Goal: Ask a question: Seek information or help from site administrators or community

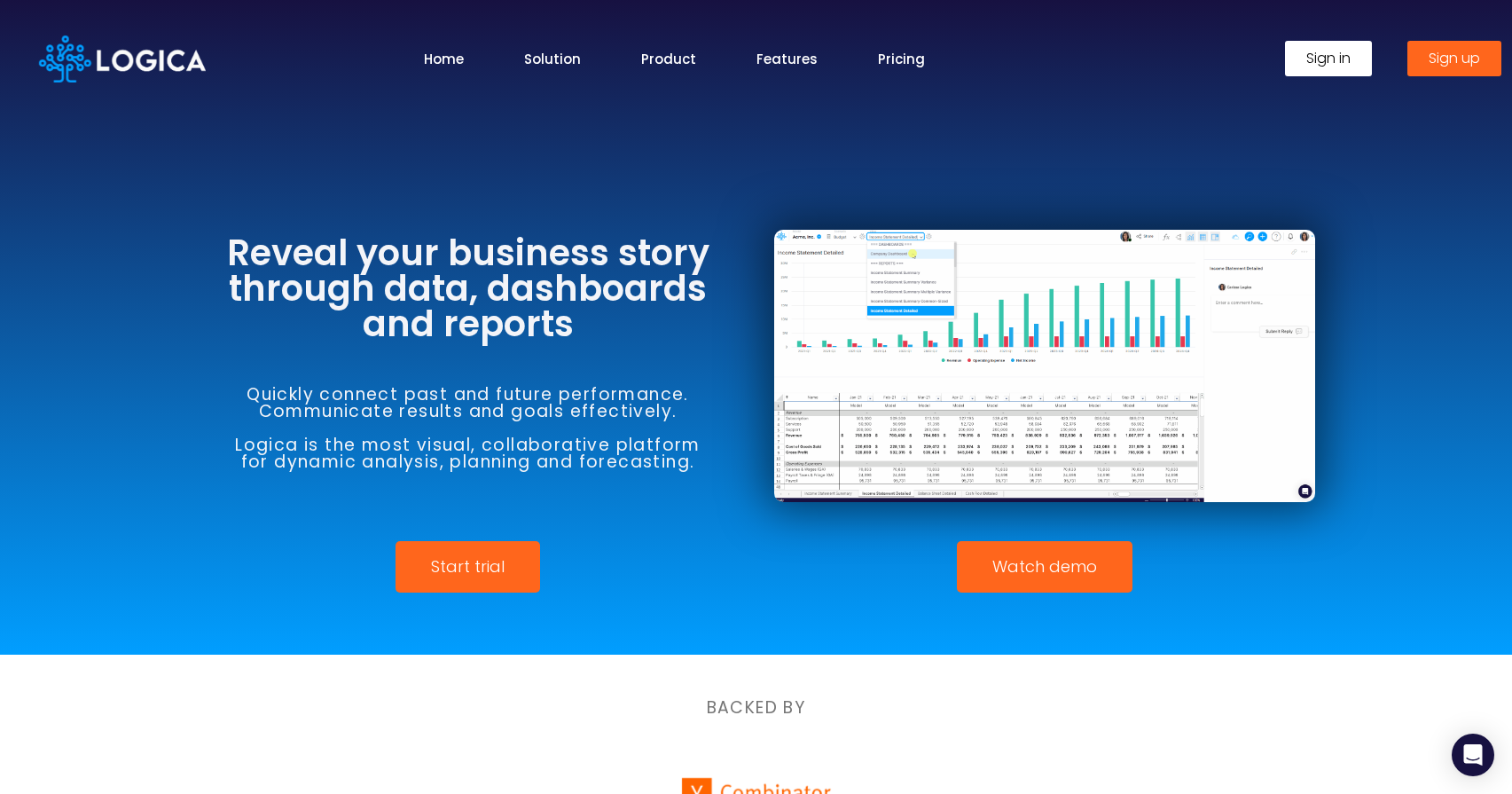
click at [1342, 55] on span "Sign in" at bounding box center [1329, 58] width 45 height 14
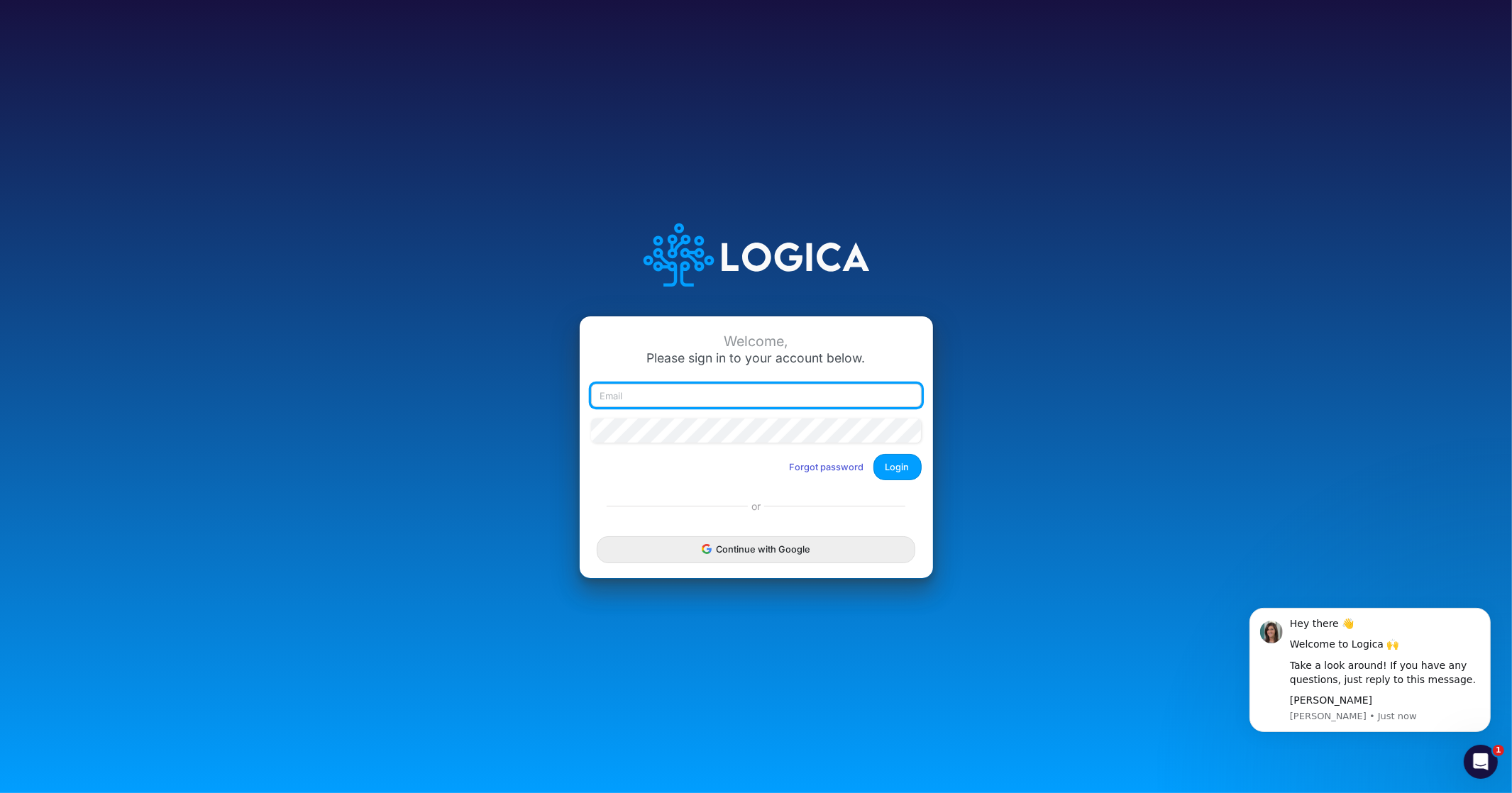
click at [712, 391] on input "email" at bounding box center [756, 396] width 331 height 24
type input "claudia@buildmas.pro"
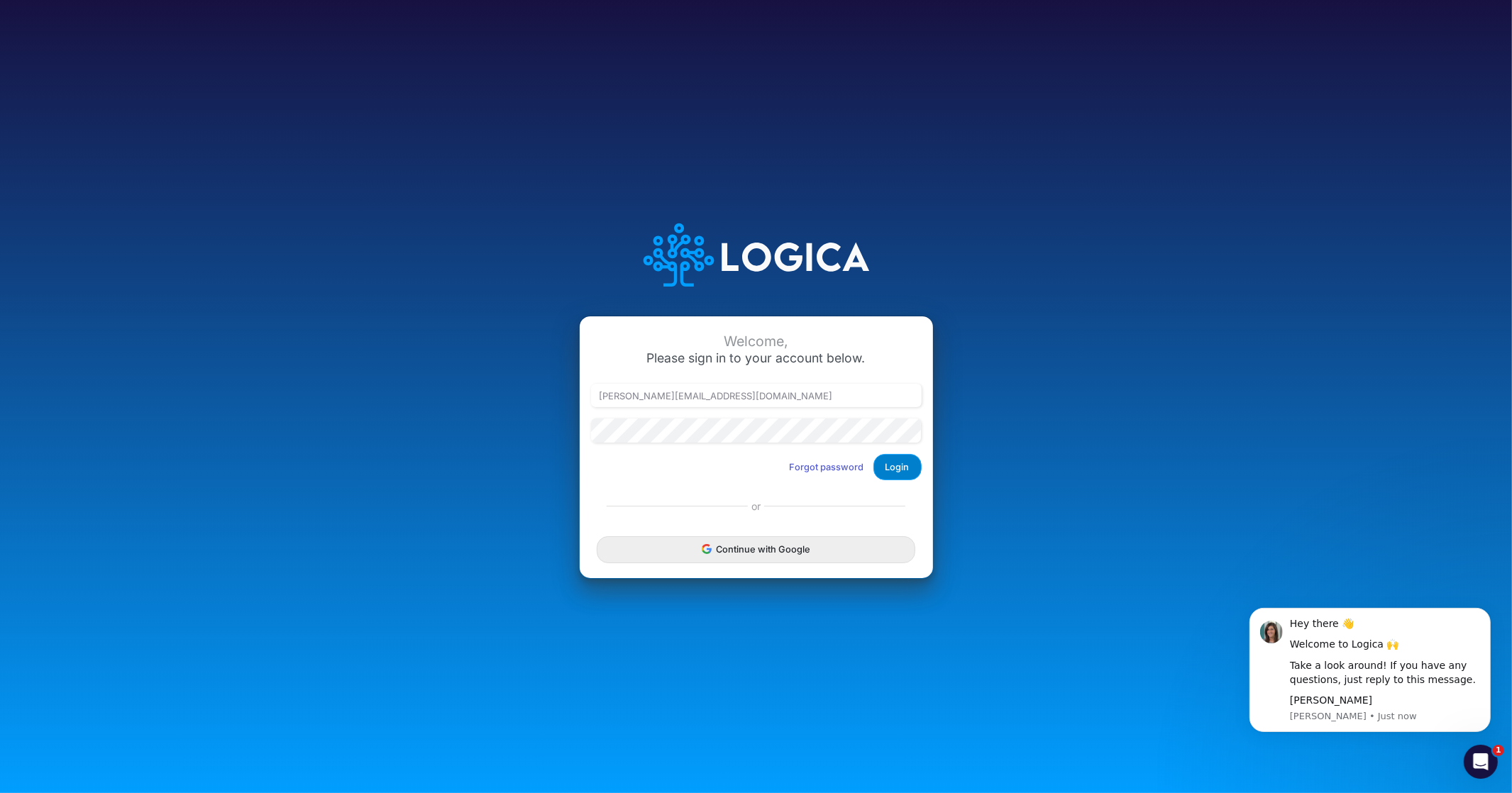
click at [893, 465] on button "Login" at bounding box center [897, 467] width 48 height 26
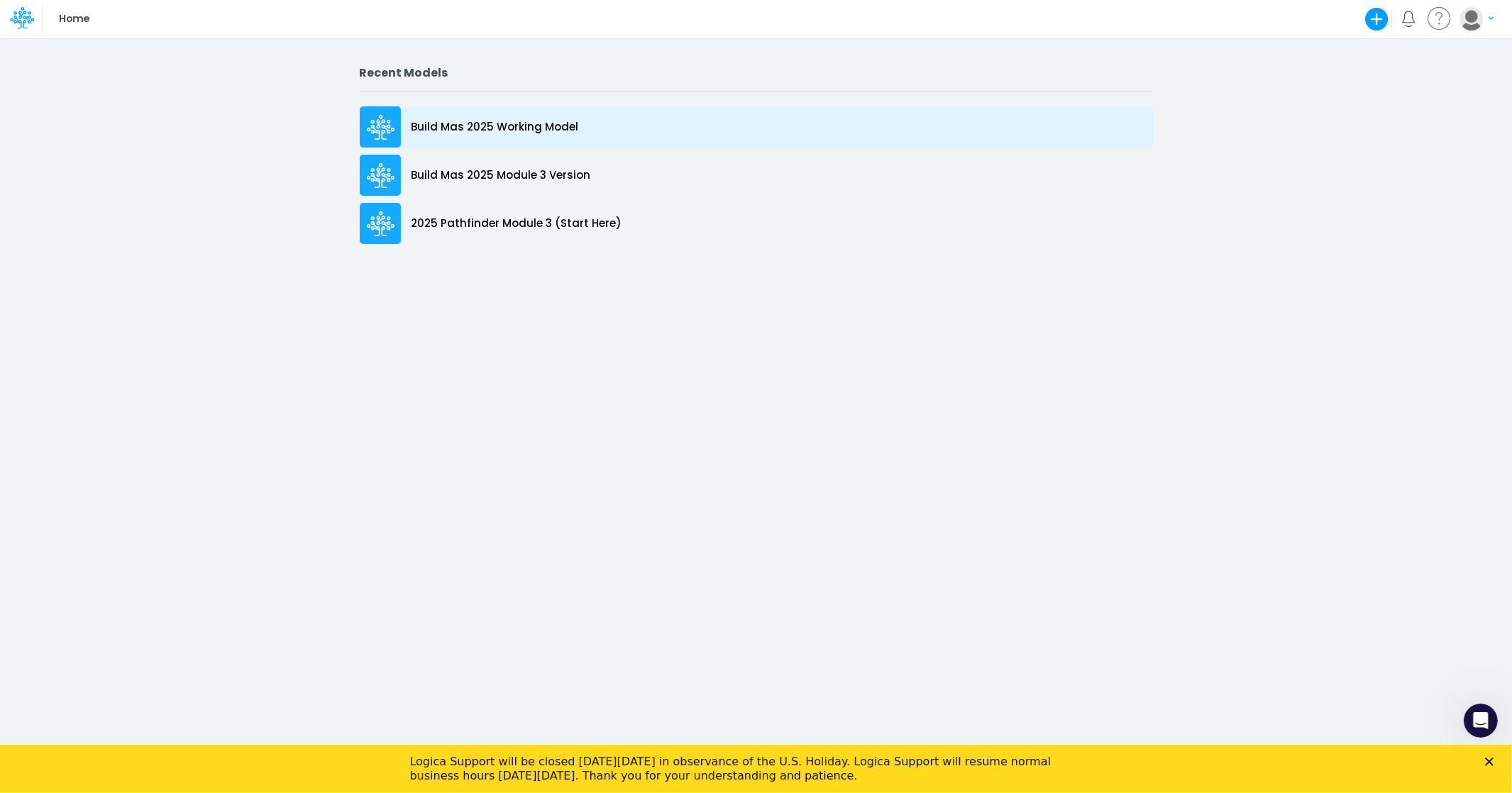
click at [543, 130] on p "Build Mas 2025 Working Model" at bounding box center [495, 127] width 168 height 16
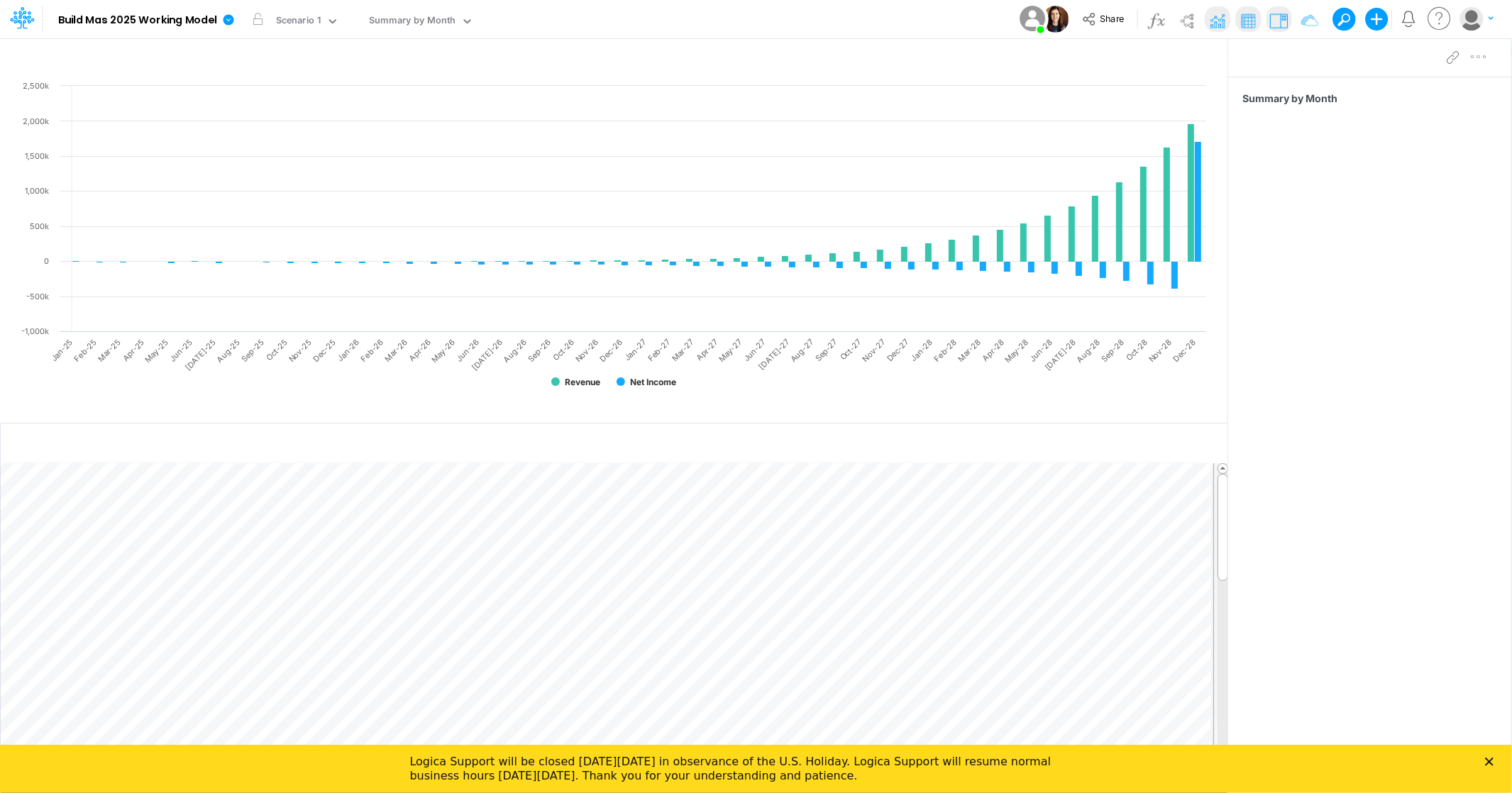
click at [1440, 19] on icon at bounding box center [1440, 19] width 28 height 28
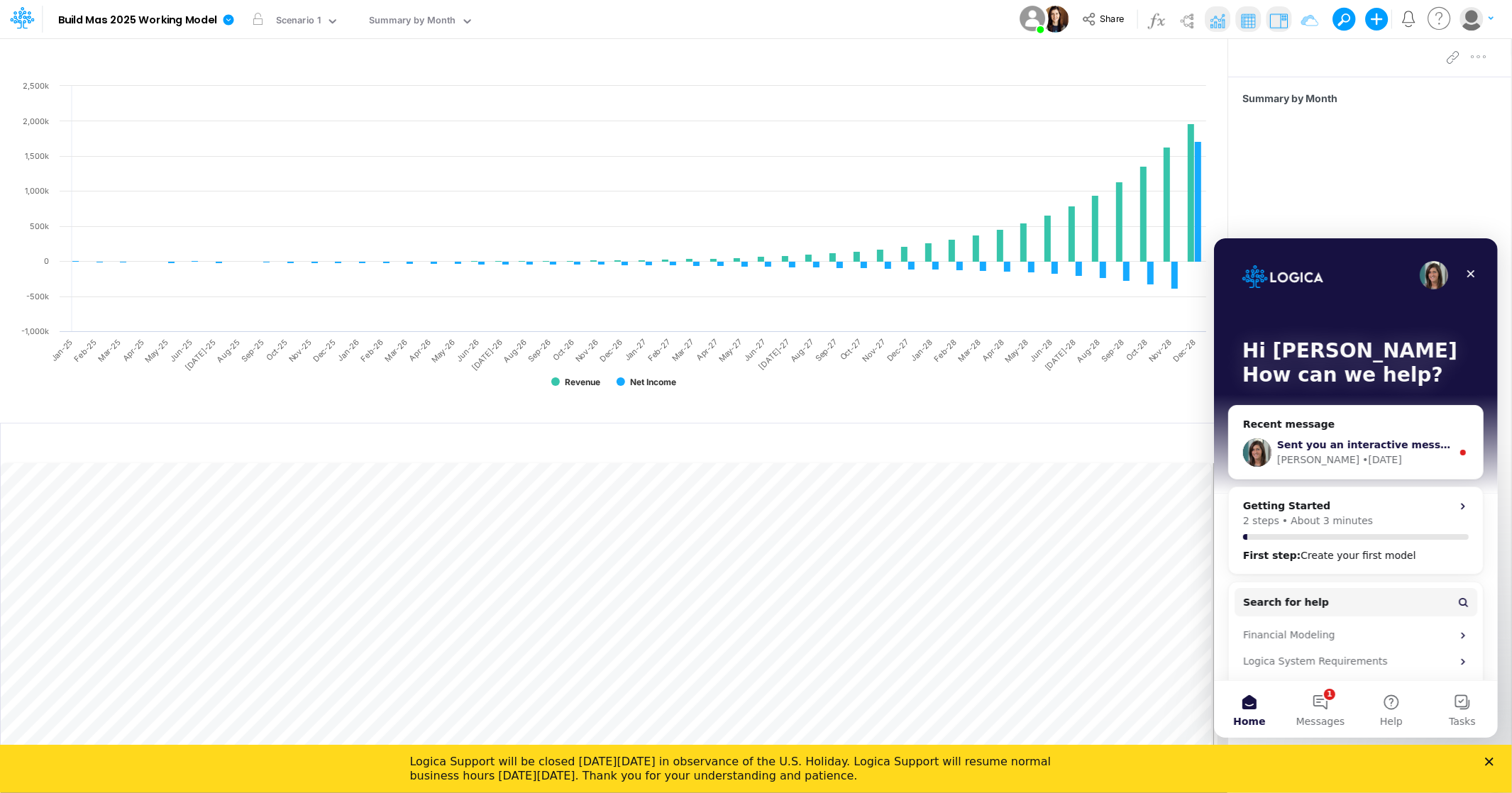
click at [1337, 448] on span "Sent you an interactive message" at bounding box center [1368, 444] width 184 height 11
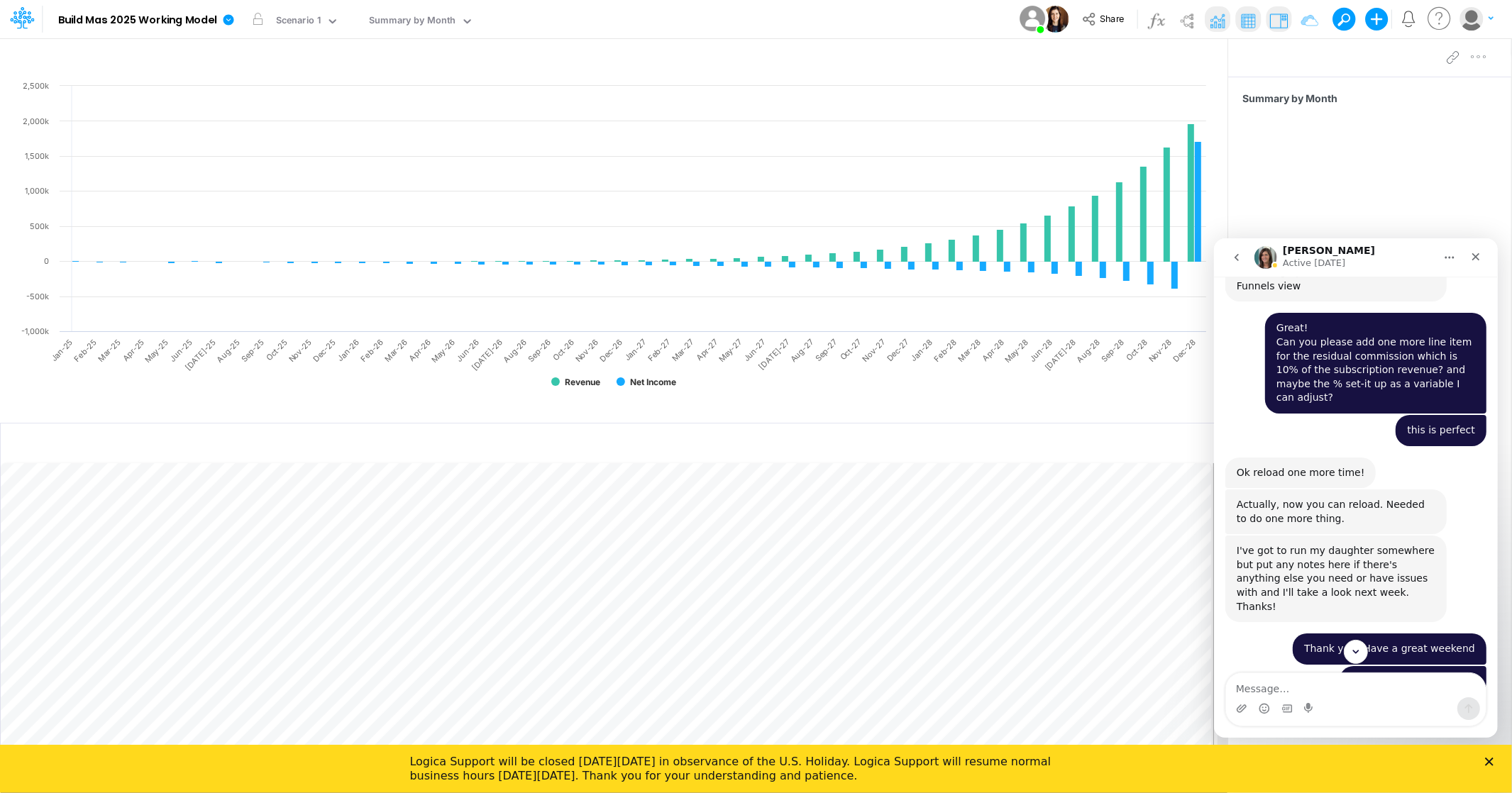
scroll to position [3400, 0]
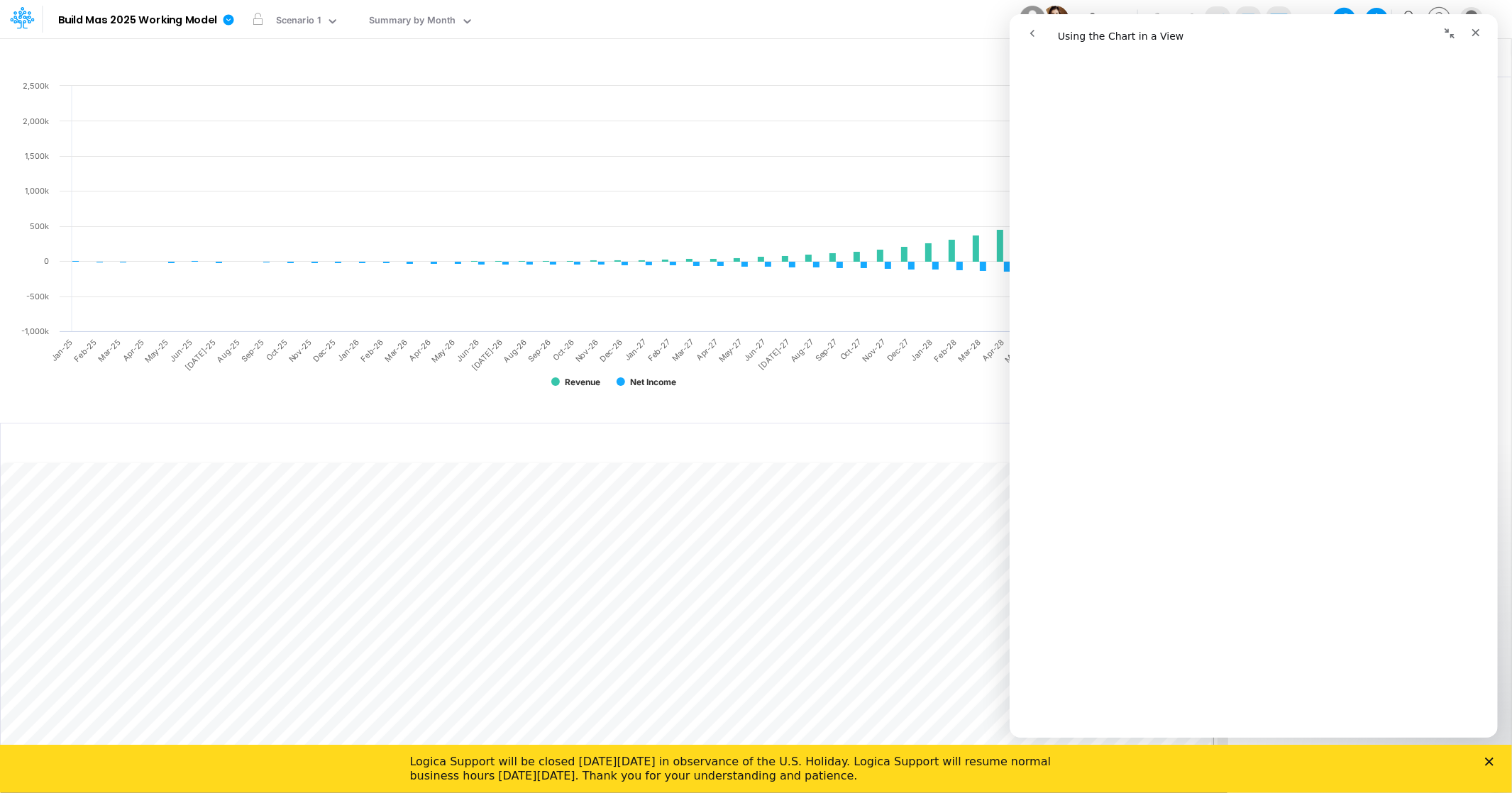
scroll to position [1445, 0]
click at [929, 461] on div "Insert new Conditional formatting" at bounding box center [614, 444] width 1227 height 38
click at [929, 413] on div "Created with Highcharts 10.3.2 Revenue Net Income Jan-25 Feb-25 Mar-25 Apr-25 M…" at bounding box center [613, 247] width 1228 height 337
click at [1478, 29] on icon "Close" at bounding box center [1475, 32] width 11 height 11
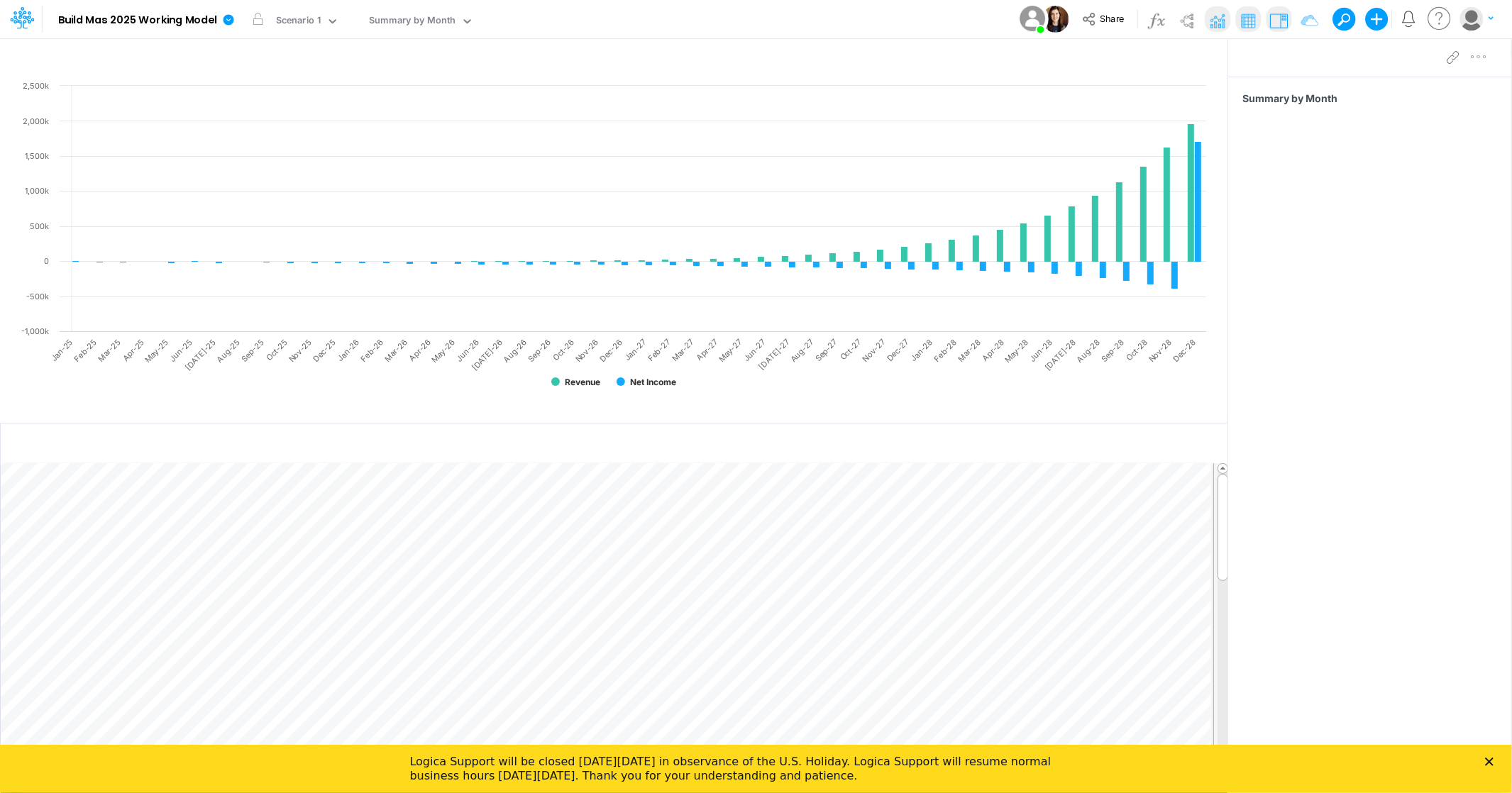
scroll to position [0, 0]
drag, startPoint x: 1232, startPoint y: 272, endPoint x: 1253, endPoint y: 258, distance: 25.2
click at [1253, 258] on div at bounding box center [1252, 415] width 7 height 756
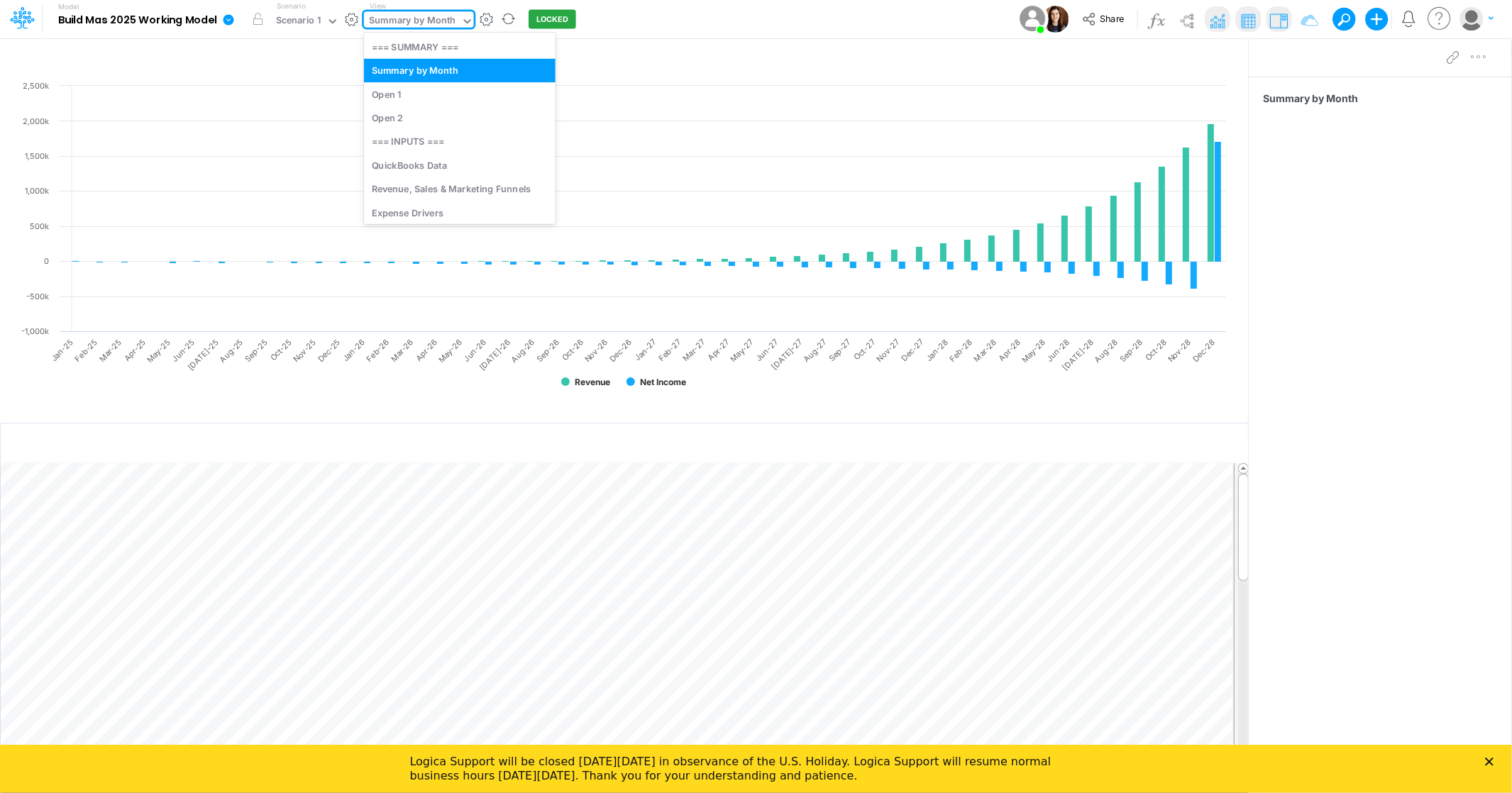
click at [468, 19] on icon at bounding box center [467, 21] width 13 height 13
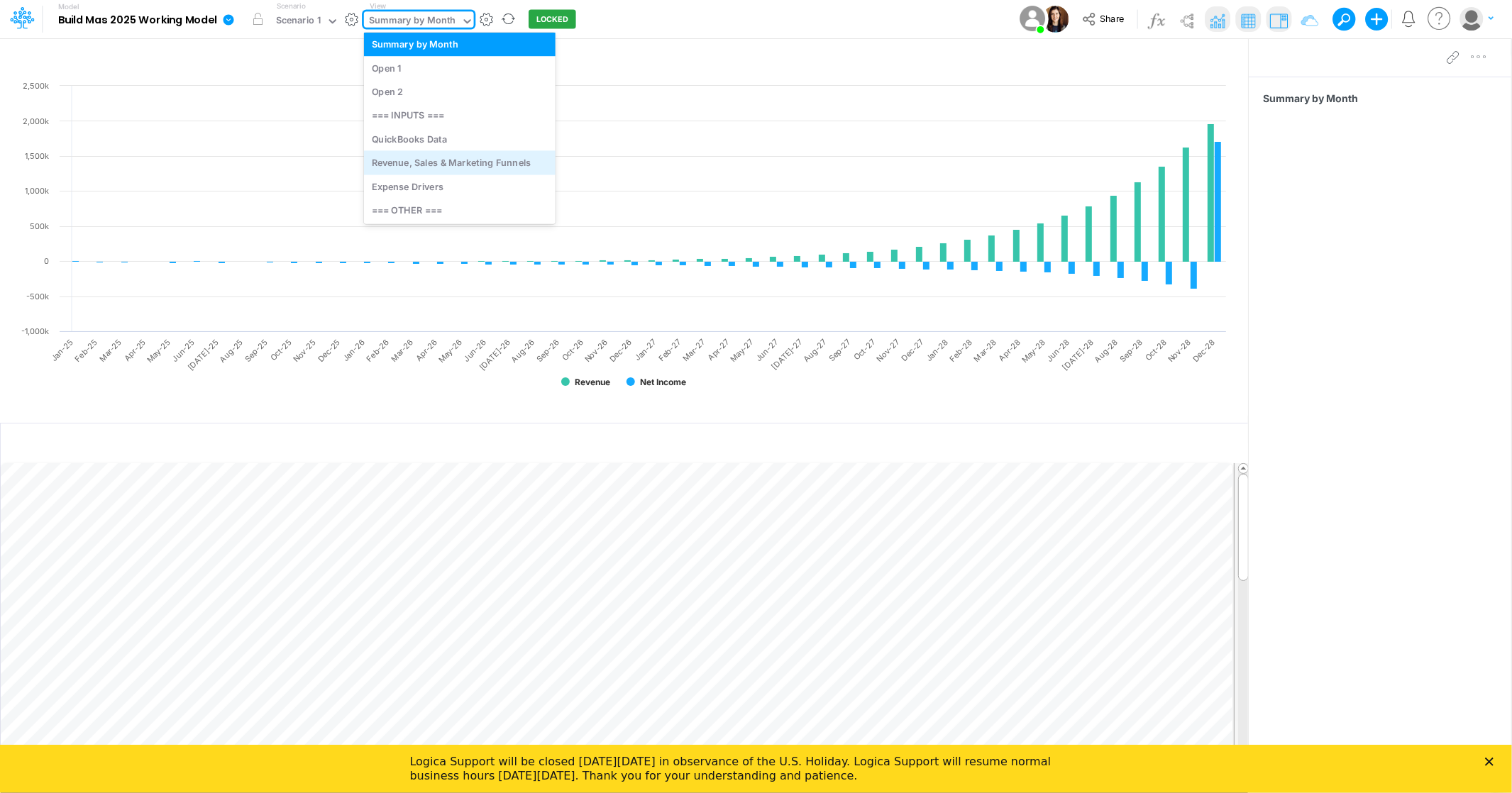
click at [465, 154] on div "Revenue, Sales & Marketing Funnels" at bounding box center [459, 162] width 191 height 23
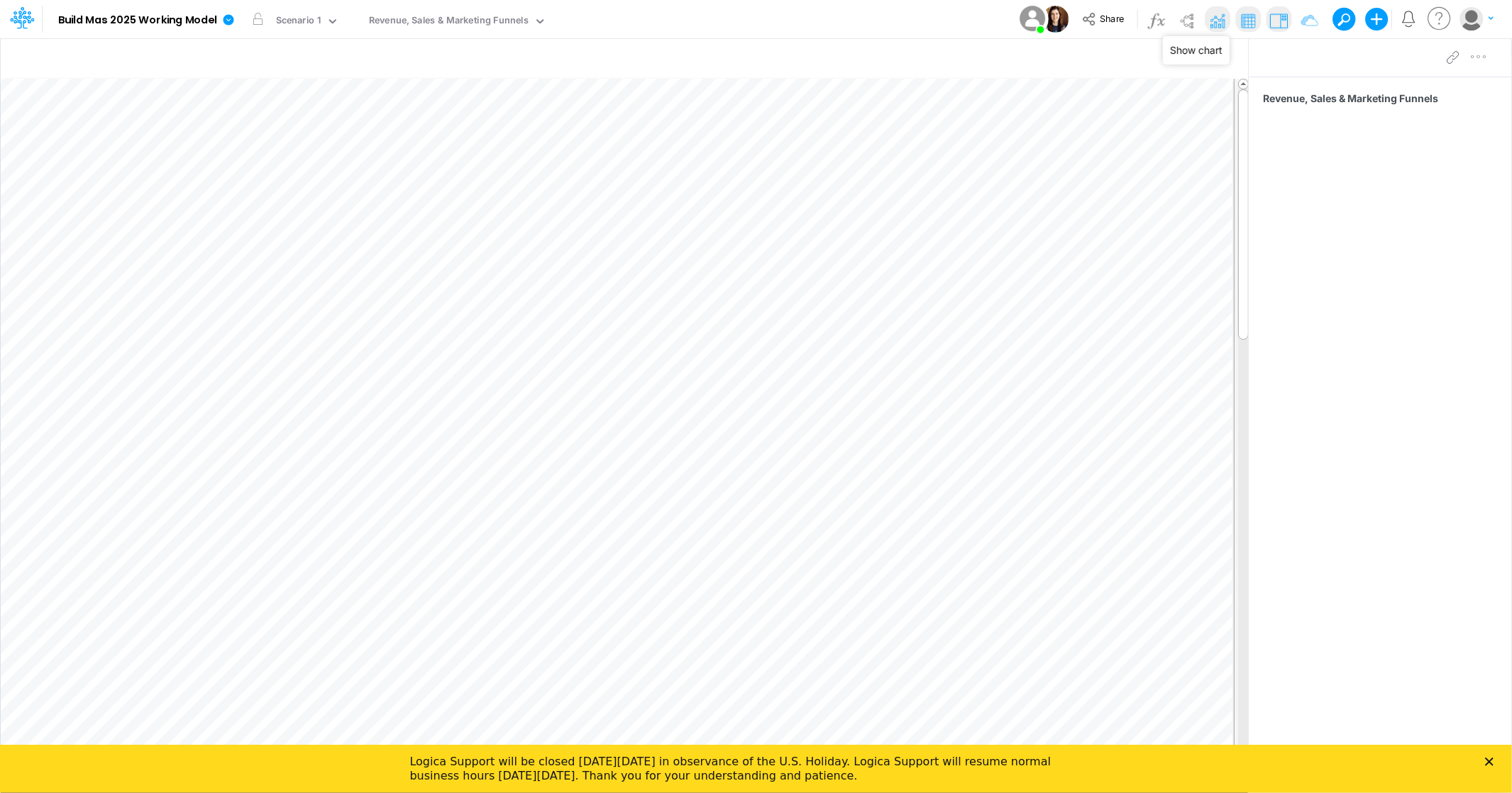
click at [1219, 20] on img at bounding box center [1217, 20] width 22 height 22
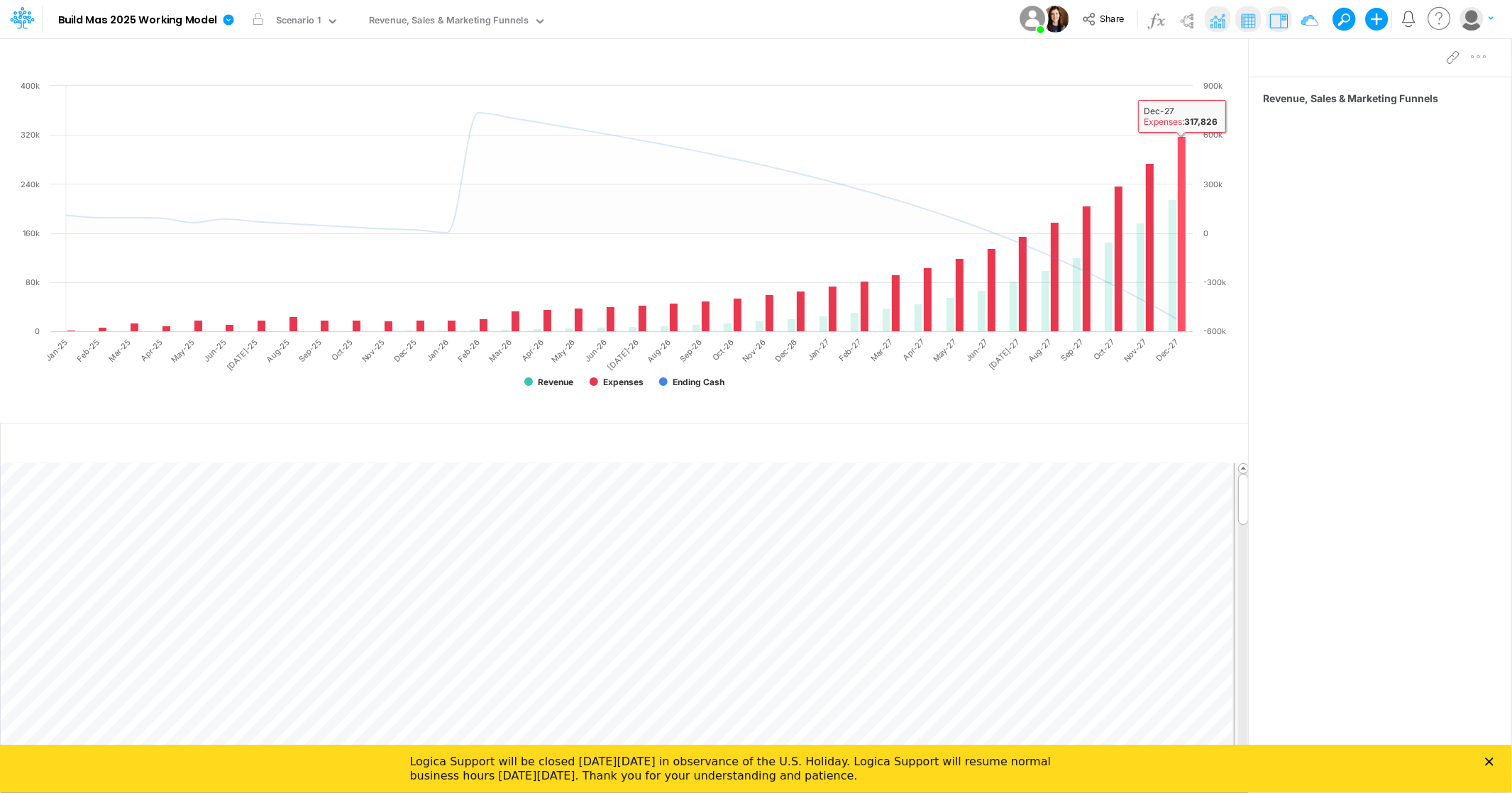
click at [1181, 206] on rect at bounding box center [1181, 235] width 7 height 195
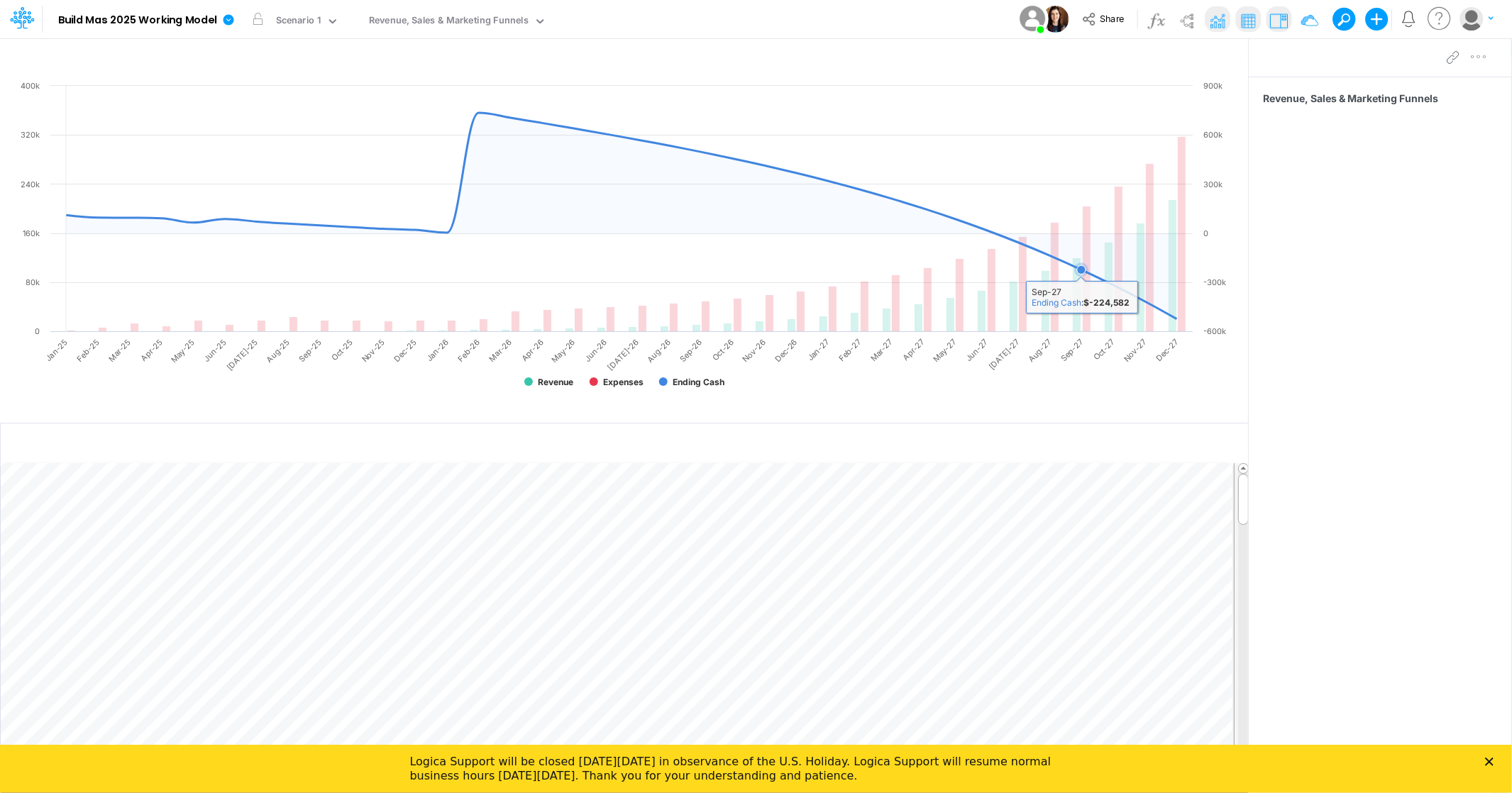
click at [1074, 128] on rect at bounding box center [623, 241] width 1219 height 323
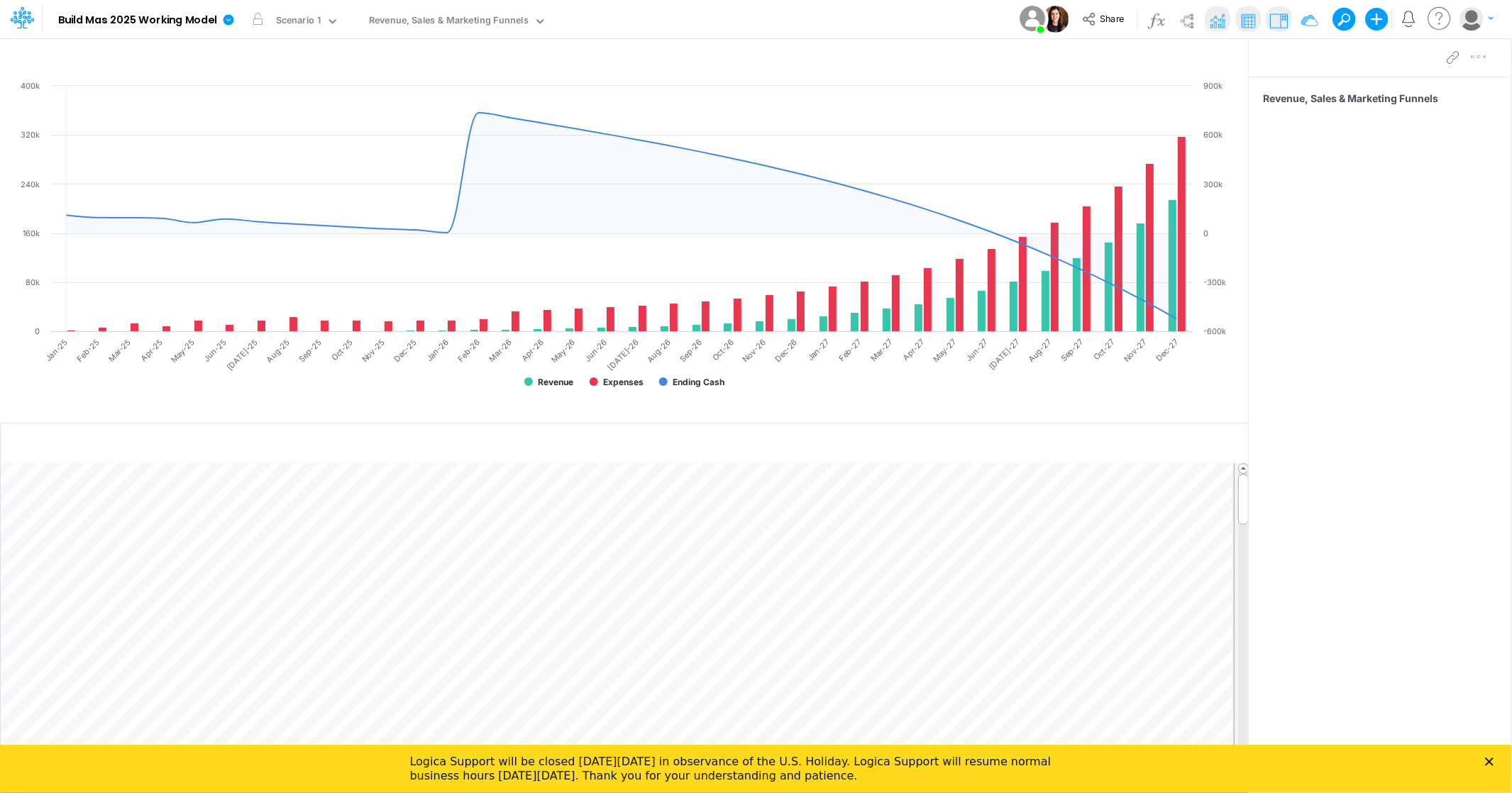
click at [1441, 21] on icon at bounding box center [1440, 19] width 28 height 28
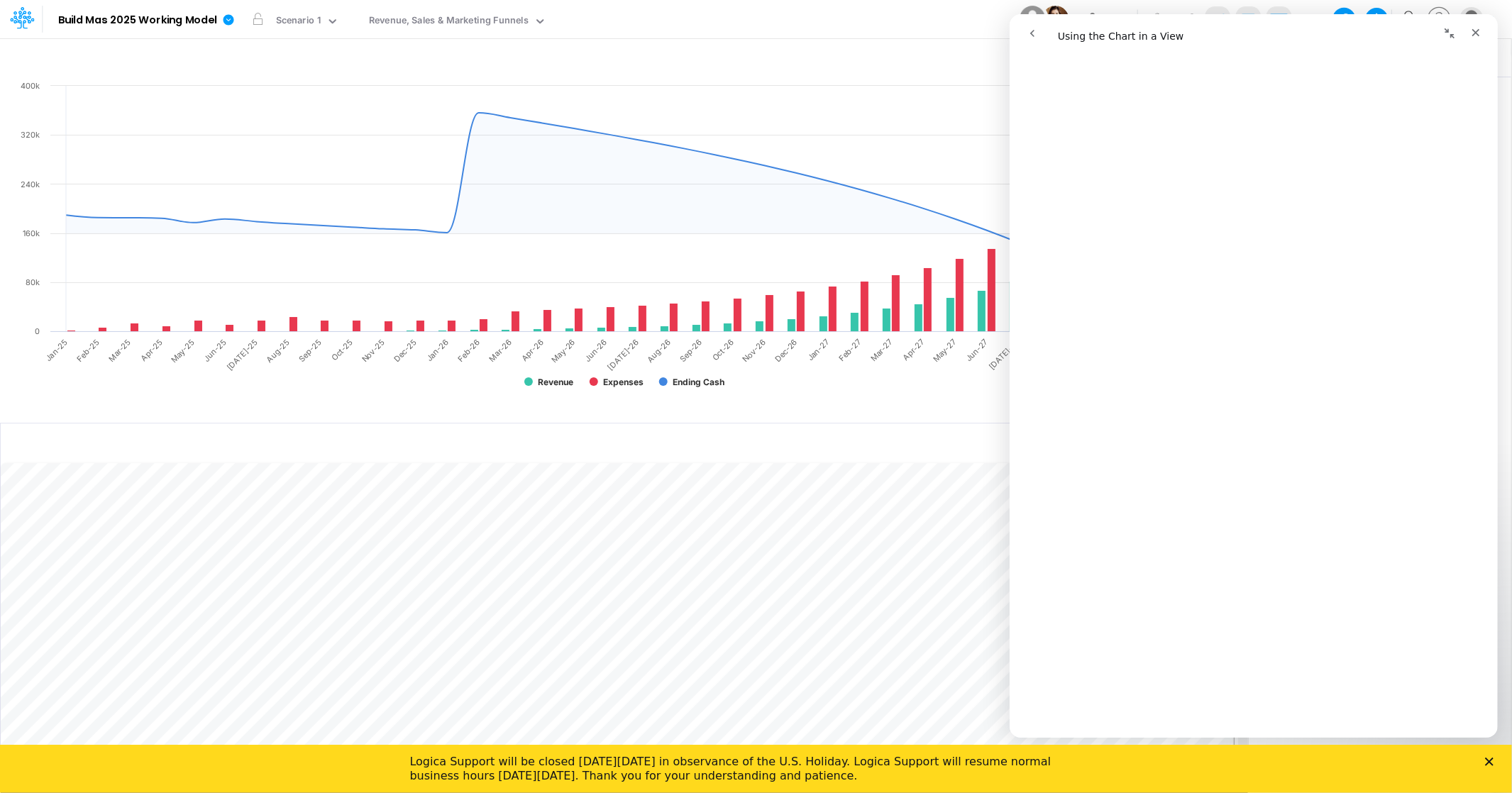
scroll to position [2299, 0]
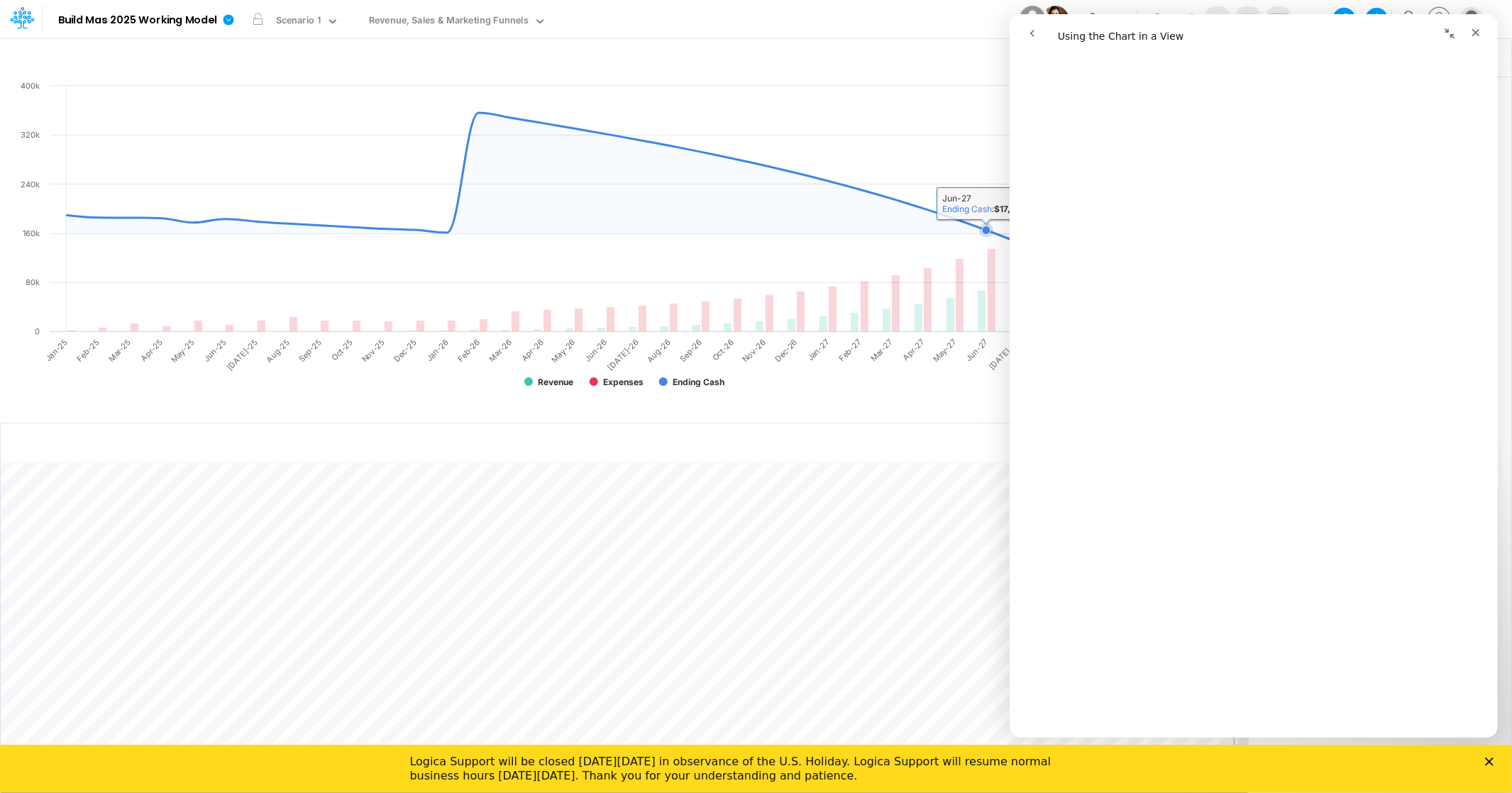
click at [971, 165] on rect at bounding box center [623, 241] width 1219 height 323
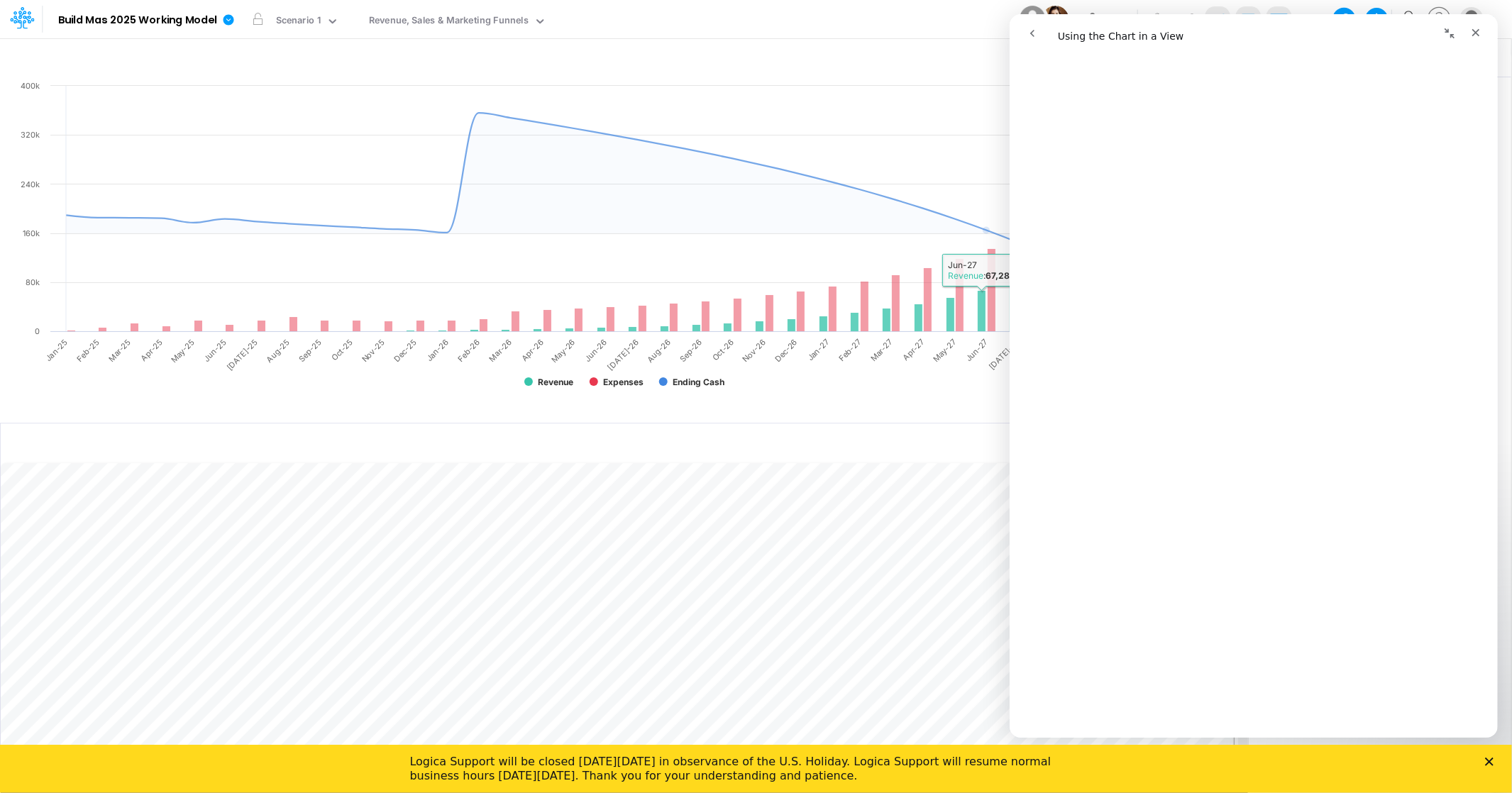
click at [963, 375] on rect at bounding box center [623, 241] width 1219 height 323
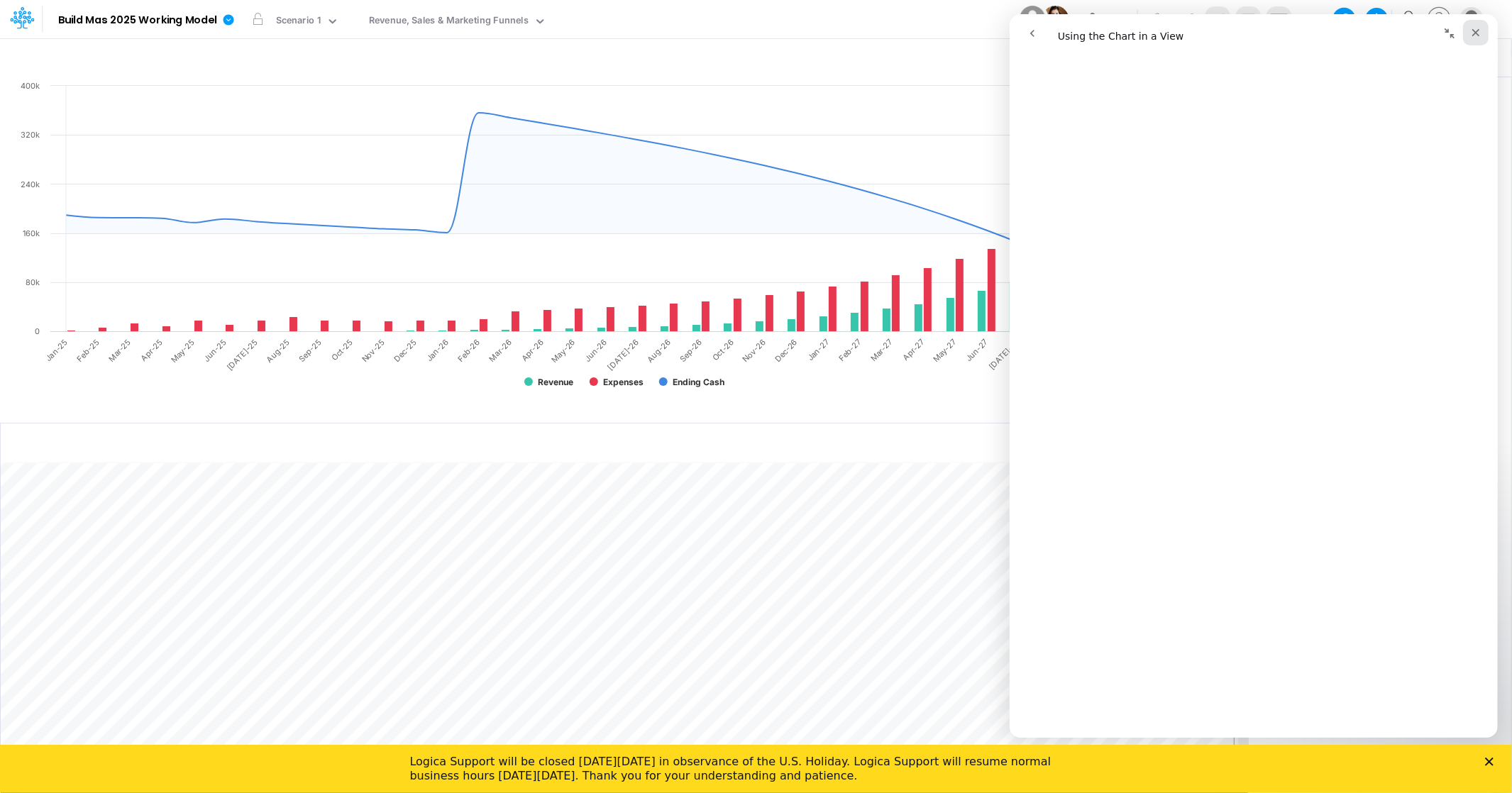
click at [1466, 31] on div "Close" at bounding box center [1475, 33] width 25 height 25
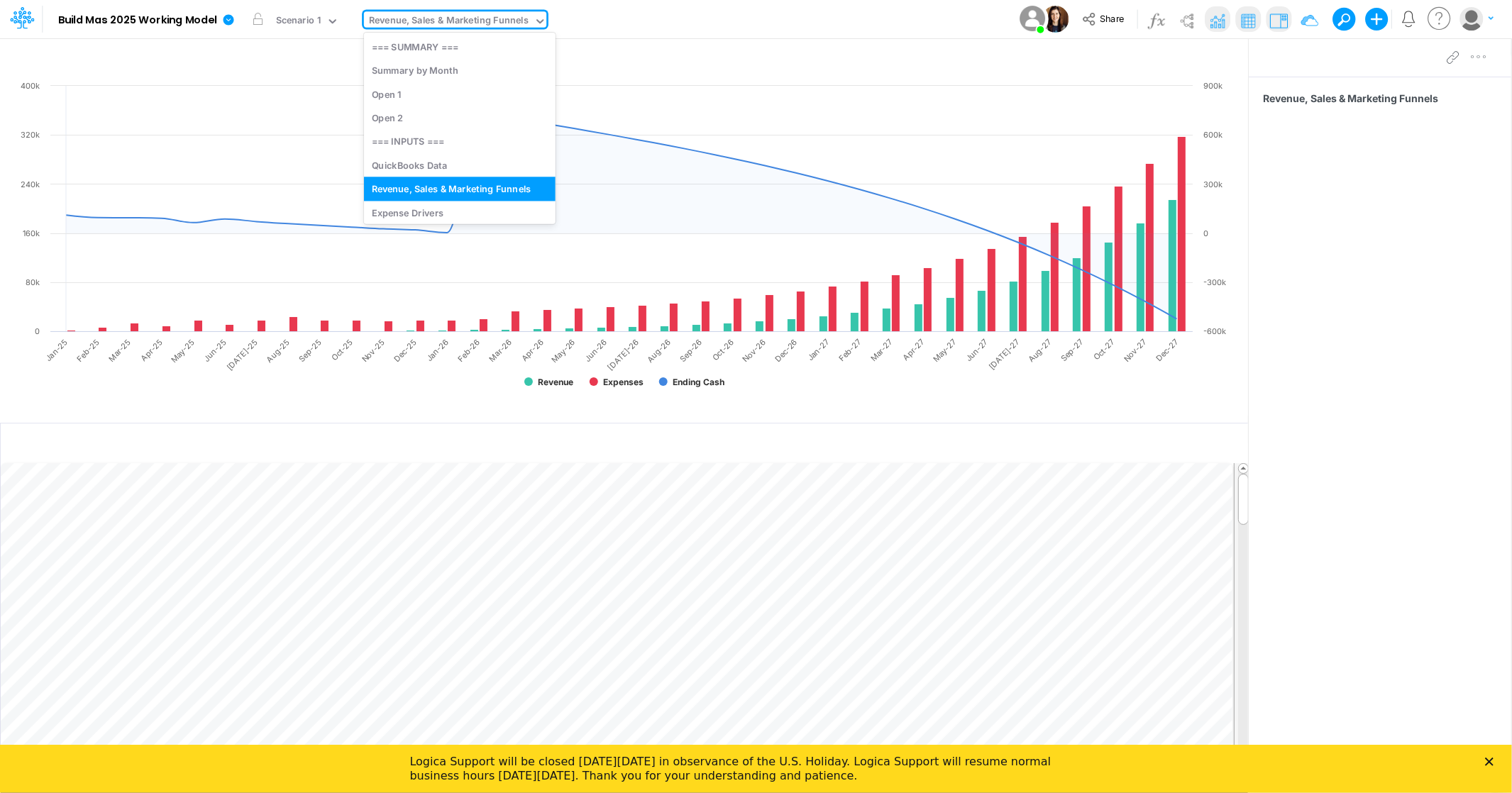
click at [534, 22] on icon at bounding box center [540, 21] width 13 height 13
click at [446, 187] on div "Expense Drivers" at bounding box center [459, 185] width 191 height 23
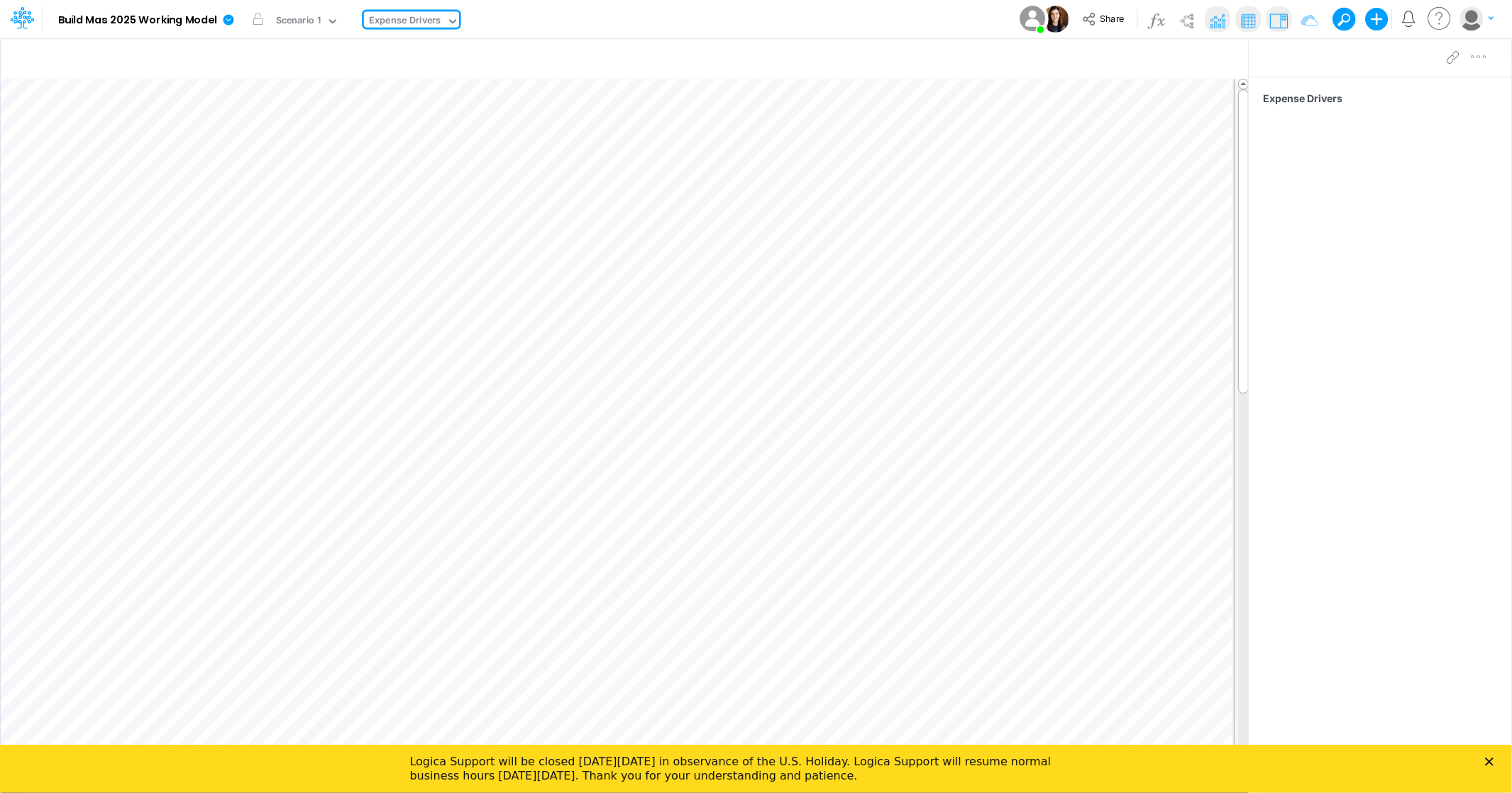
click at [1217, 25] on img at bounding box center [1217, 20] width 22 height 22
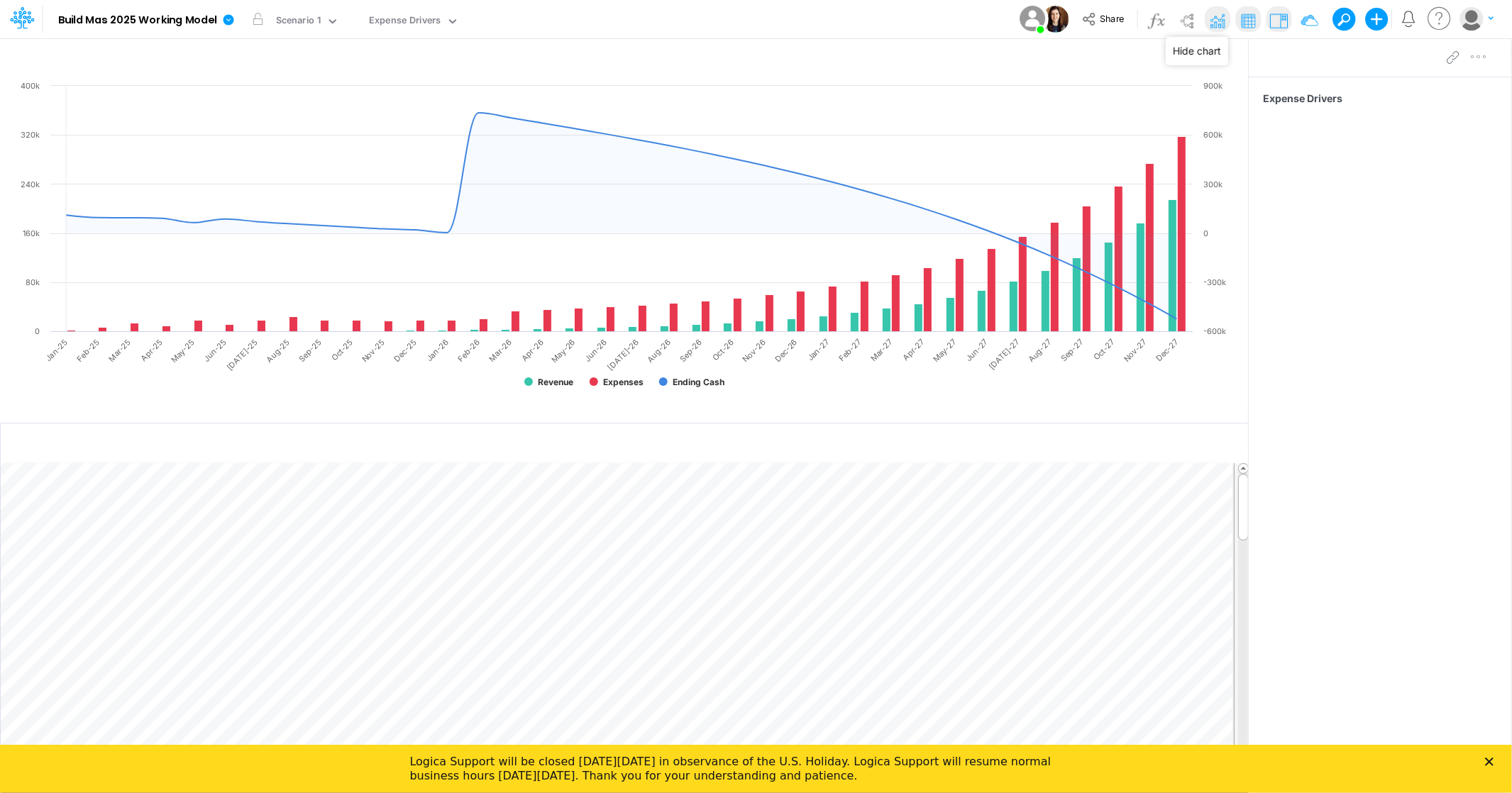
click at [1217, 25] on img at bounding box center [1217, 20] width 22 height 22
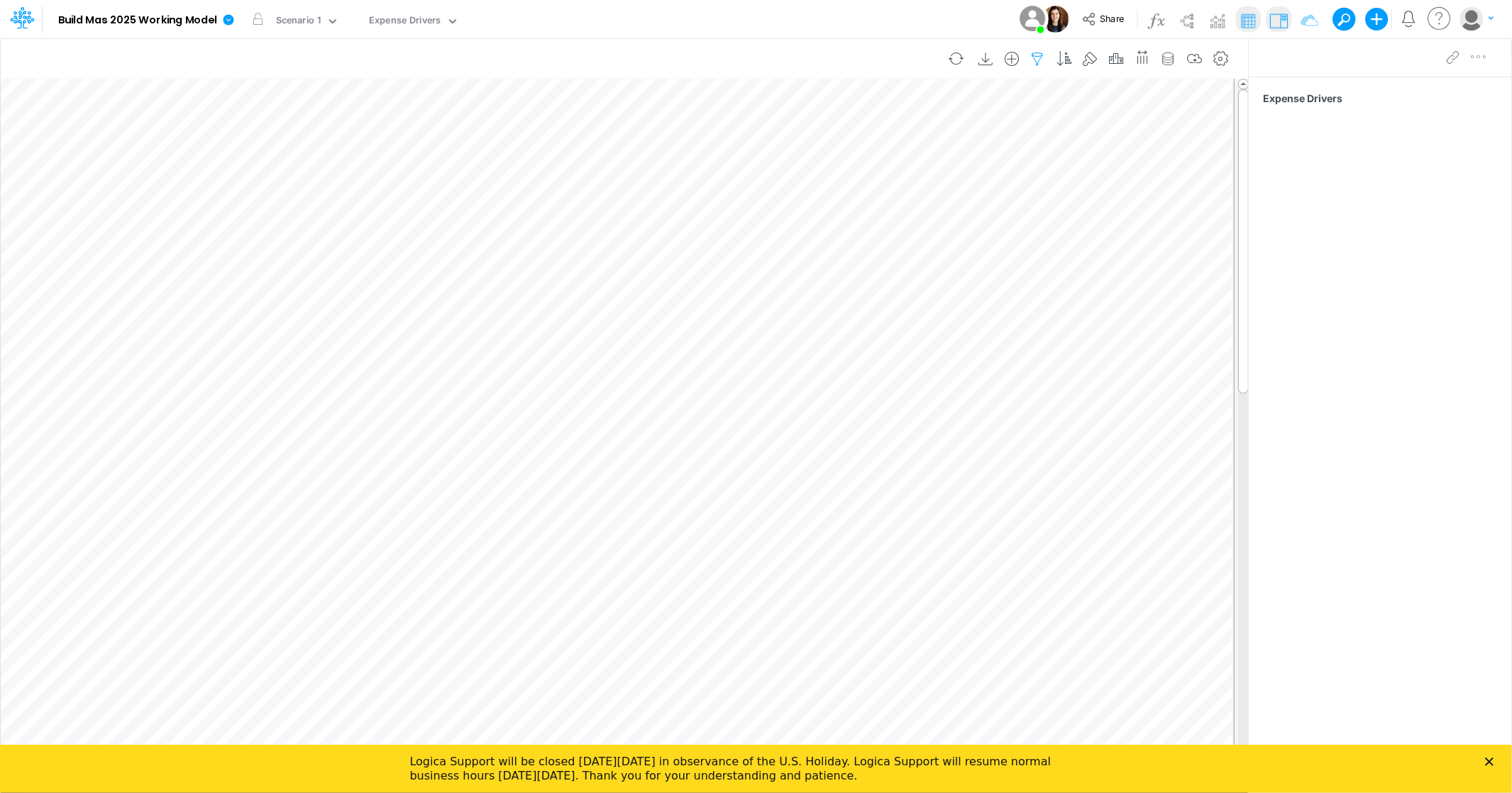
scroll to position [0, 1]
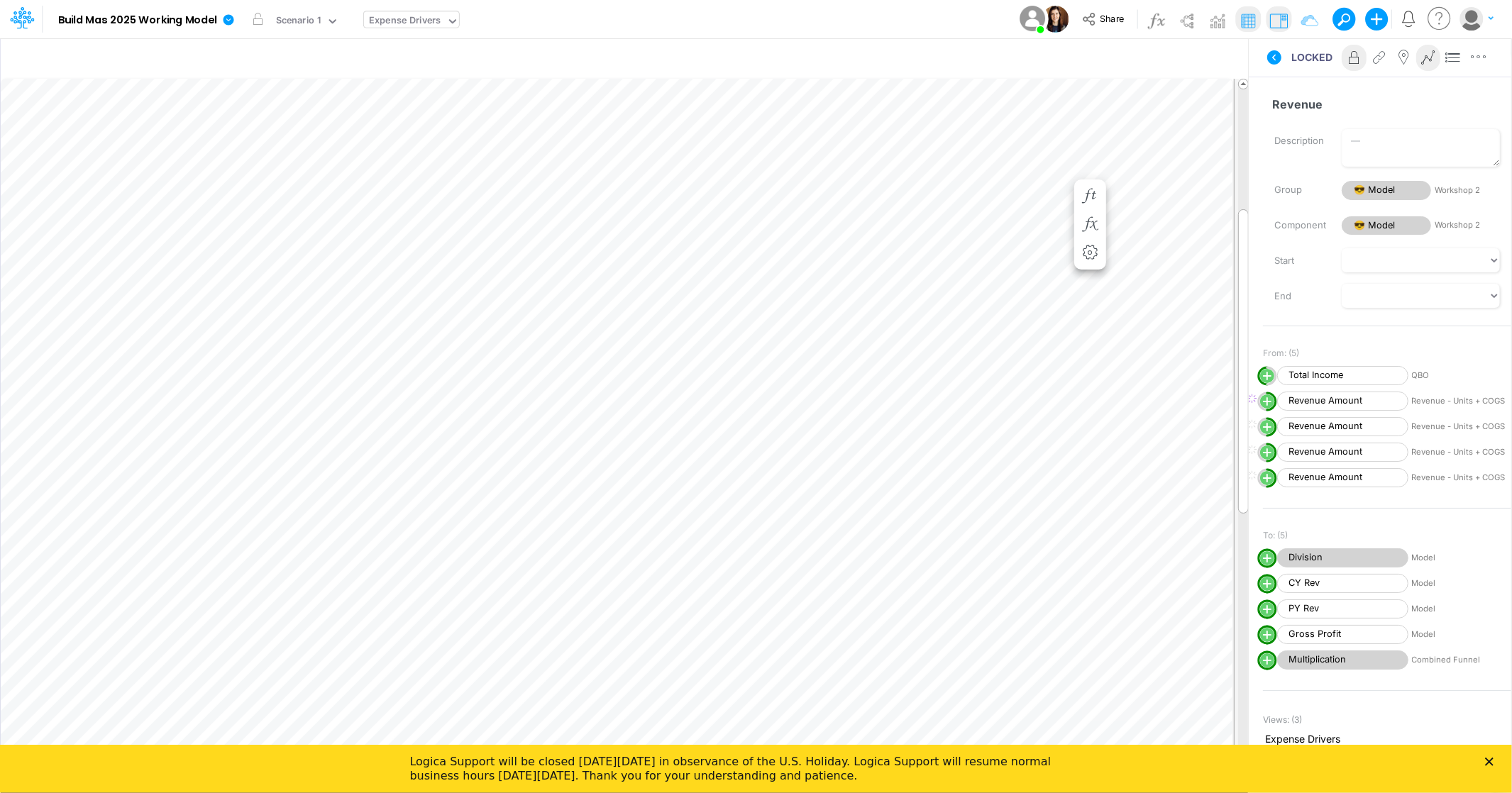
click at [448, 19] on icon at bounding box center [452, 21] width 13 height 13
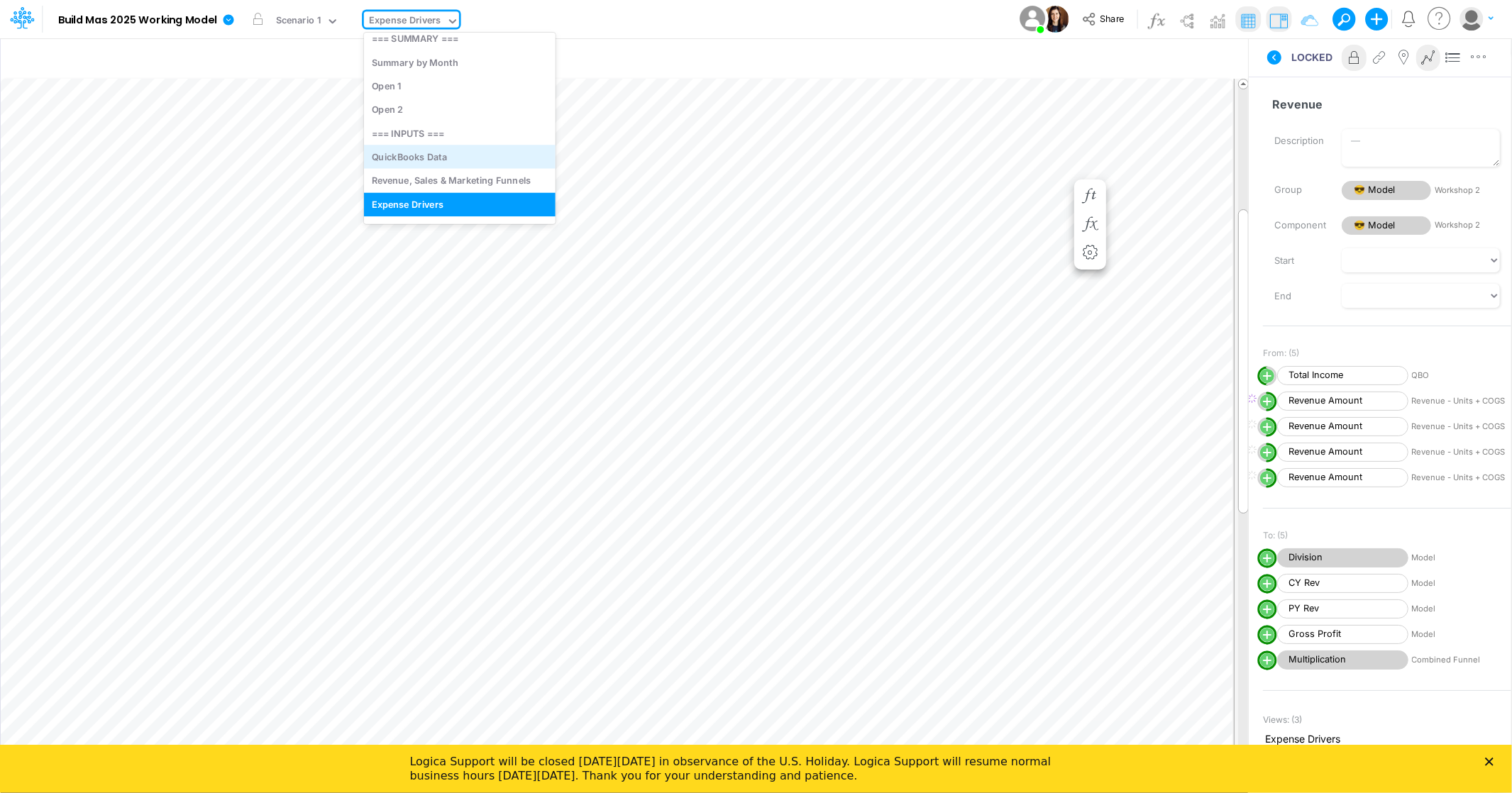
scroll to position [29, 0]
click at [447, 165] on div "Revenue, Sales & Marketing Funnels" at bounding box center [459, 162] width 191 height 23
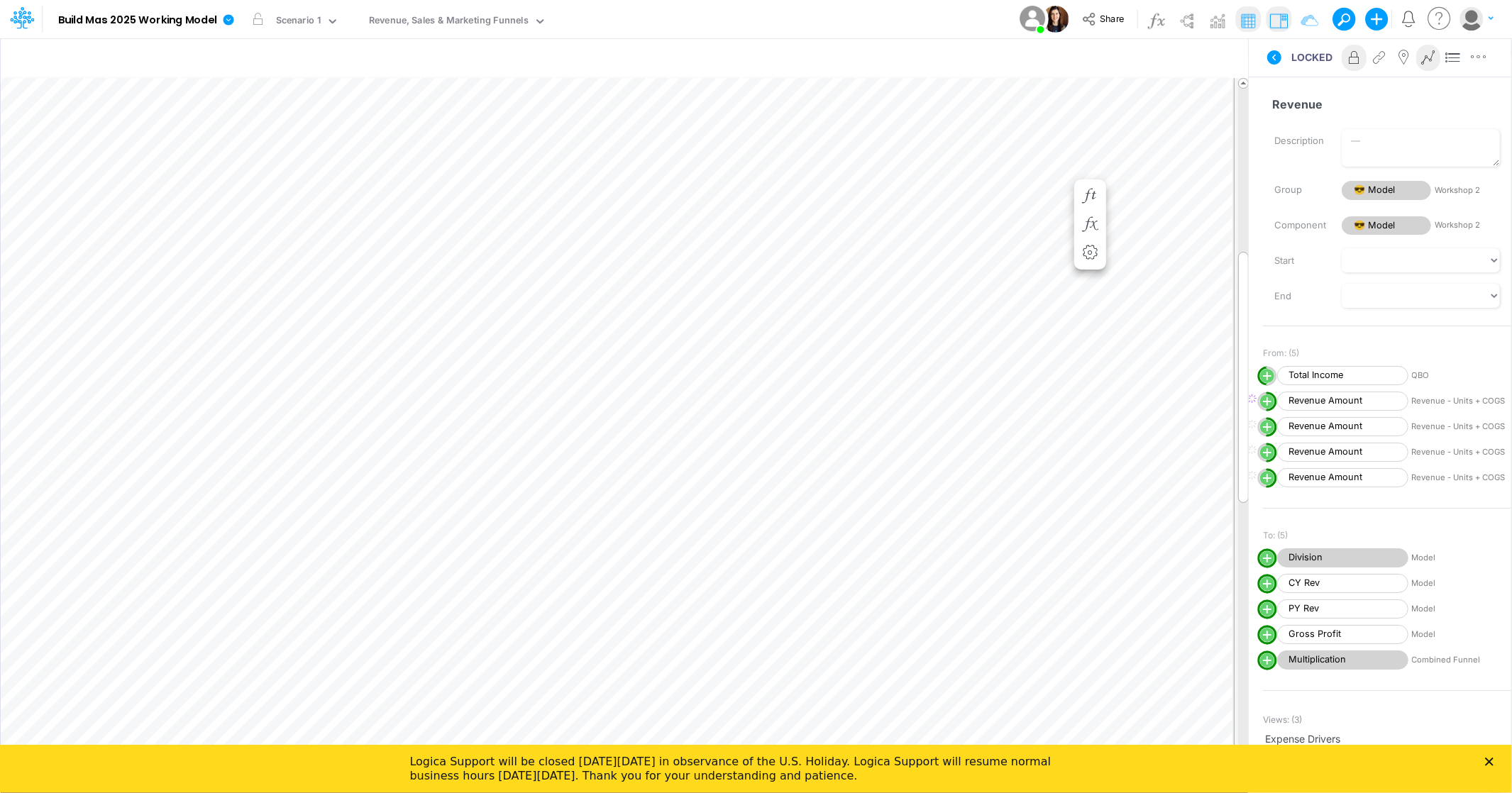
click at [1443, 19] on icon at bounding box center [1440, 19] width 28 height 28
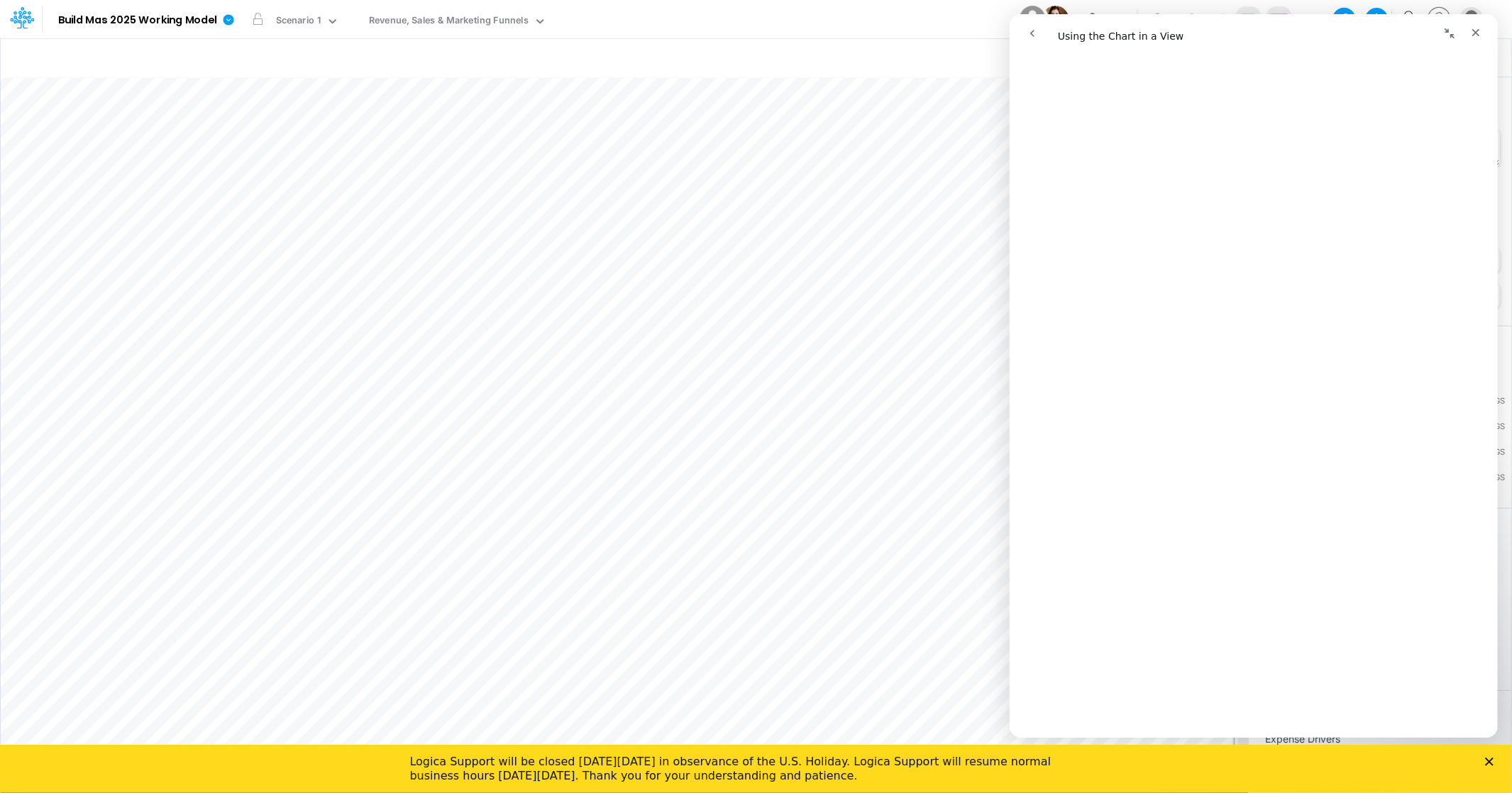
scroll to position [0, 1]
click at [1480, 25] on div "Close" at bounding box center [1475, 33] width 25 height 25
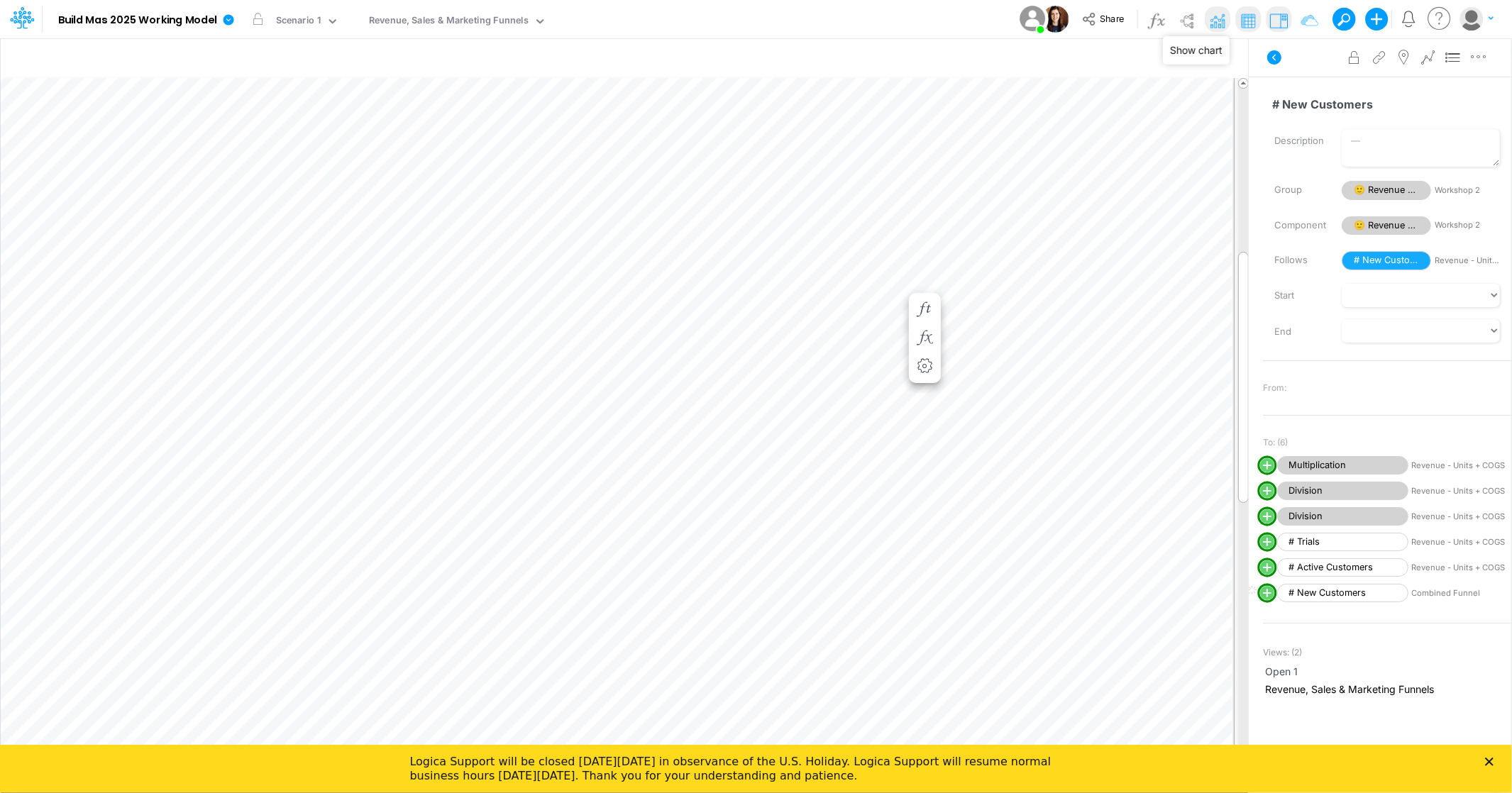
click at [1211, 20] on img at bounding box center [1217, 20] width 22 height 22
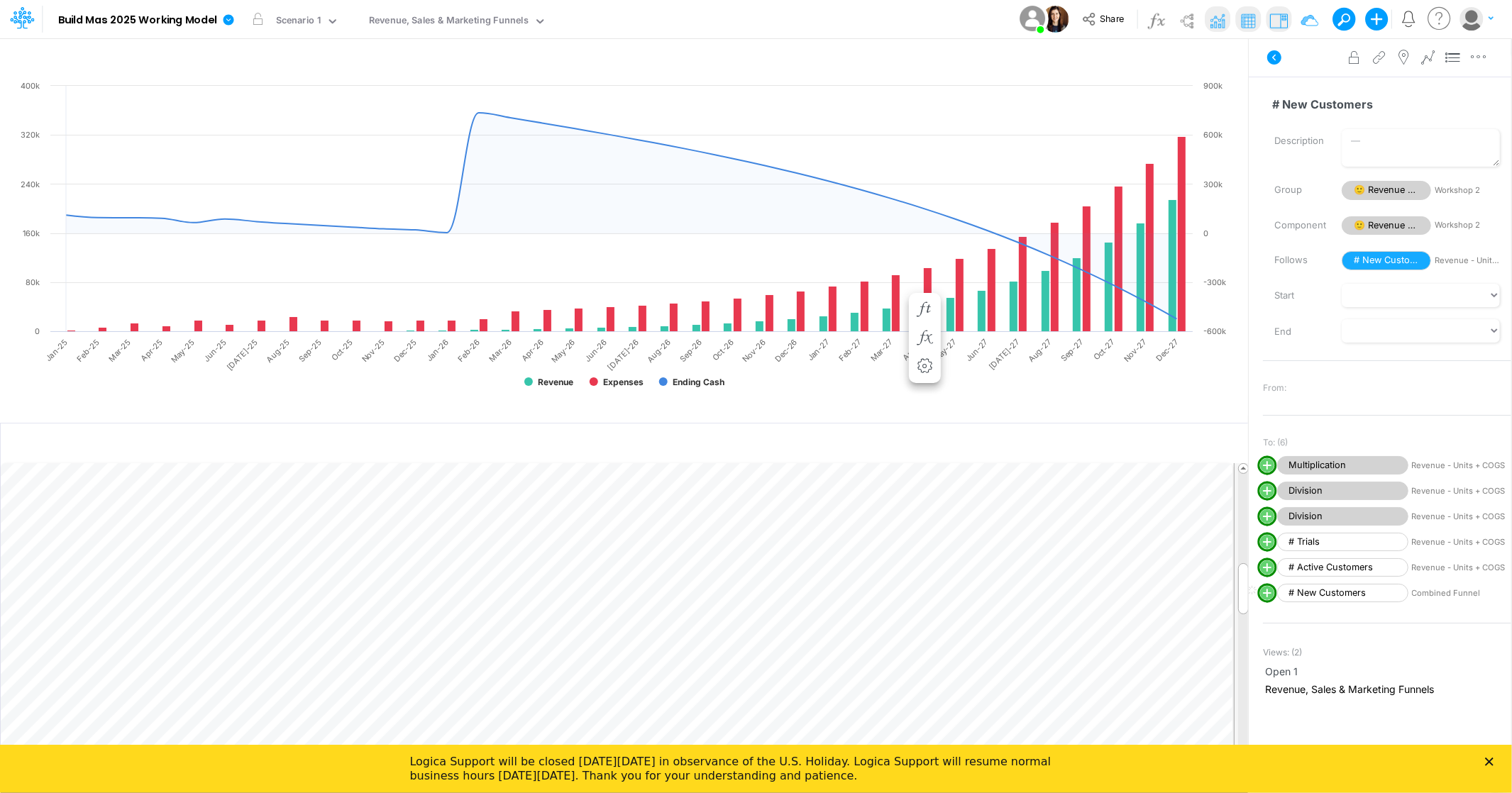
click at [1432, 19] on icon at bounding box center [1440, 19] width 28 height 28
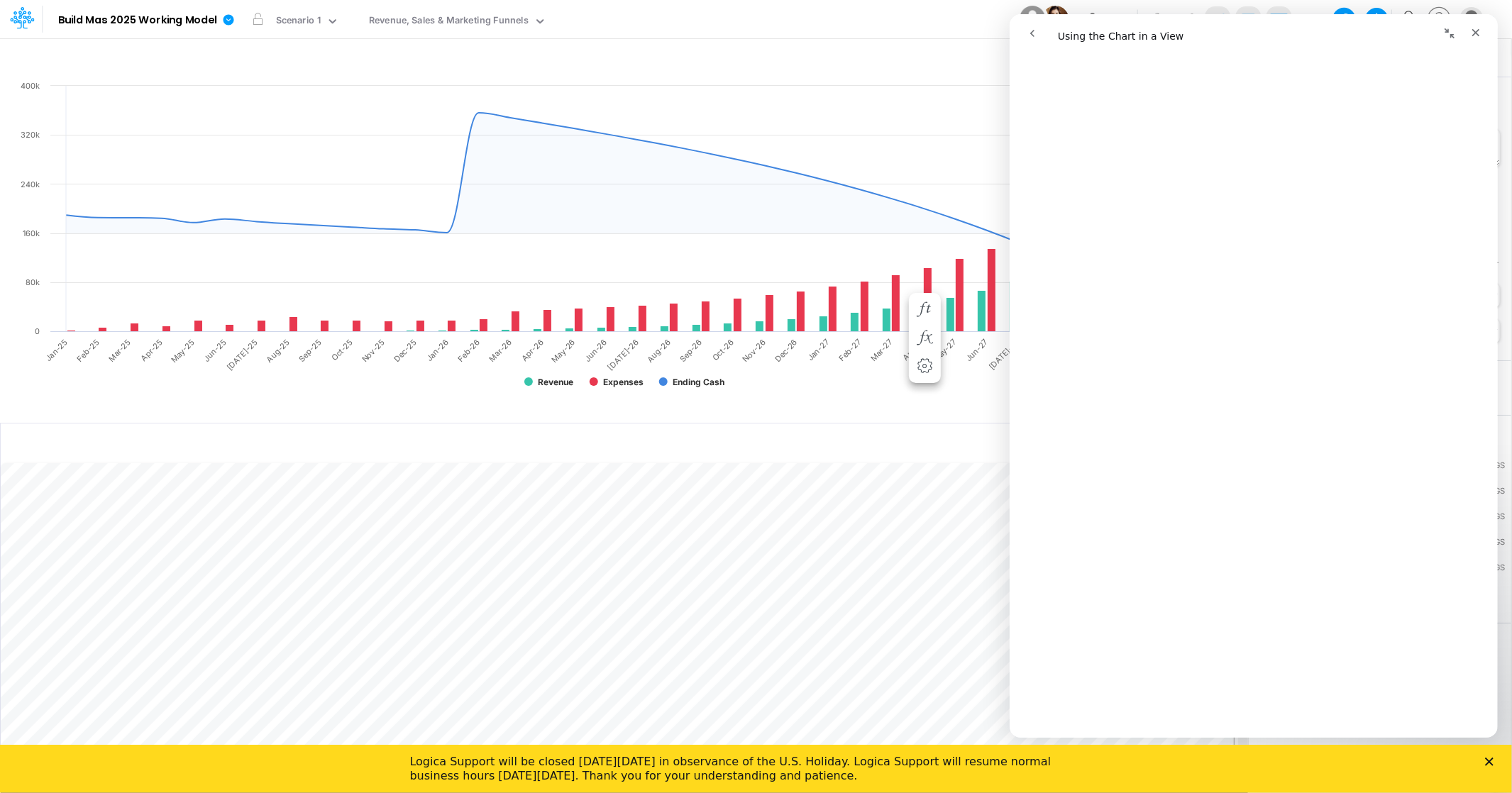
scroll to position [1115, 0]
drag, startPoint x: 1477, startPoint y: 31, endPoint x: 2485, endPoint y: 52, distance: 1008.2
click at [1477, 31] on icon "Close" at bounding box center [1475, 32] width 11 height 11
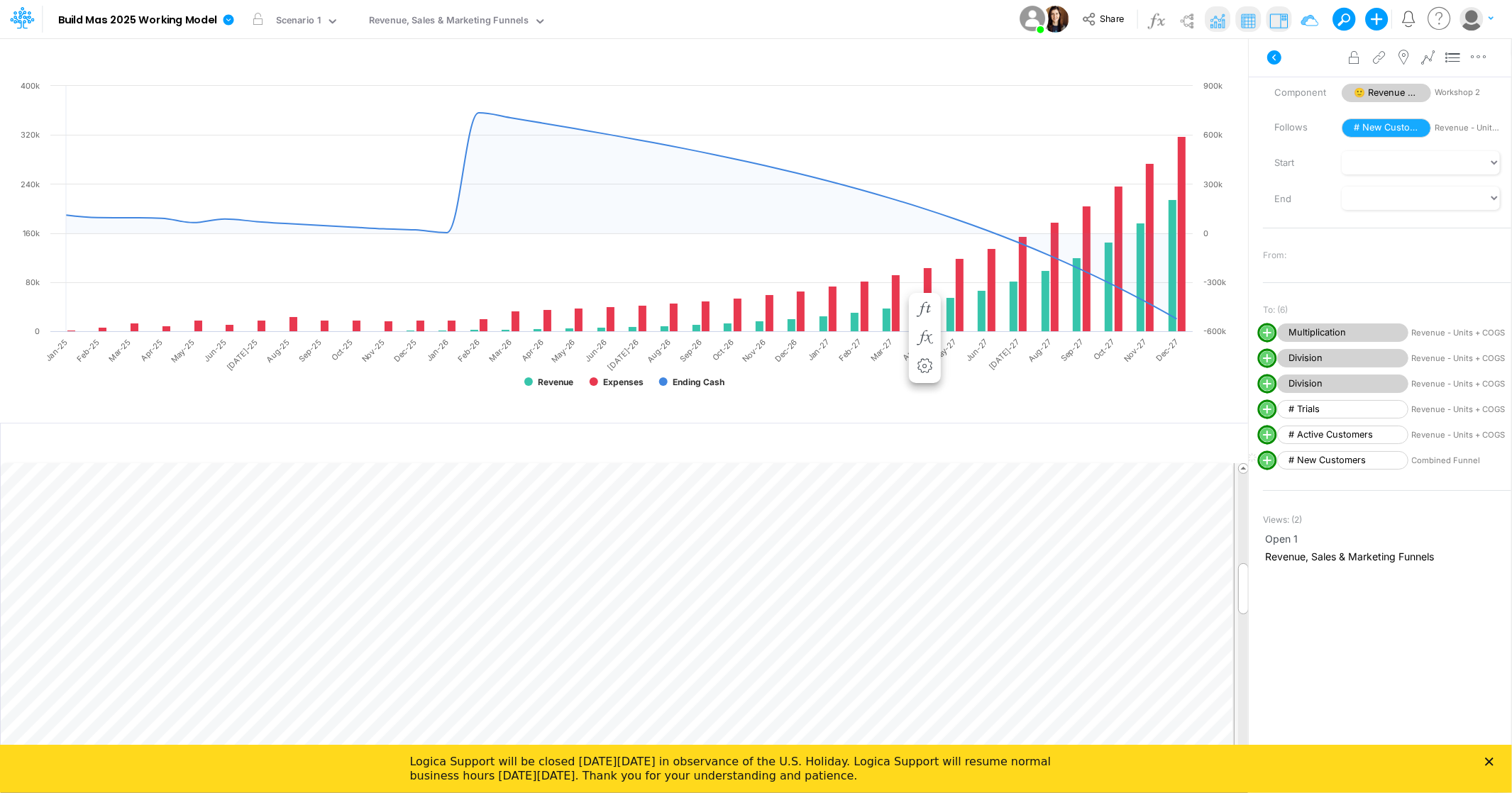
scroll to position [175, 0]
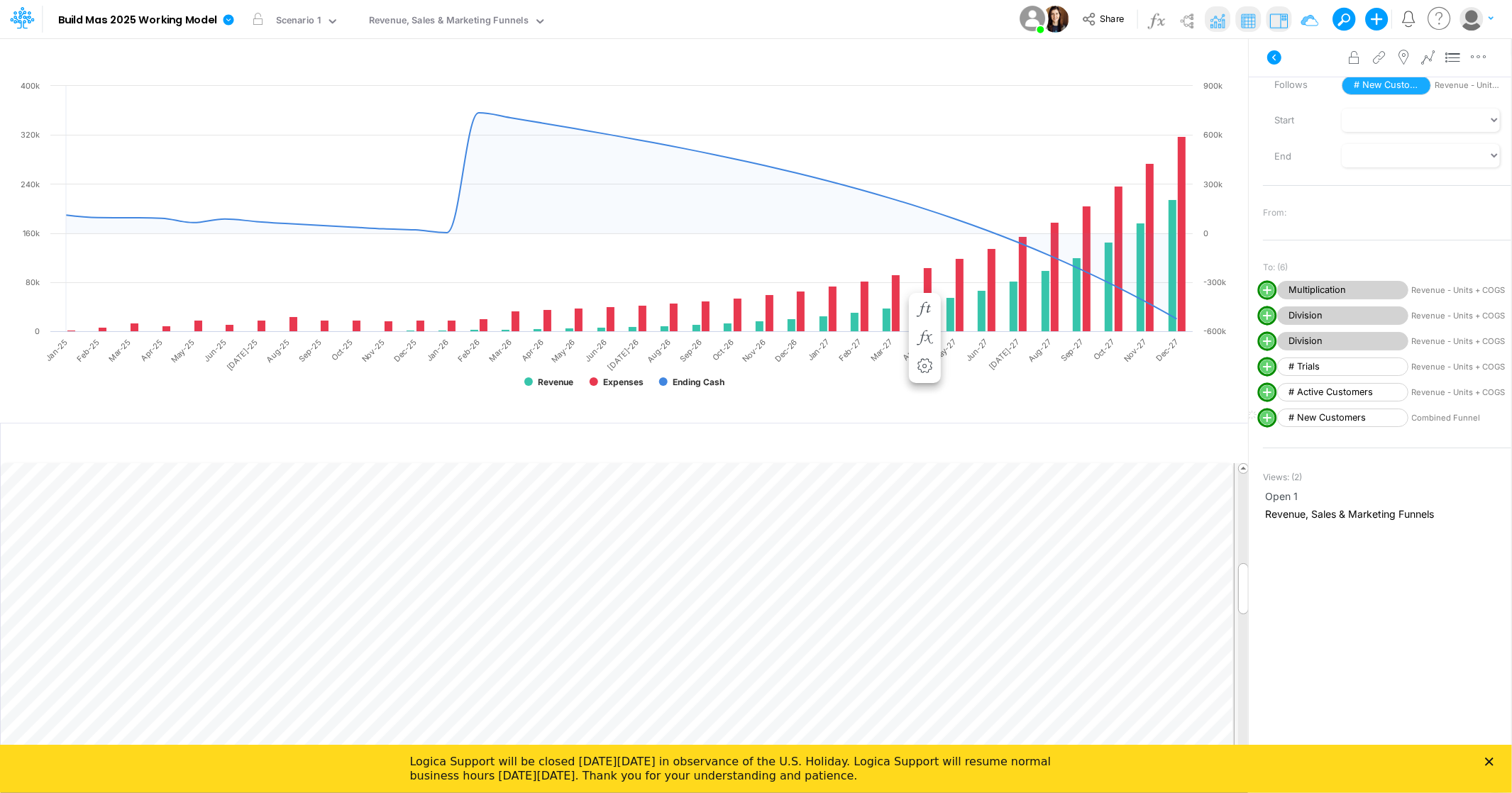
click at [1441, 16] on icon at bounding box center [1440, 19] width 28 height 28
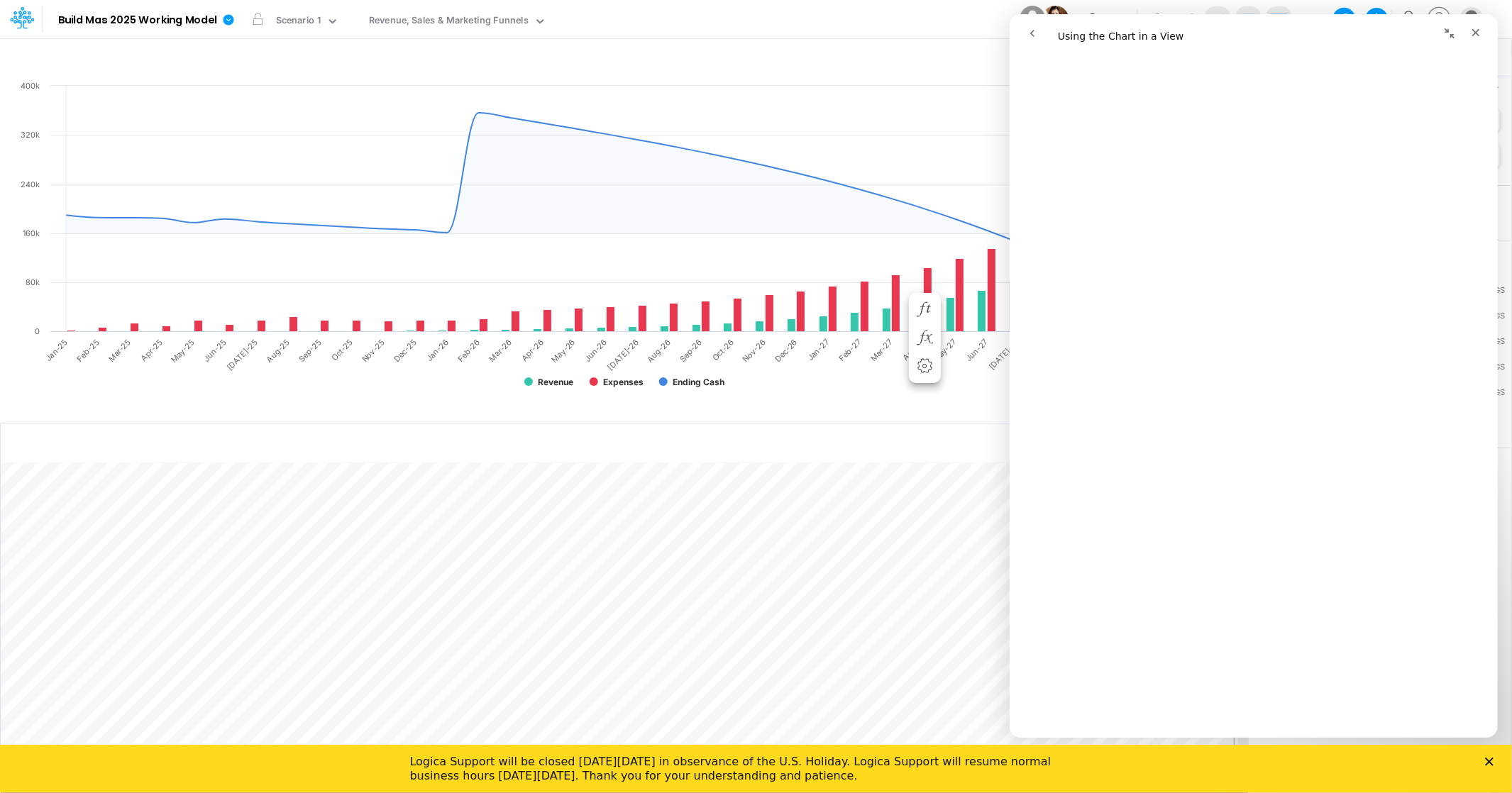
scroll to position [1148, 0]
click at [1026, 28] on icon "go back" at bounding box center [1031, 33] width 11 height 11
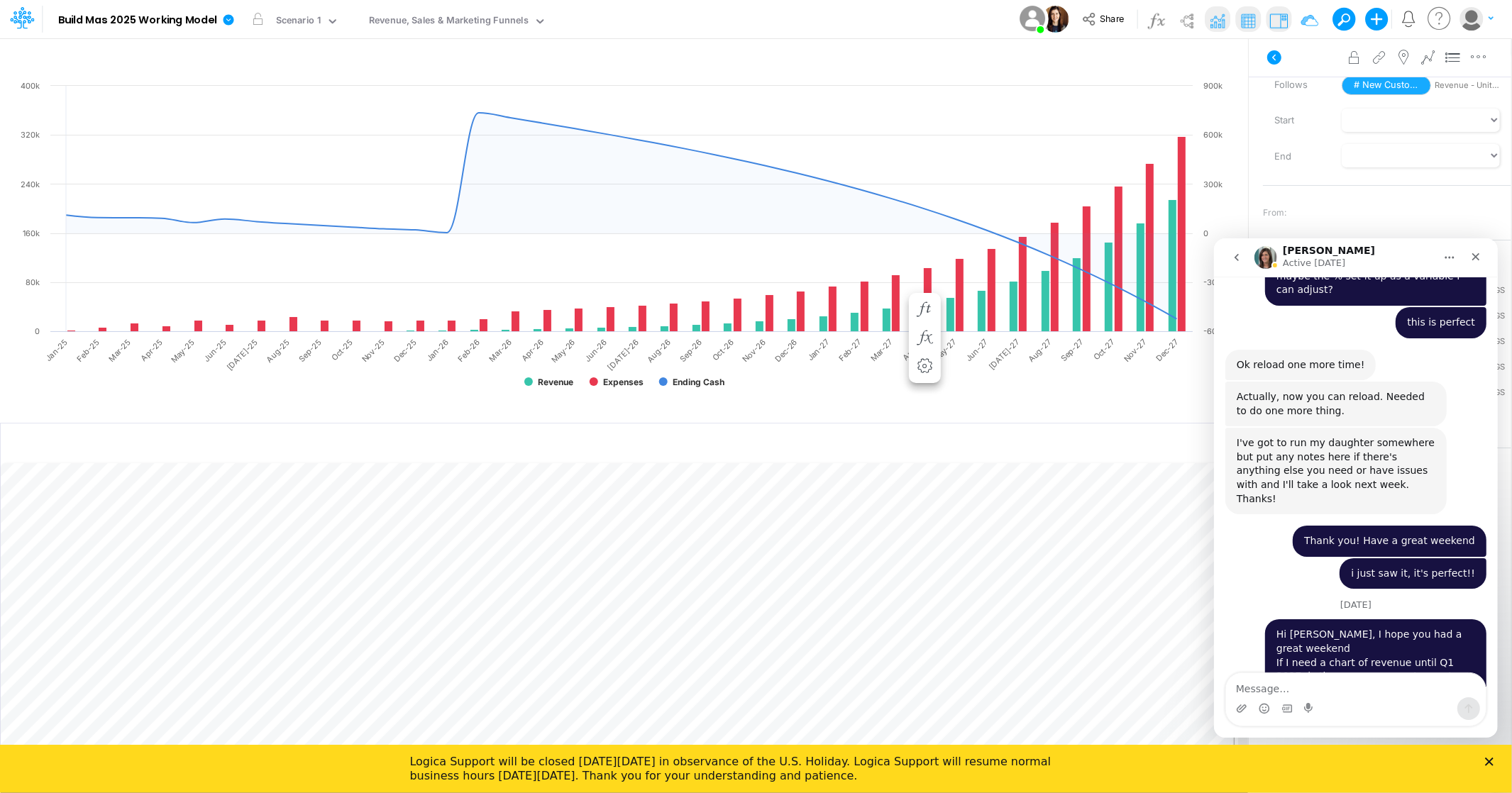
scroll to position [3400, 0]
click at [1288, 676] on textarea "Message…" at bounding box center [1355, 684] width 260 height 24
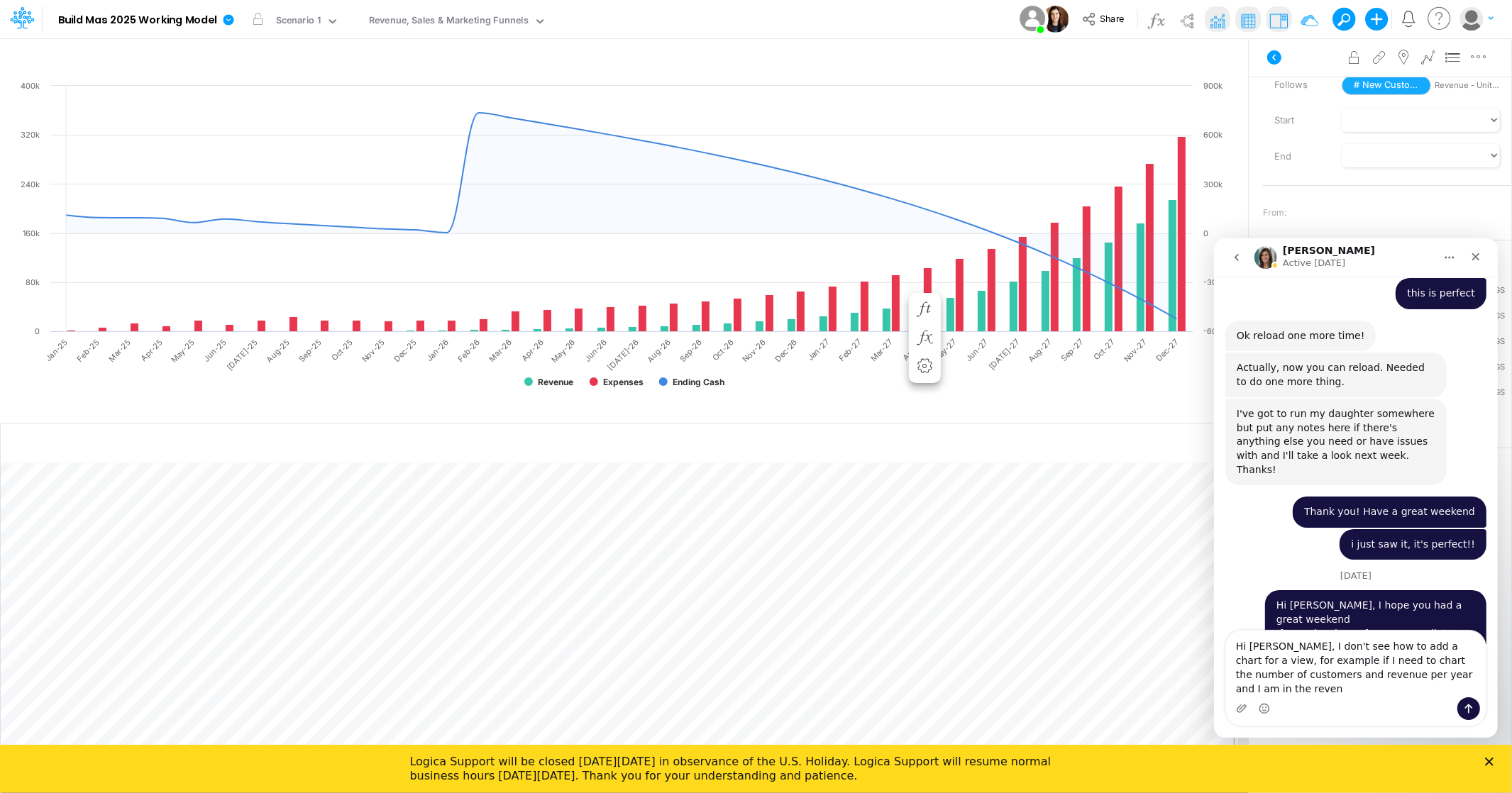
scroll to position [3442, 0]
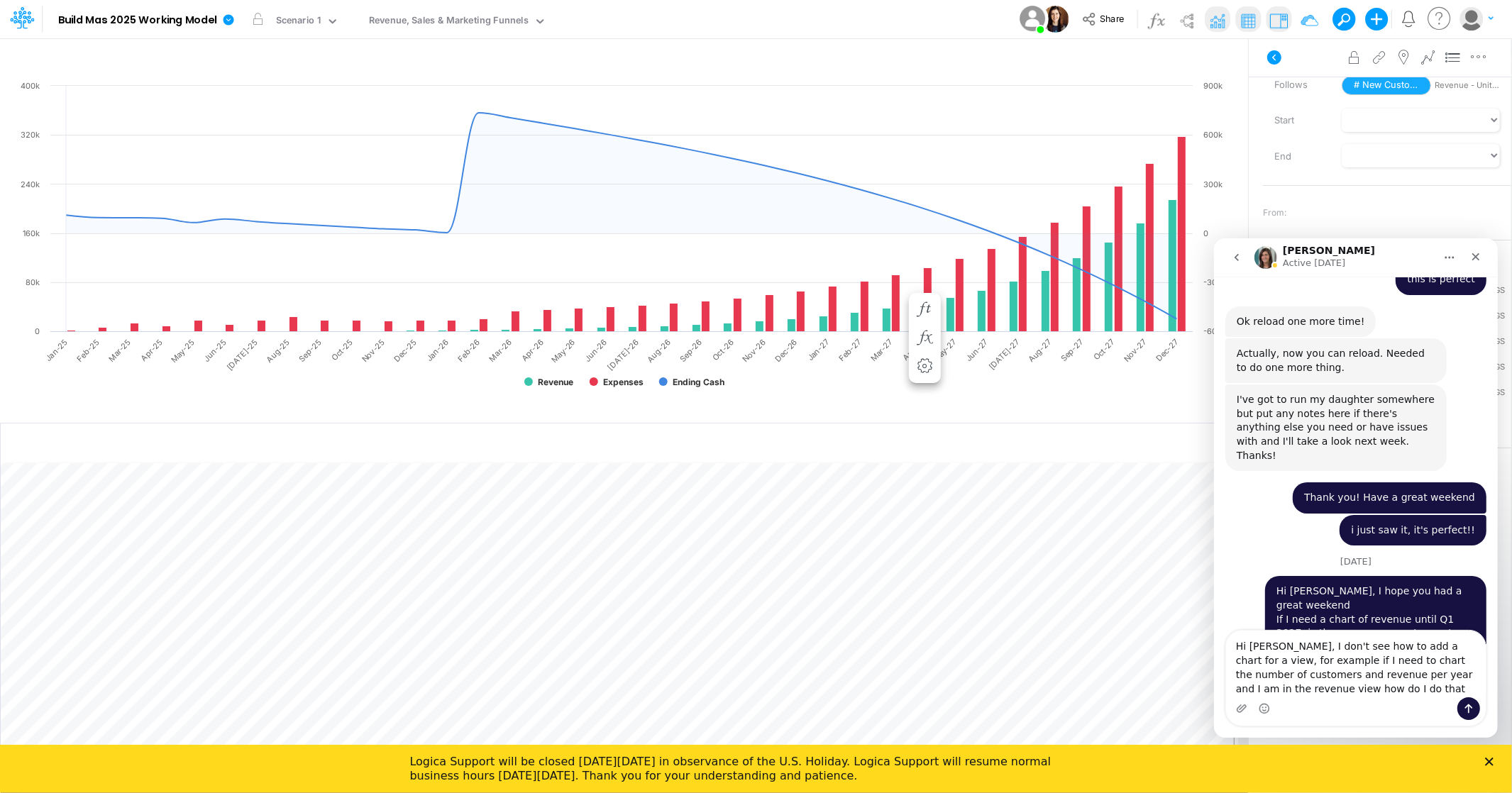
type textarea "Hi Carissa, I don't see how to add a chart for a view, for example if I need to…"
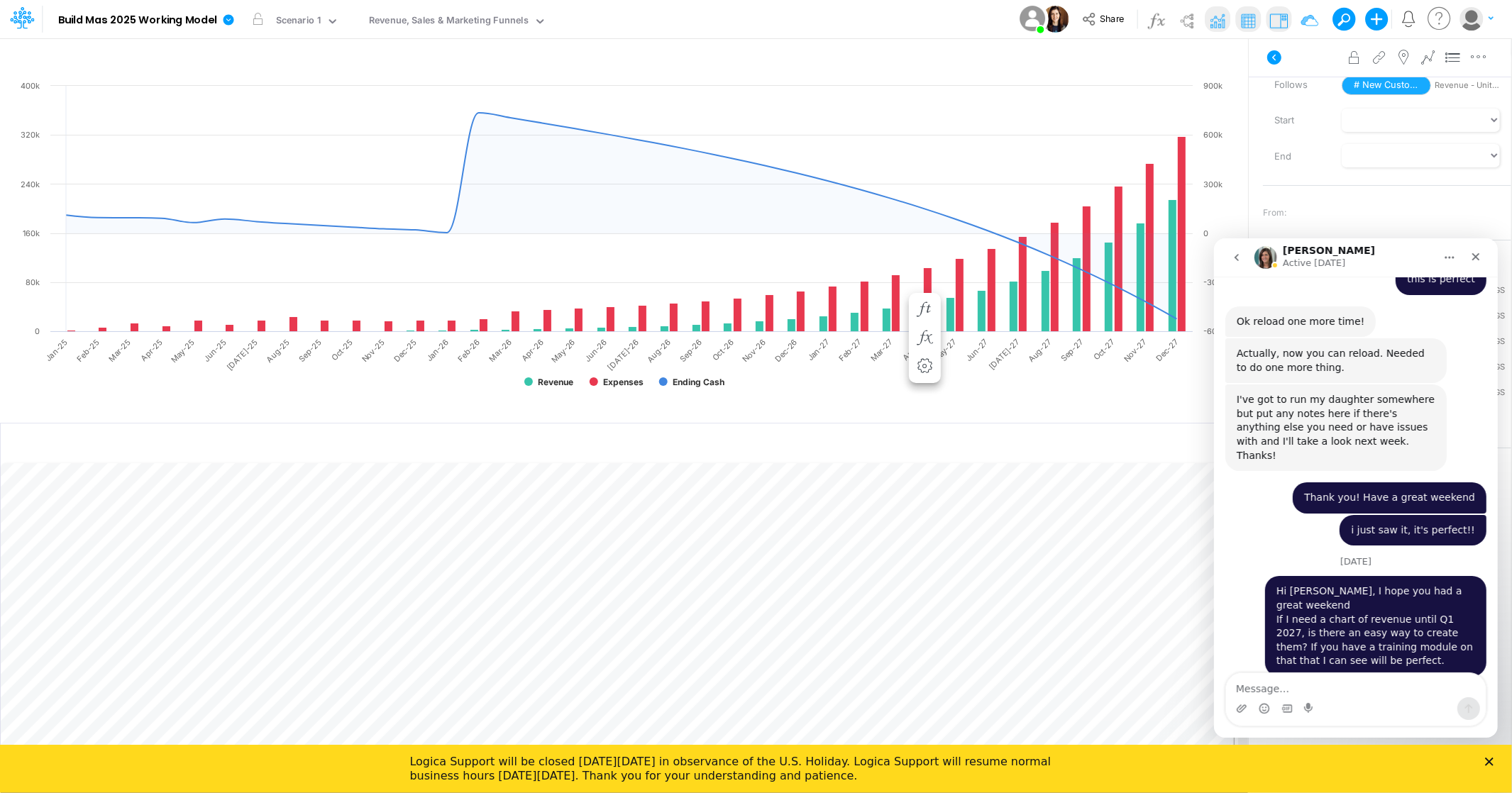
scroll to position [3517, 0]
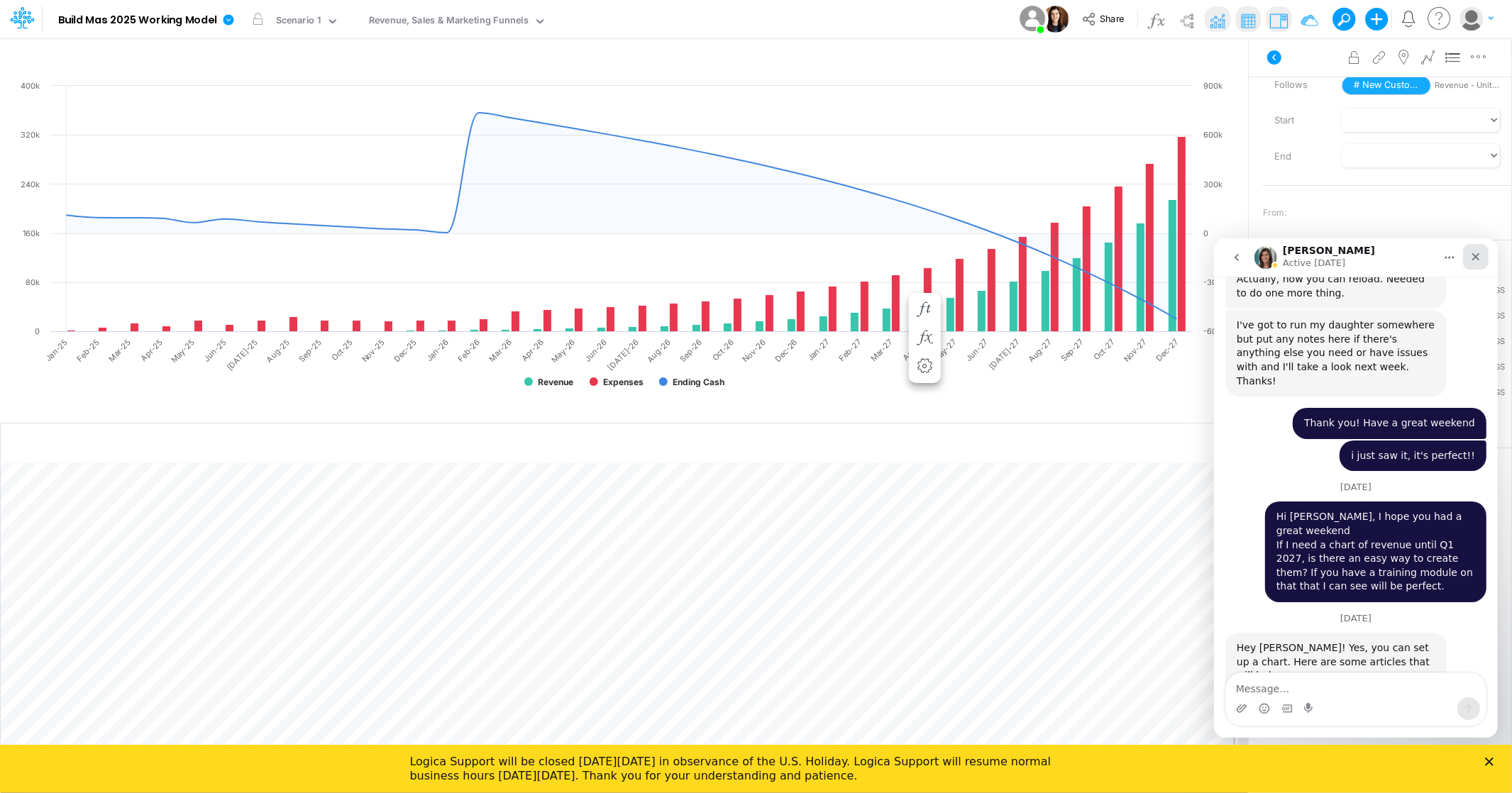
click at [1476, 252] on icon "Close" at bounding box center [1475, 255] width 11 height 11
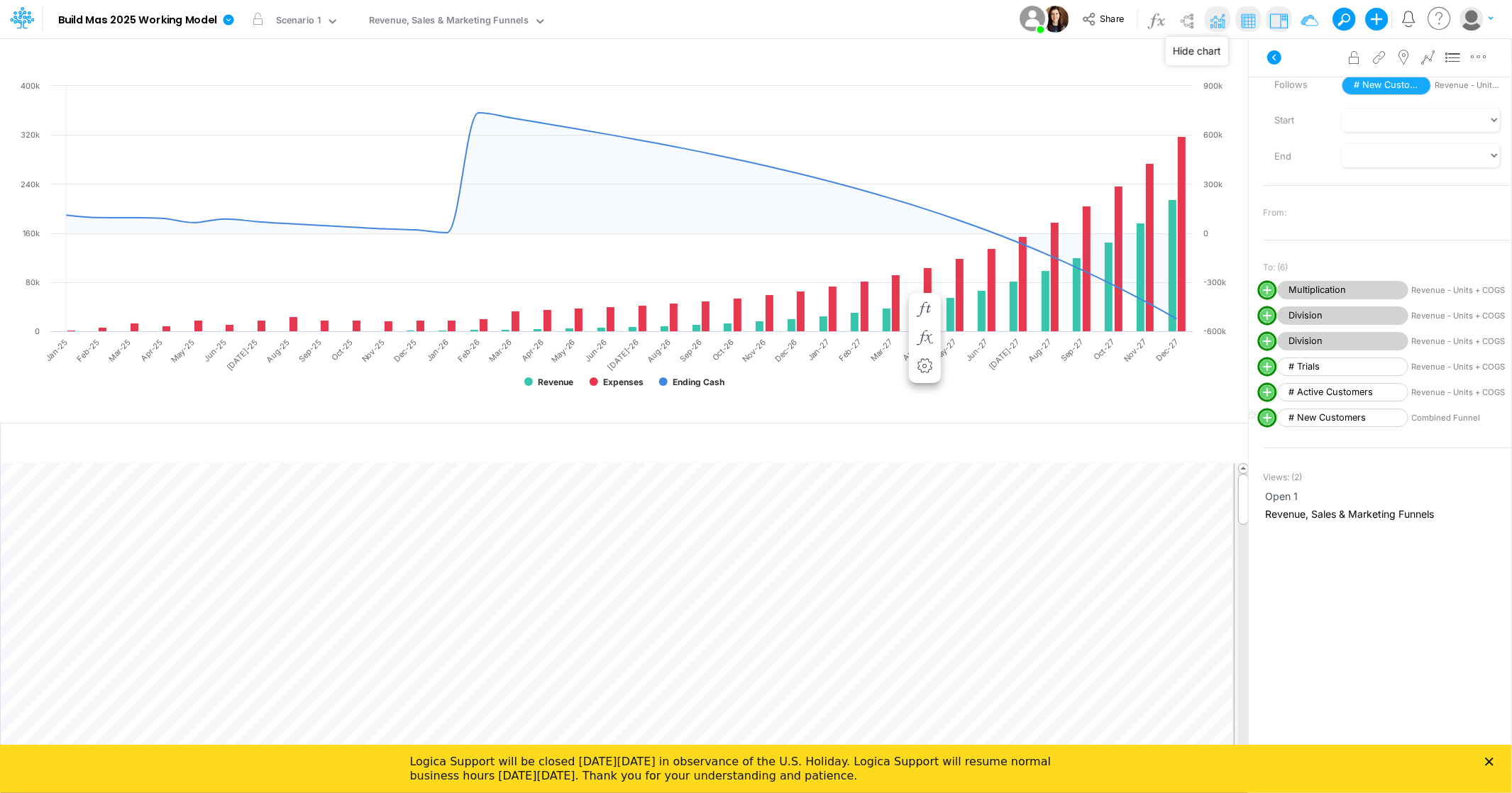
click at [1215, 22] on img at bounding box center [1217, 20] width 22 height 22
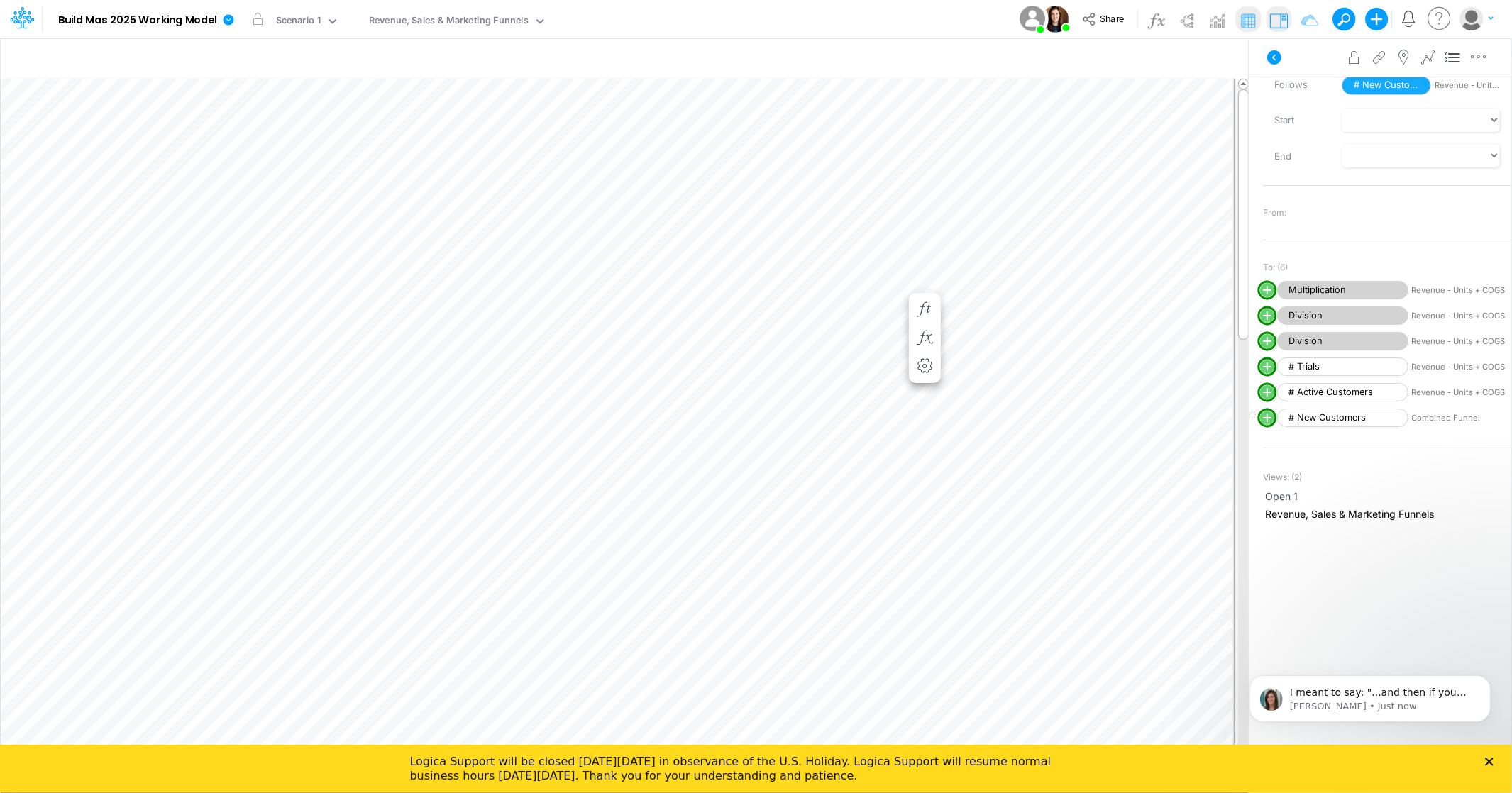
scroll to position [3816, 0]
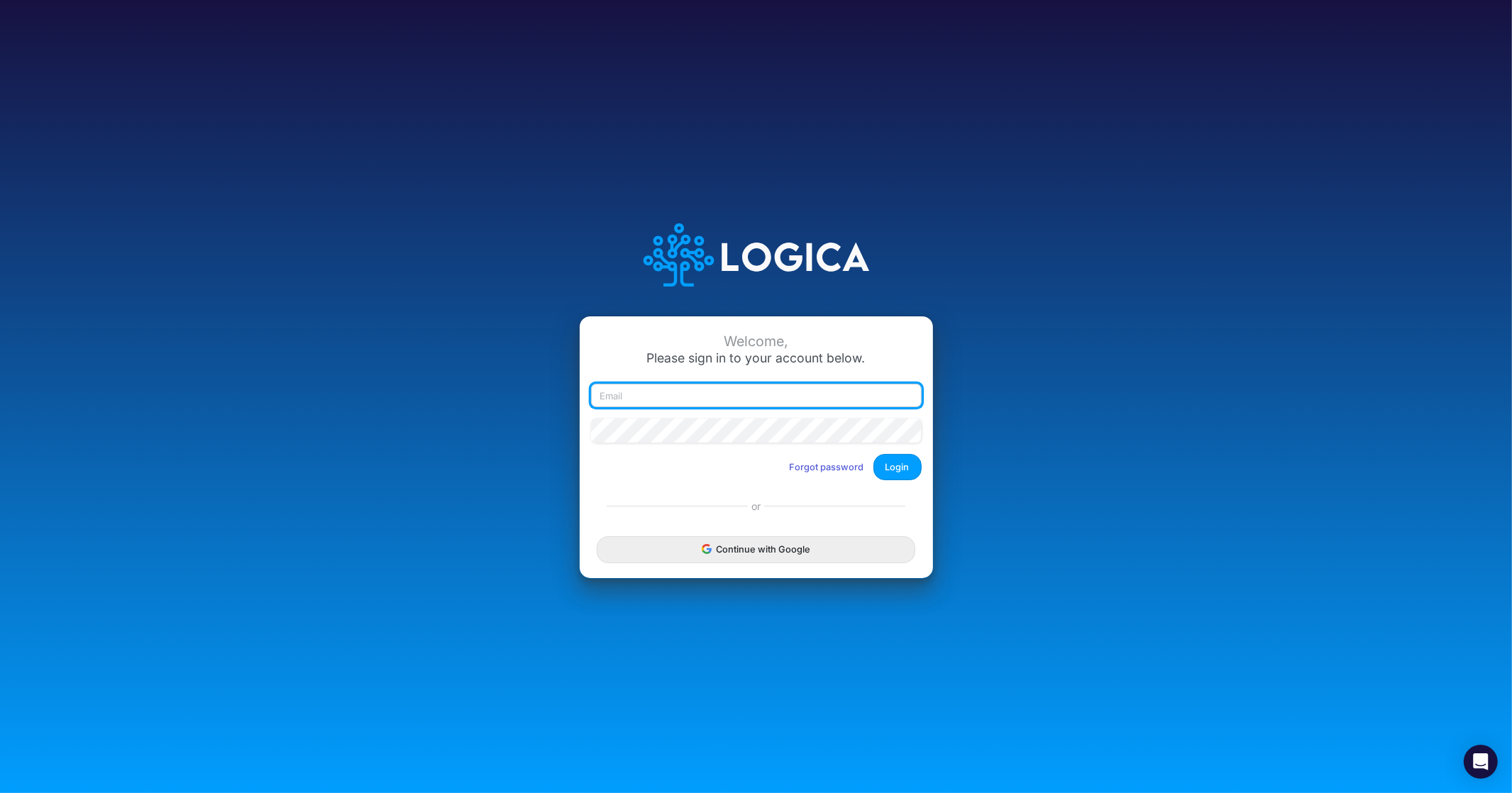
click at [678, 395] on input "email" at bounding box center [756, 396] width 331 height 24
type input "claudia@buildmas.pro"
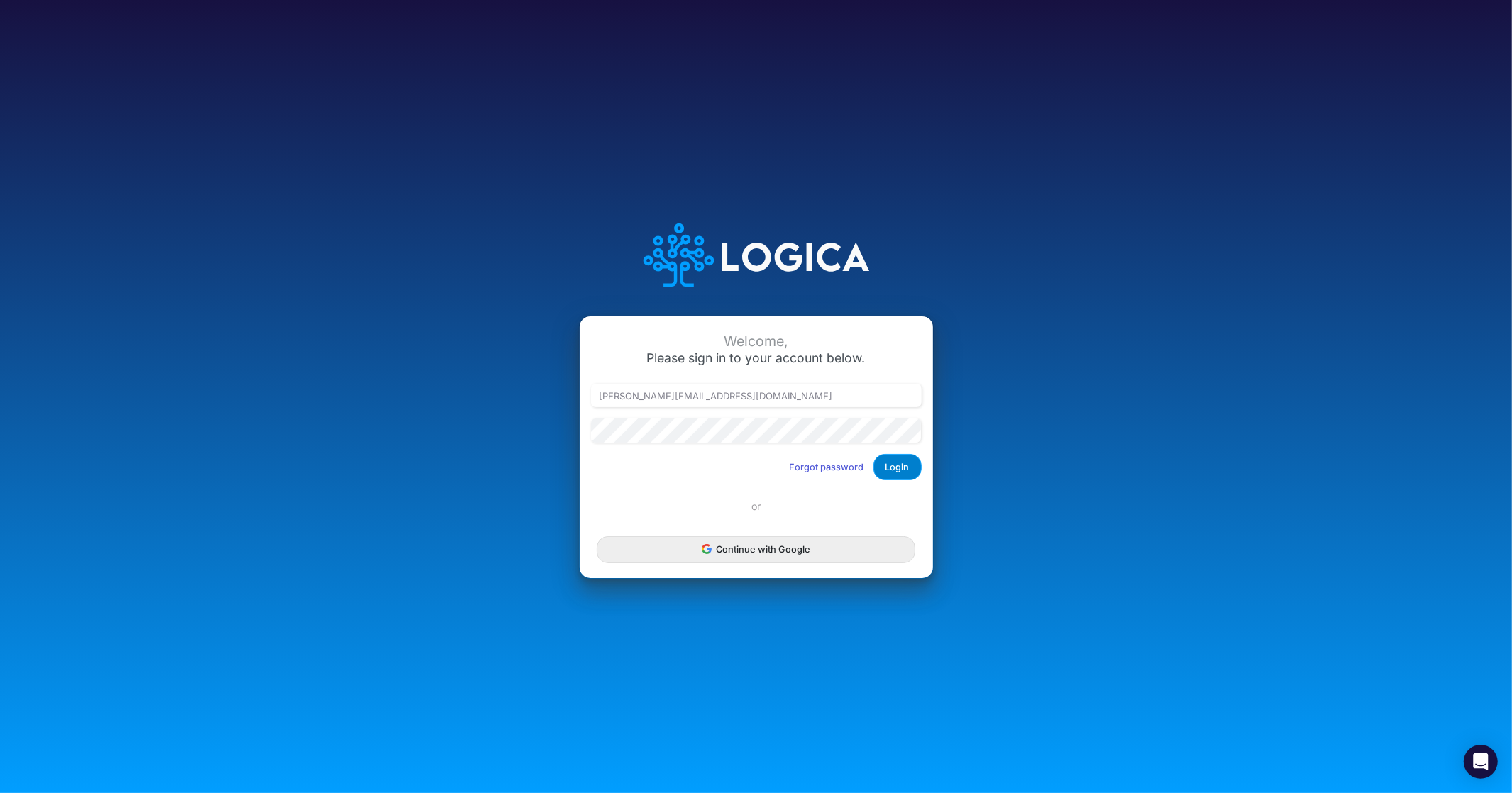
click at [898, 468] on button "Login" at bounding box center [897, 467] width 48 height 26
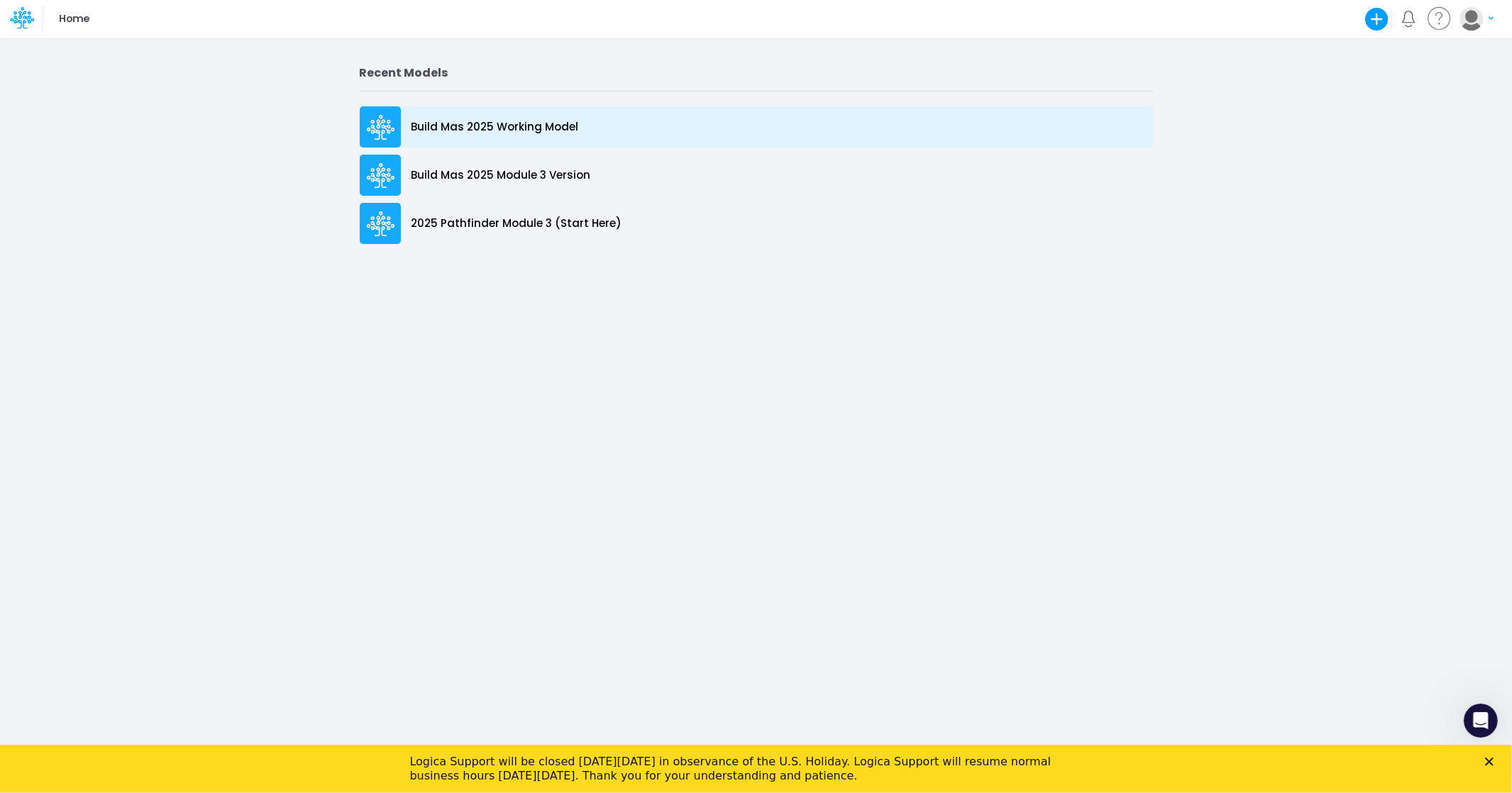
click at [511, 127] on p "Build Mas 2025 Working Model" at bounding box center [495, 127] width 168 height 16
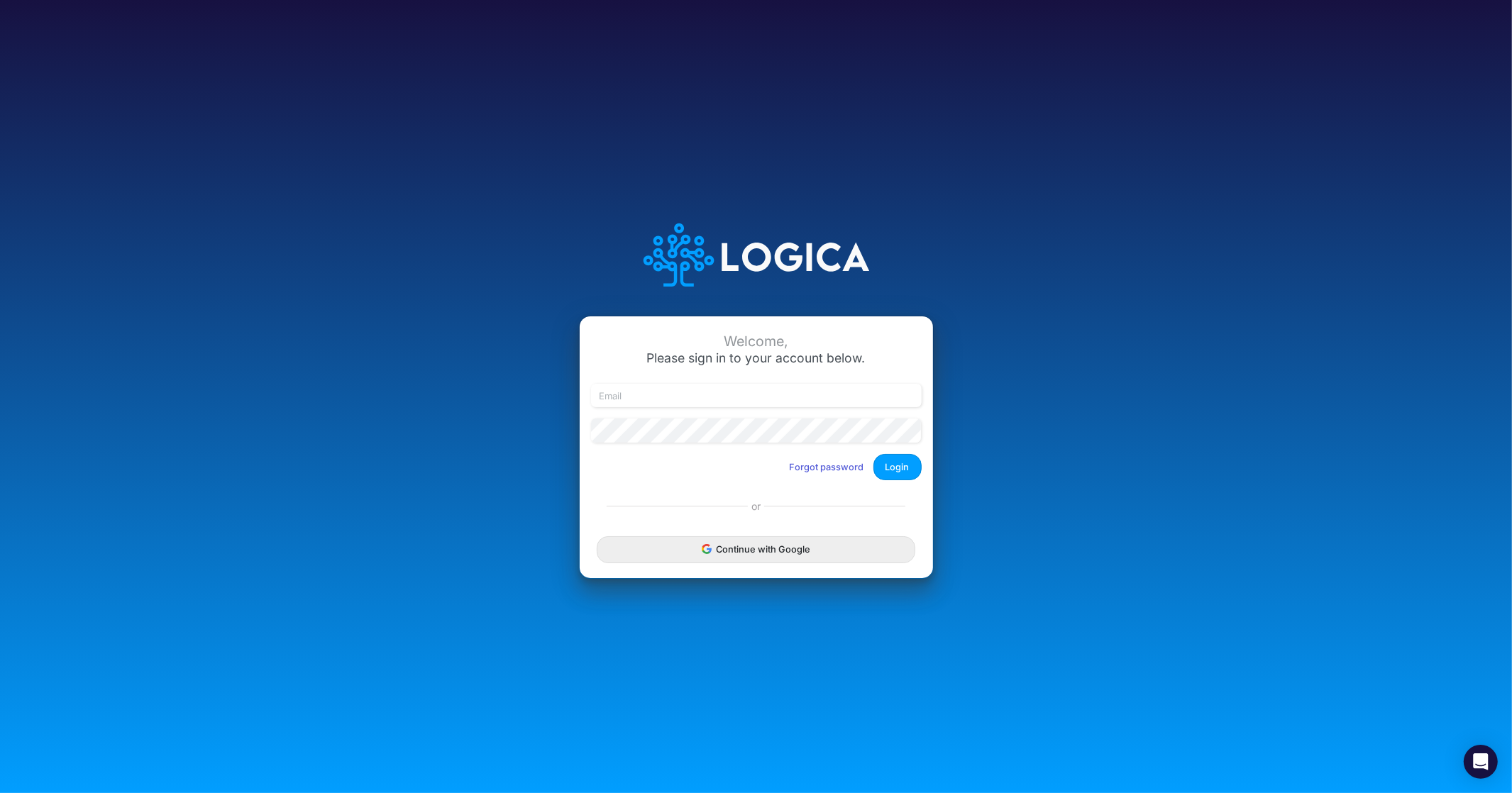
click at [280, 139] on div "Welcome, Please sign in to your account below. Forgot password Login or Continu…" at bounding box center [756, 396] width 1512 height 793
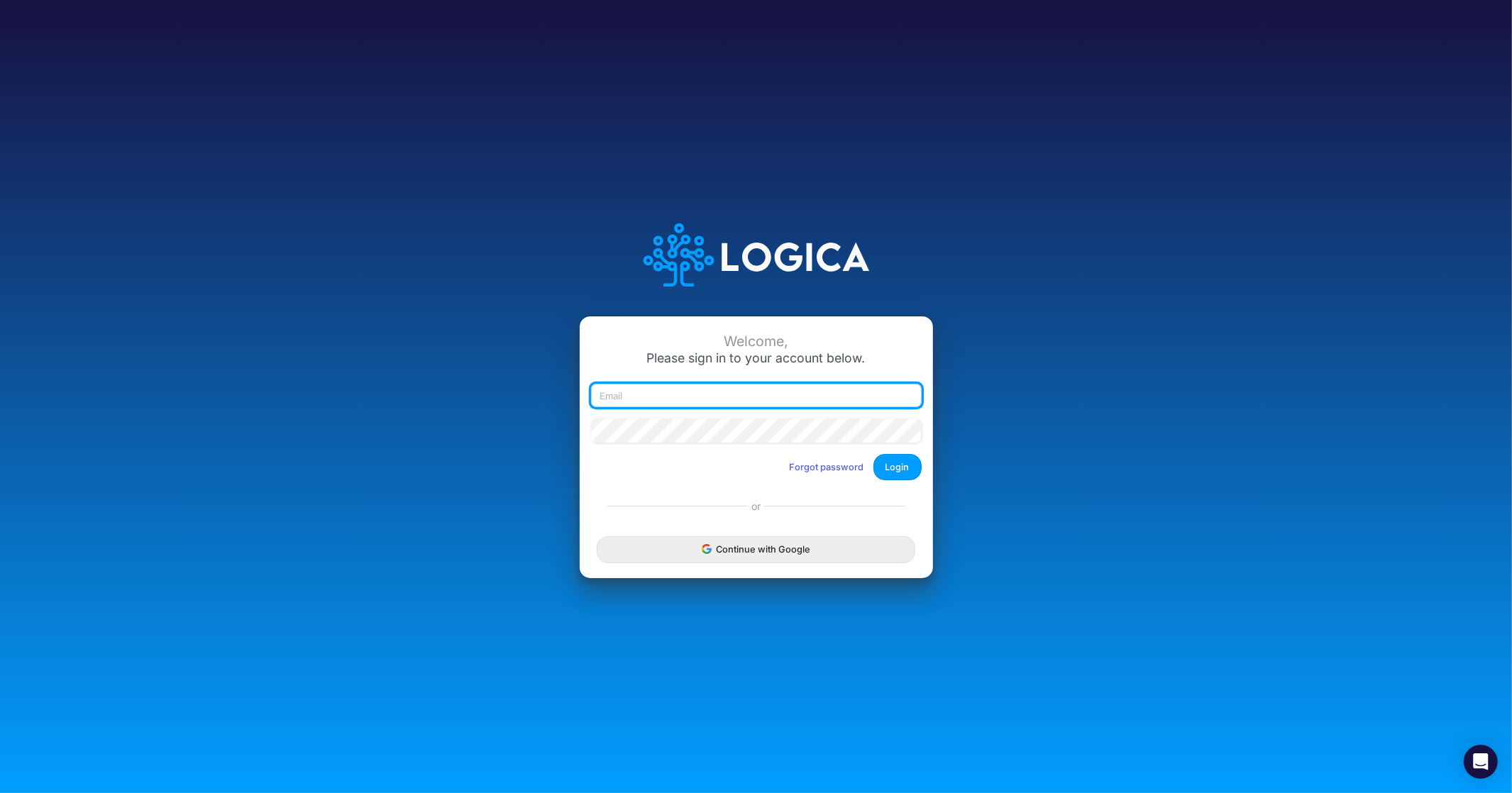
click at [654, 387] on input "email" at bounding box center [756, 396] width 331 height 24
type input "claudia@buildmas.pro"
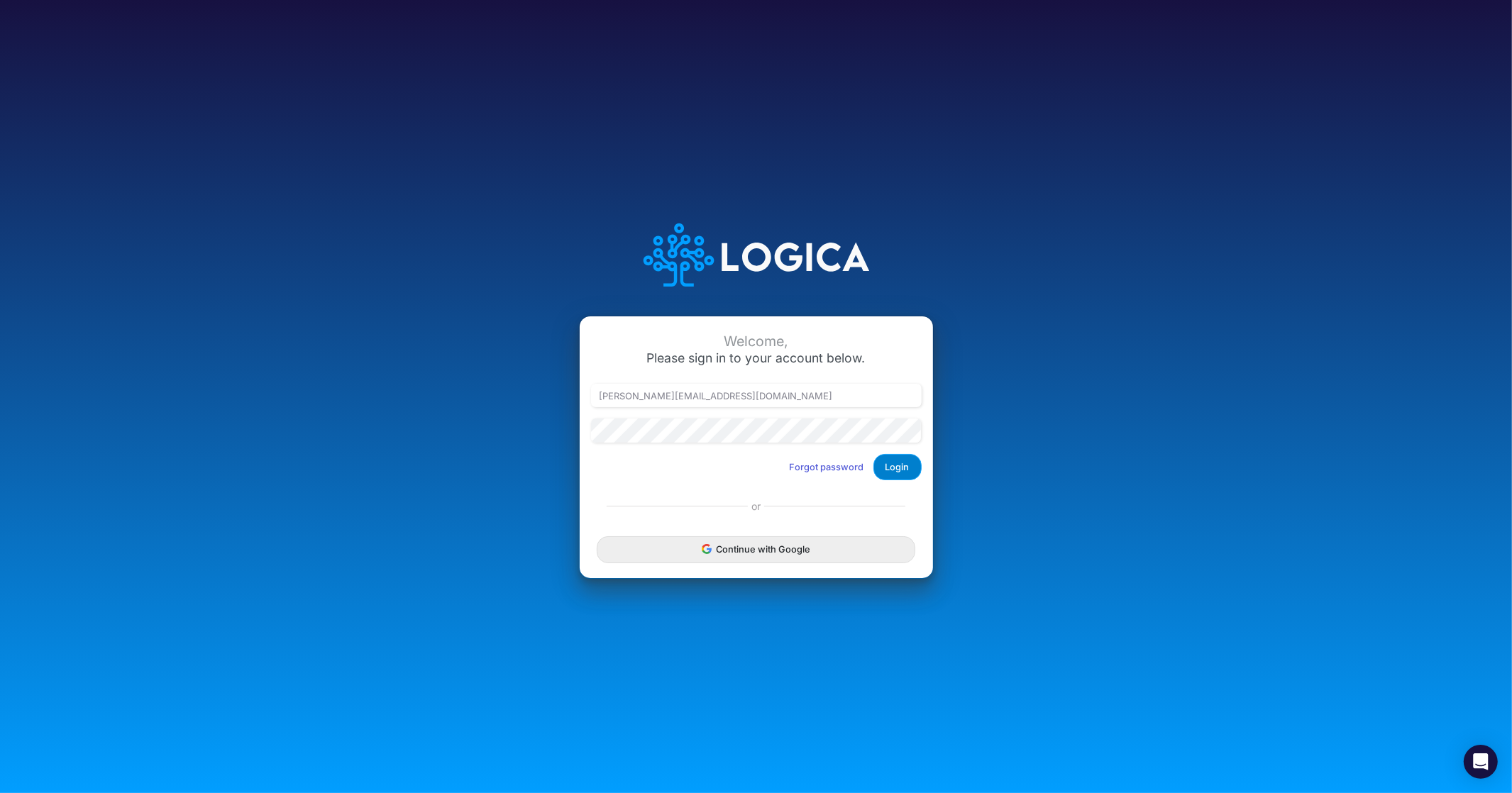
click at [896, 472] on button "Login" at bounding box center [897, 467] width 48 height 26
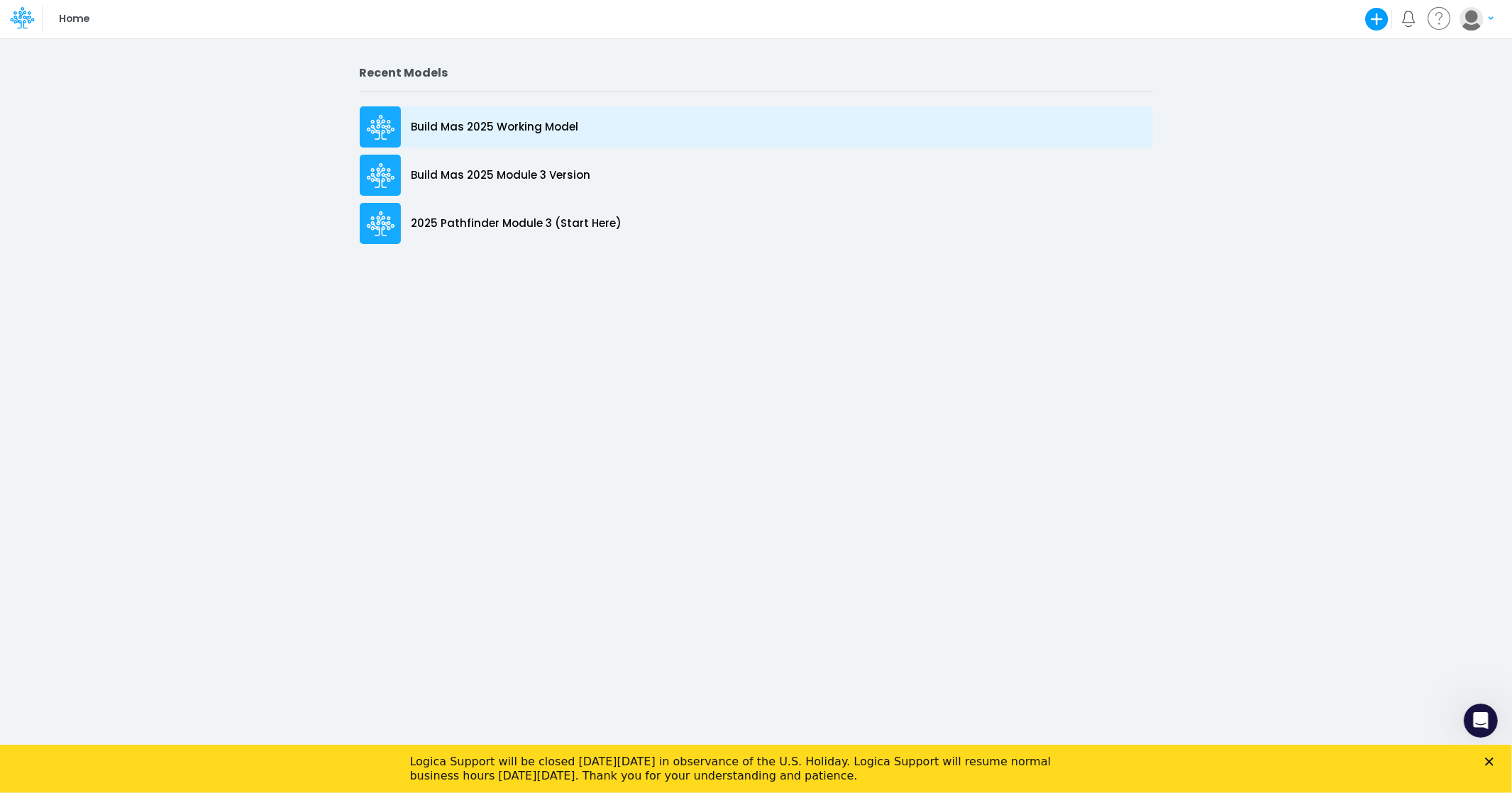
click at [459, 119] on p "Build Mas 2025 Working Model" at bounding box center [495, 127] width 168 height 16
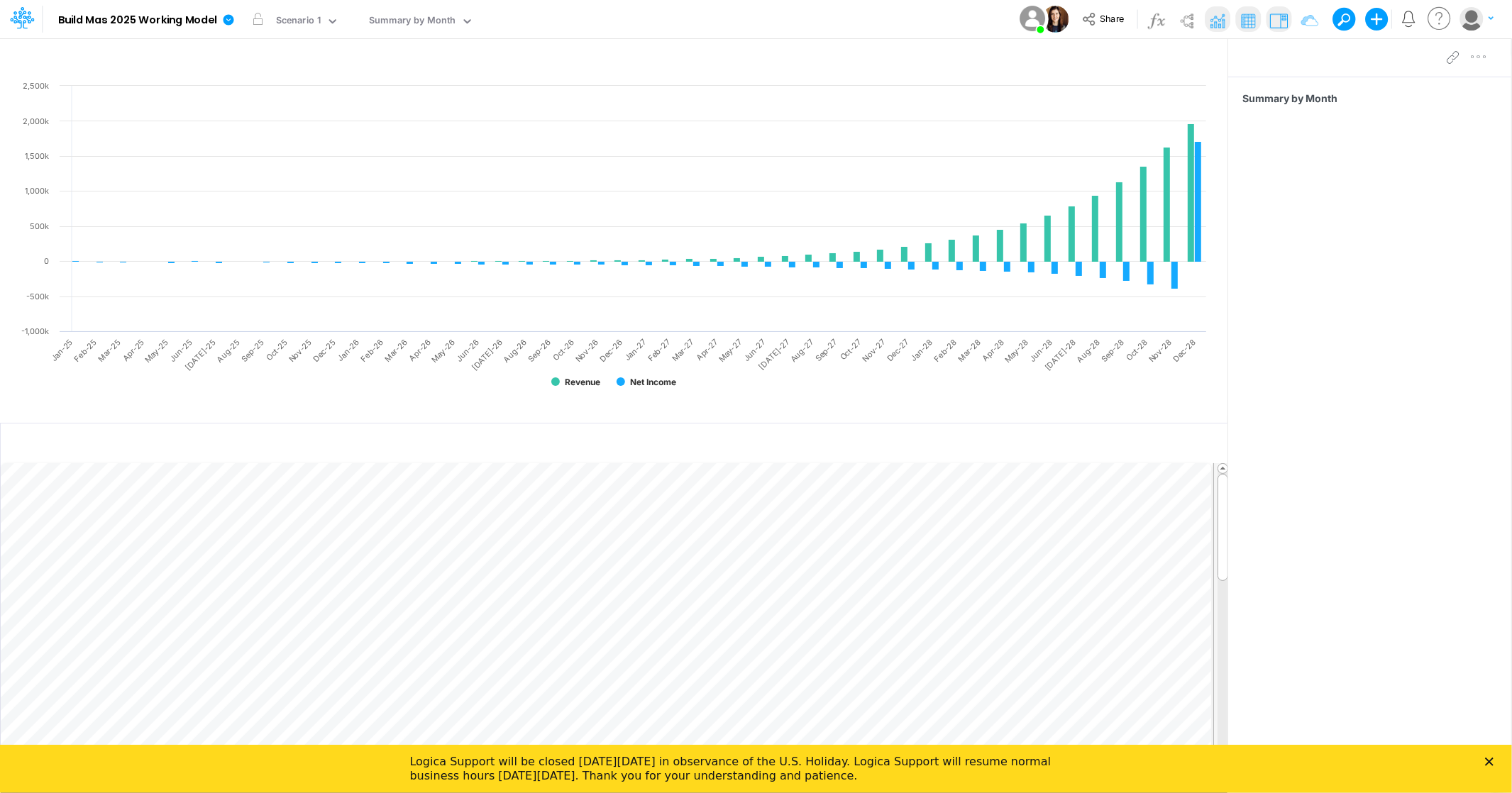
click at [1435, 21] on icon at bounding box center [1440, 19] width 28 height 28
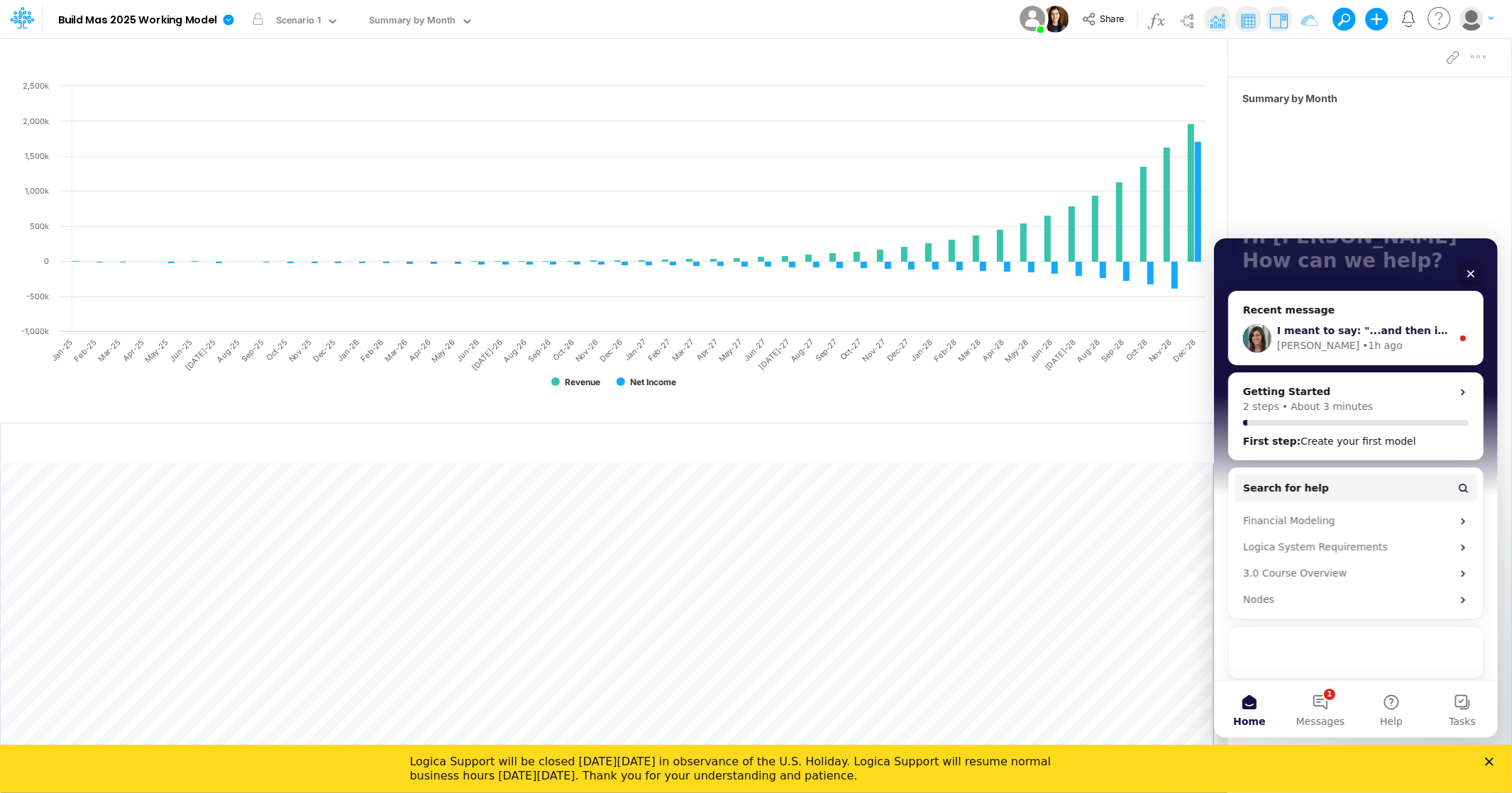
scroll to position [118, 0]
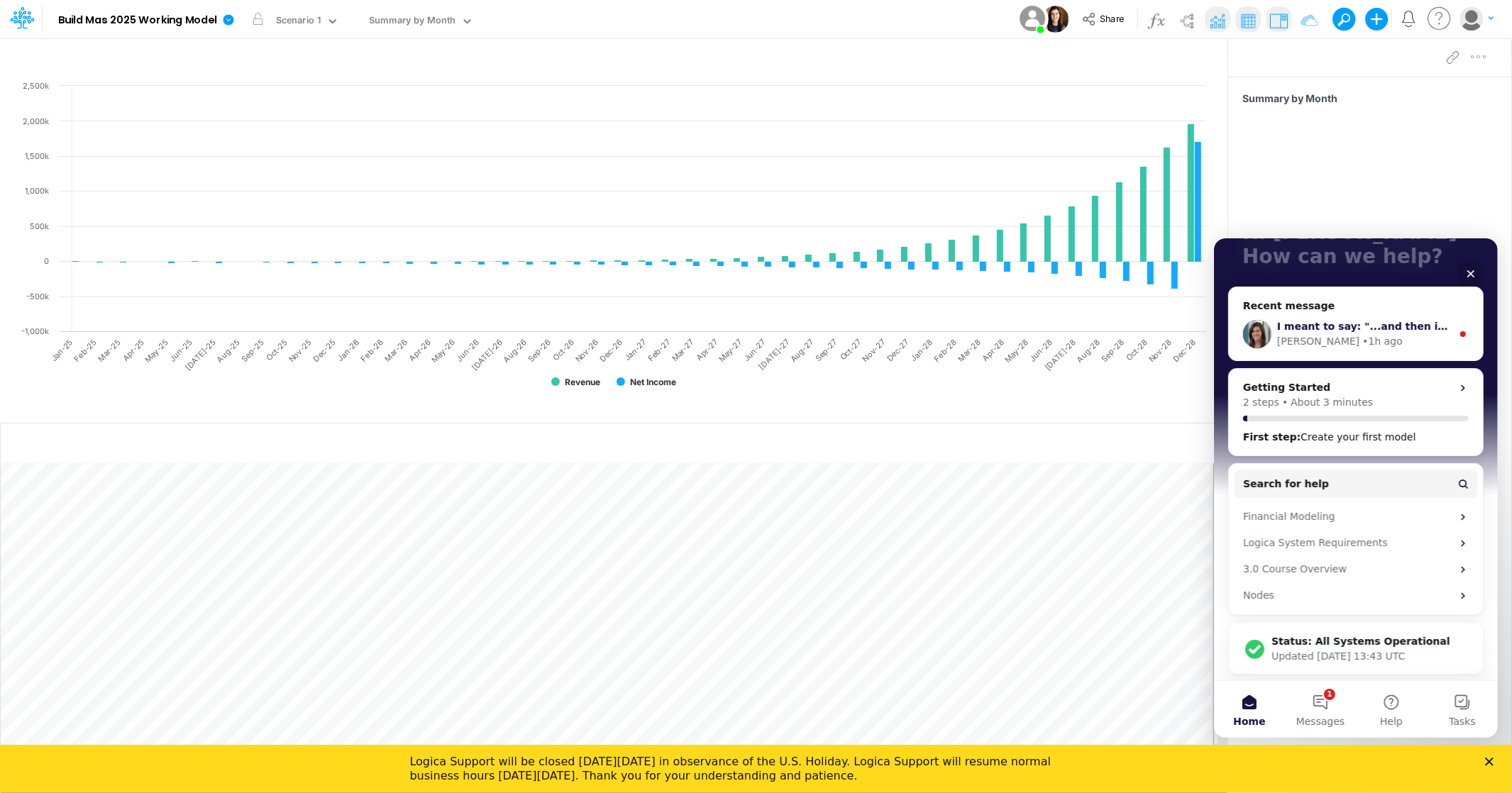
click at [1377, 334] on div "Carissa • 1h ago" at bounding box center [1363, 341] width 174 height 15
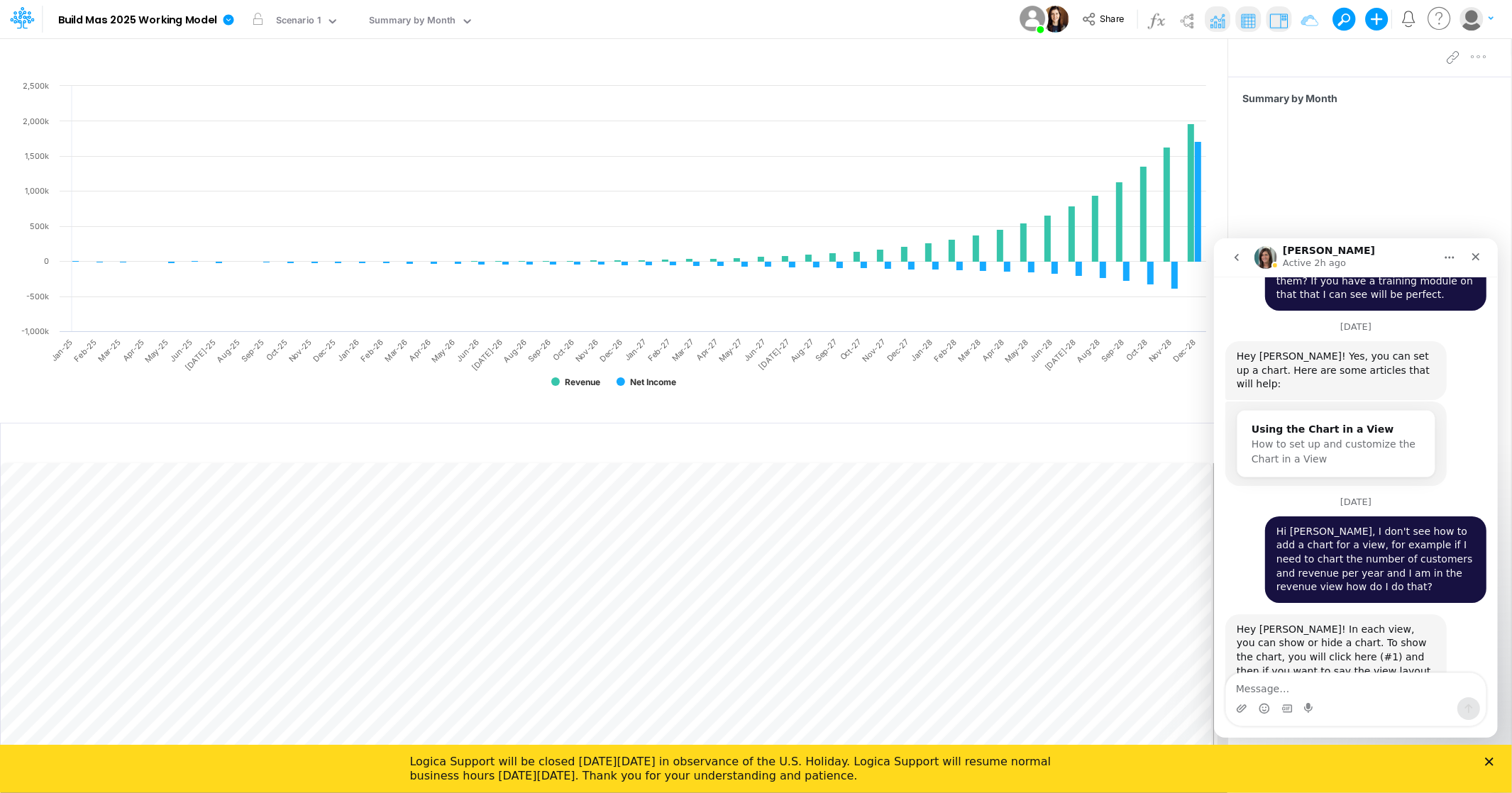
scroll to position [3806, 0]
click at [1353, 624] on div "Hey Claudia! In each view, you can show or hide a chart. To show the chart, you…" at bounding box center [1335, 672] width 199 height 98
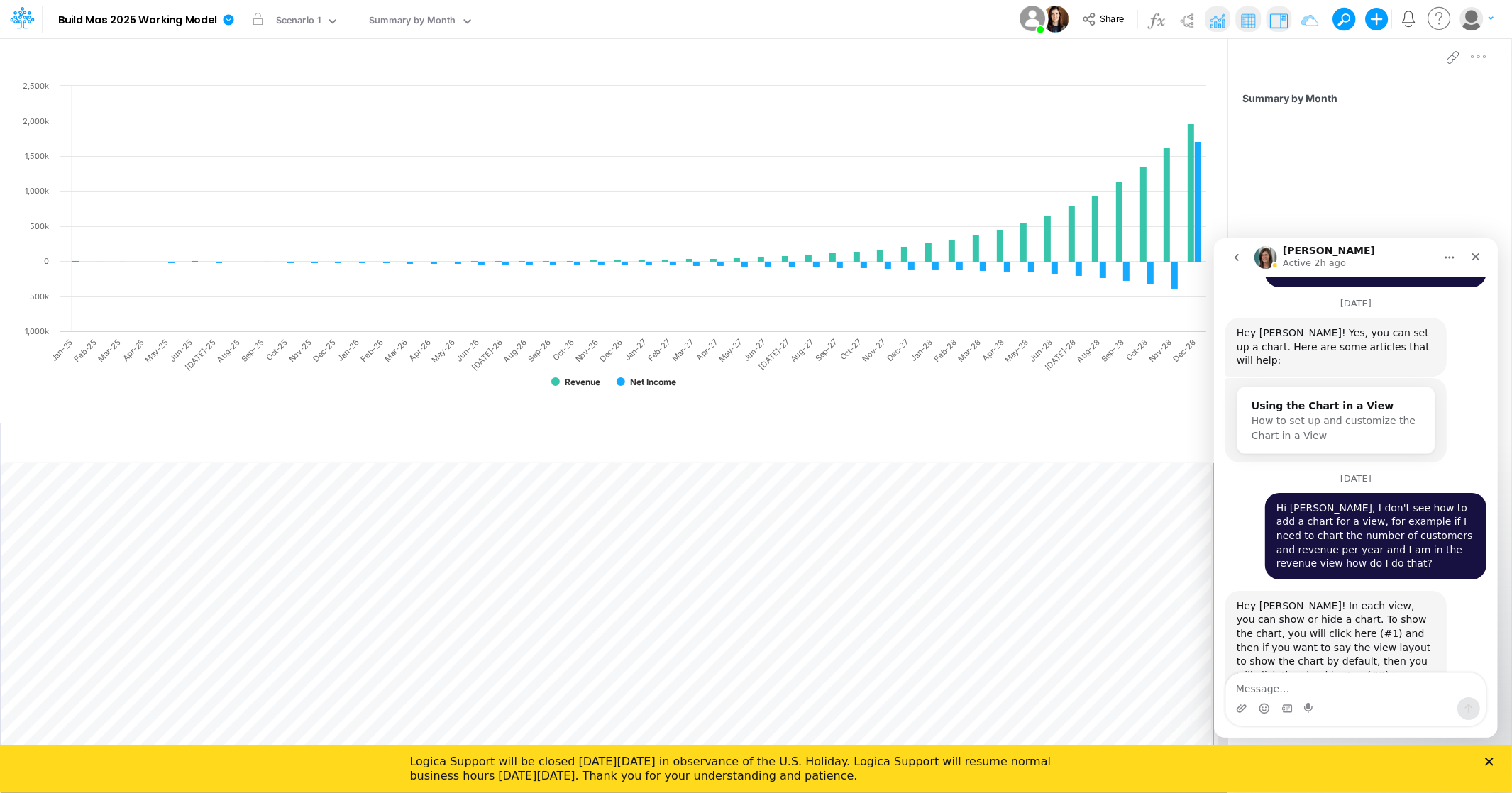
click at [1329, 696] on img "Carissa says…" at bounding box center [1330, 753] width 190 height 113
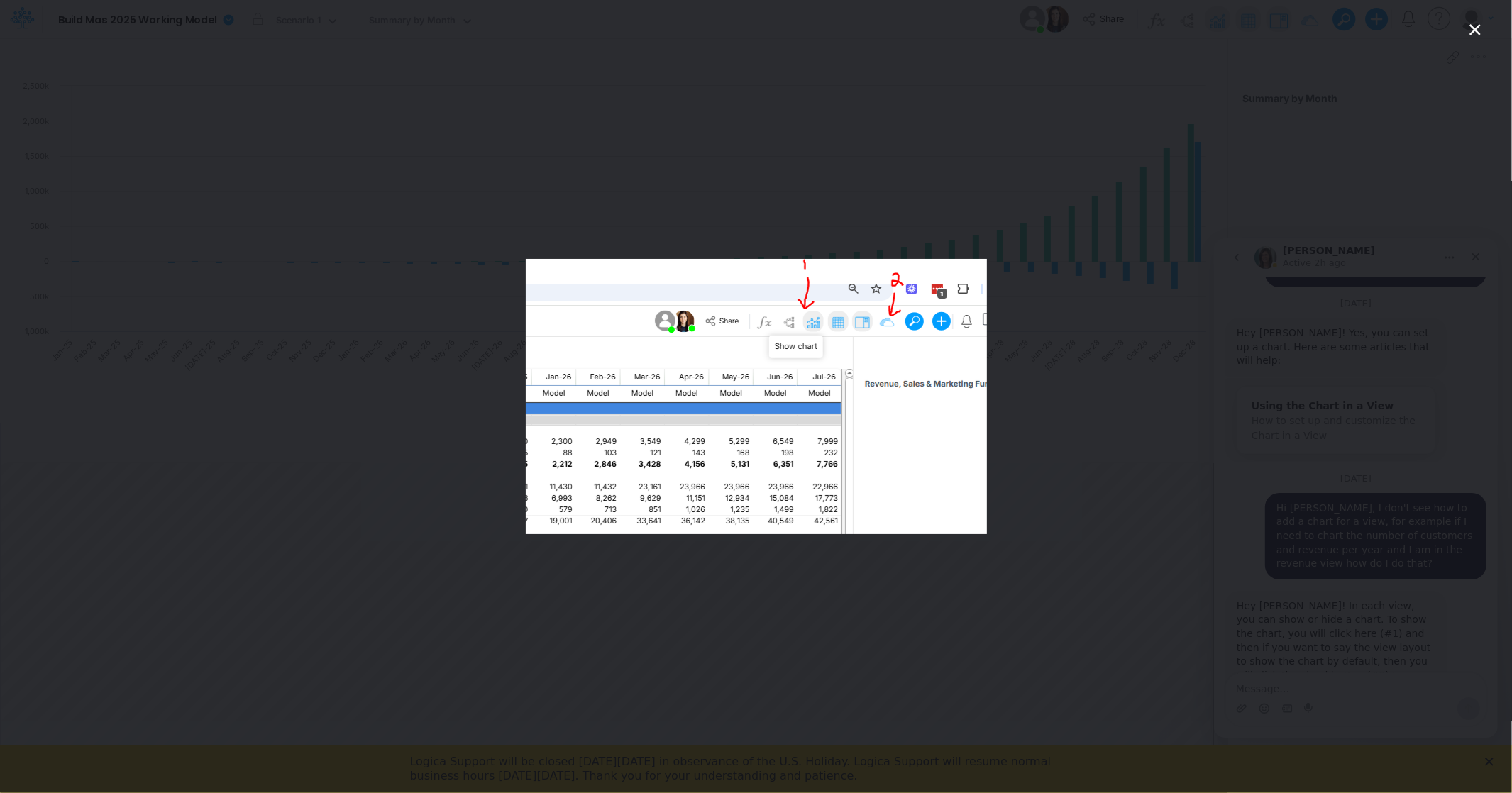
click at [238, 108] on div "Intercom messenger" at bounding box center [756, 396] width 1512 height 793
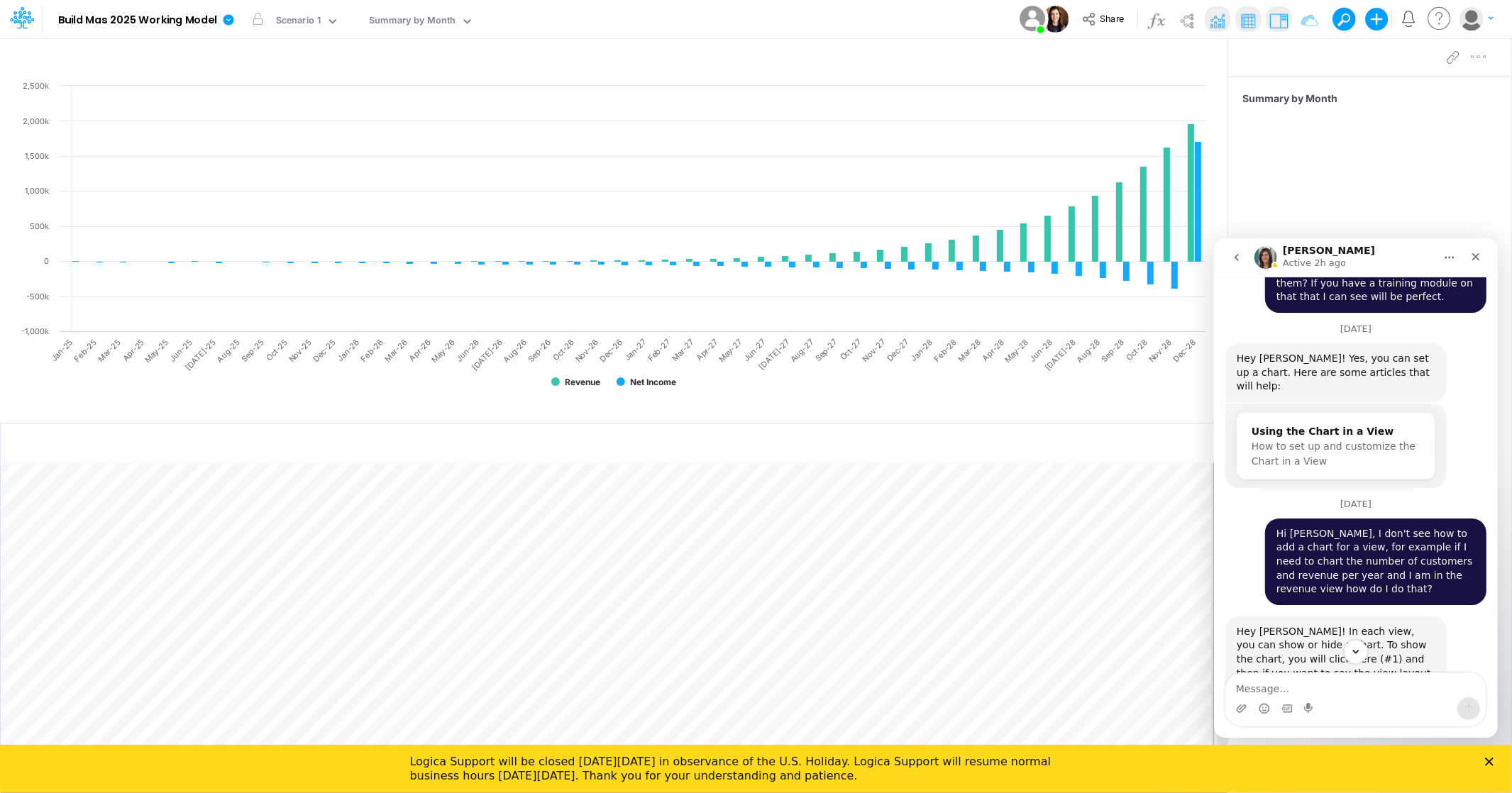
scroll to position [3830, 0]
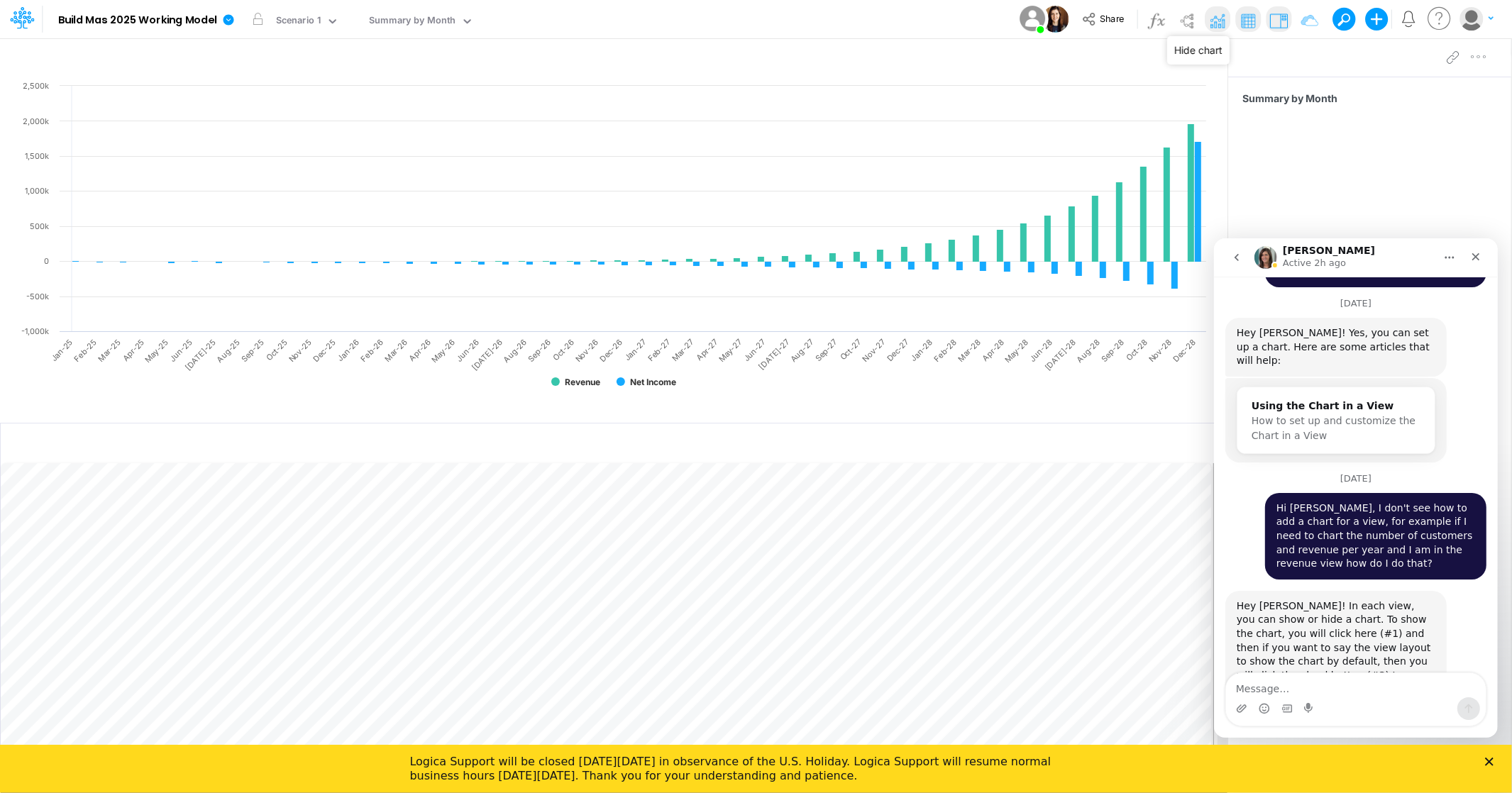
click at [1216, 21] on img at bounding box center [1217, 20] width 22 height 22
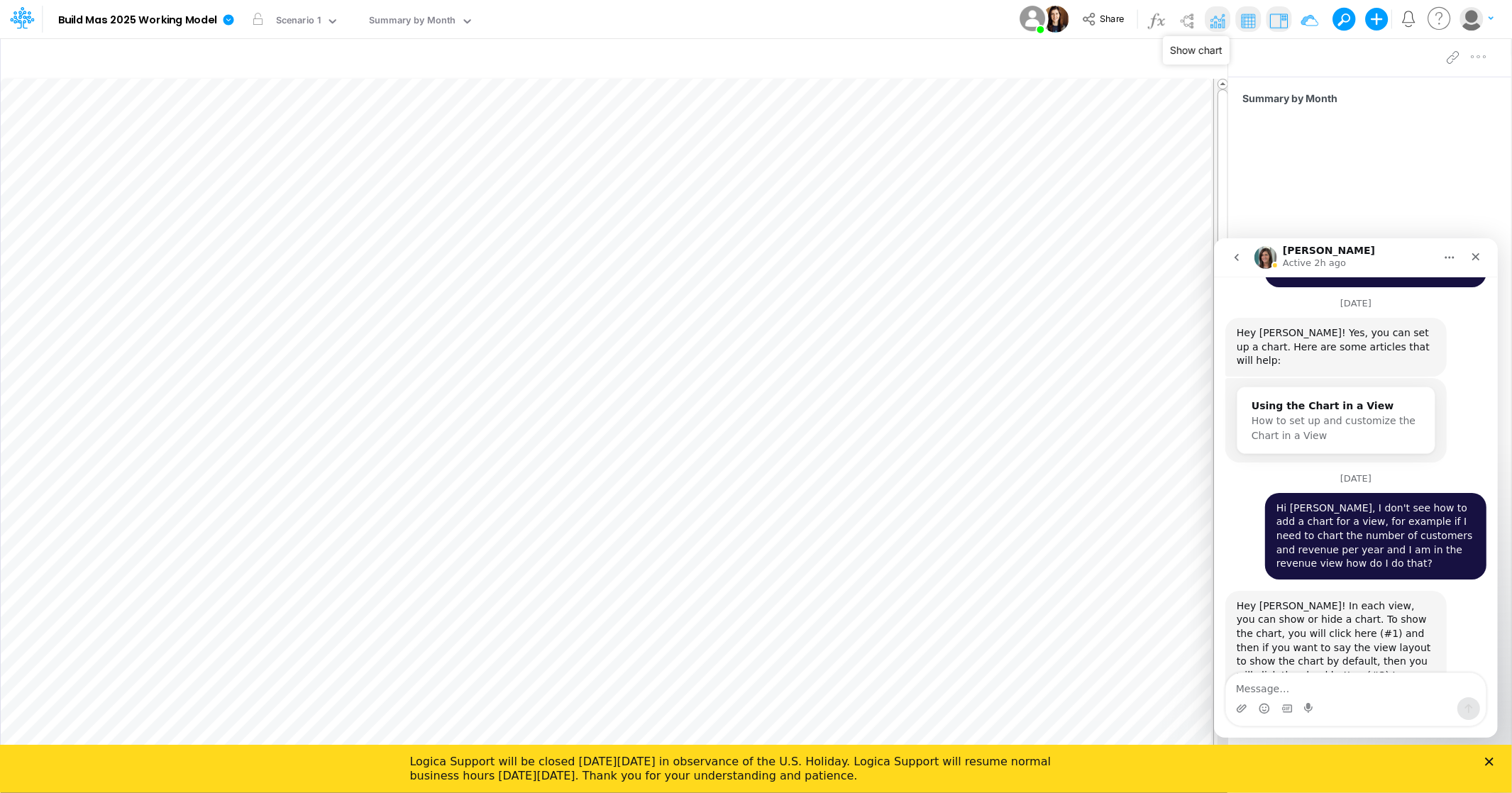
click at [1216, 21] on img at bounding box center [1217, 20] width 22 height 22
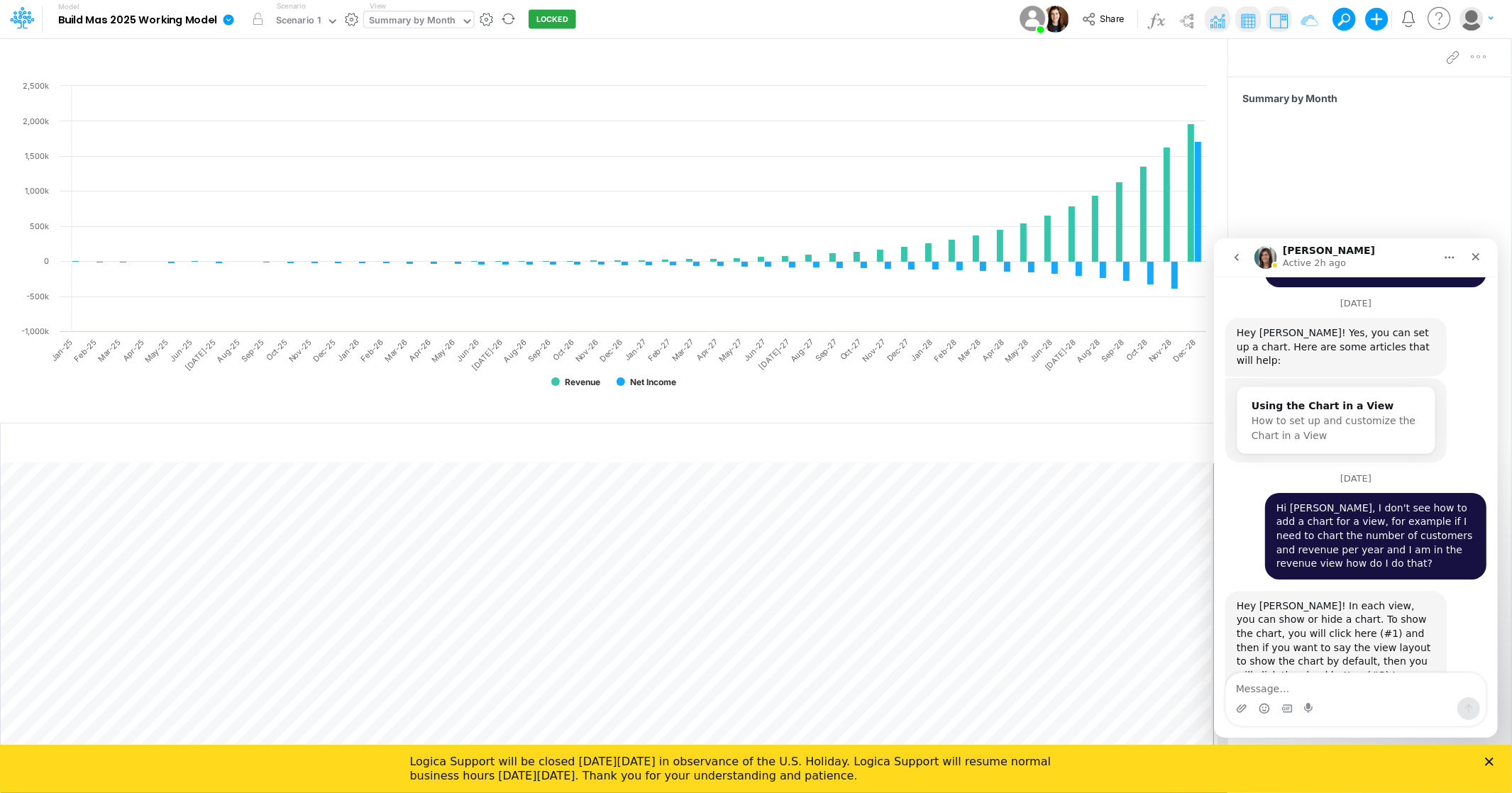
click at [465, 21] on icon at bounding box center [467, 21] width 13 height 13
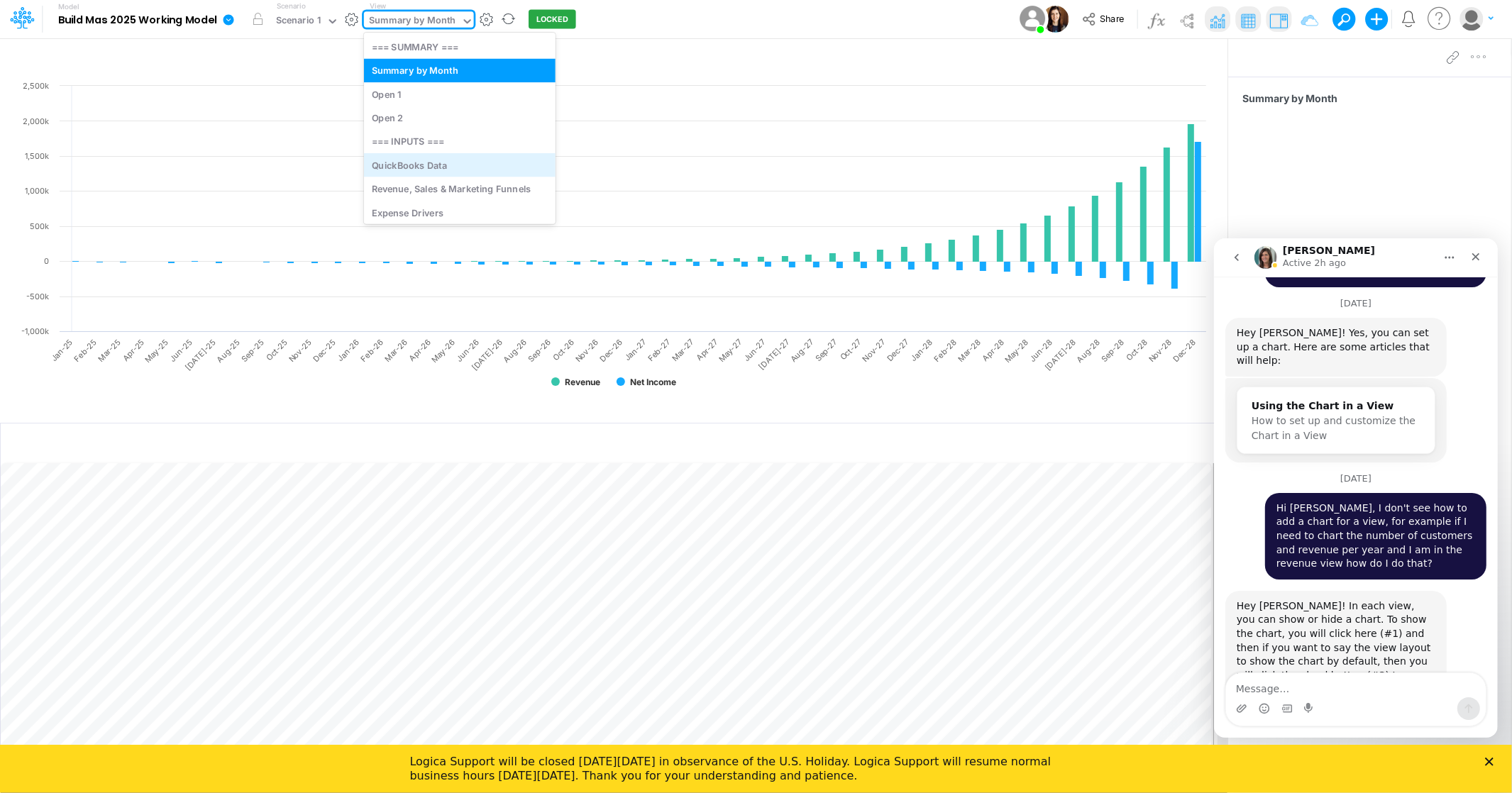
scroll to position [29, 0]
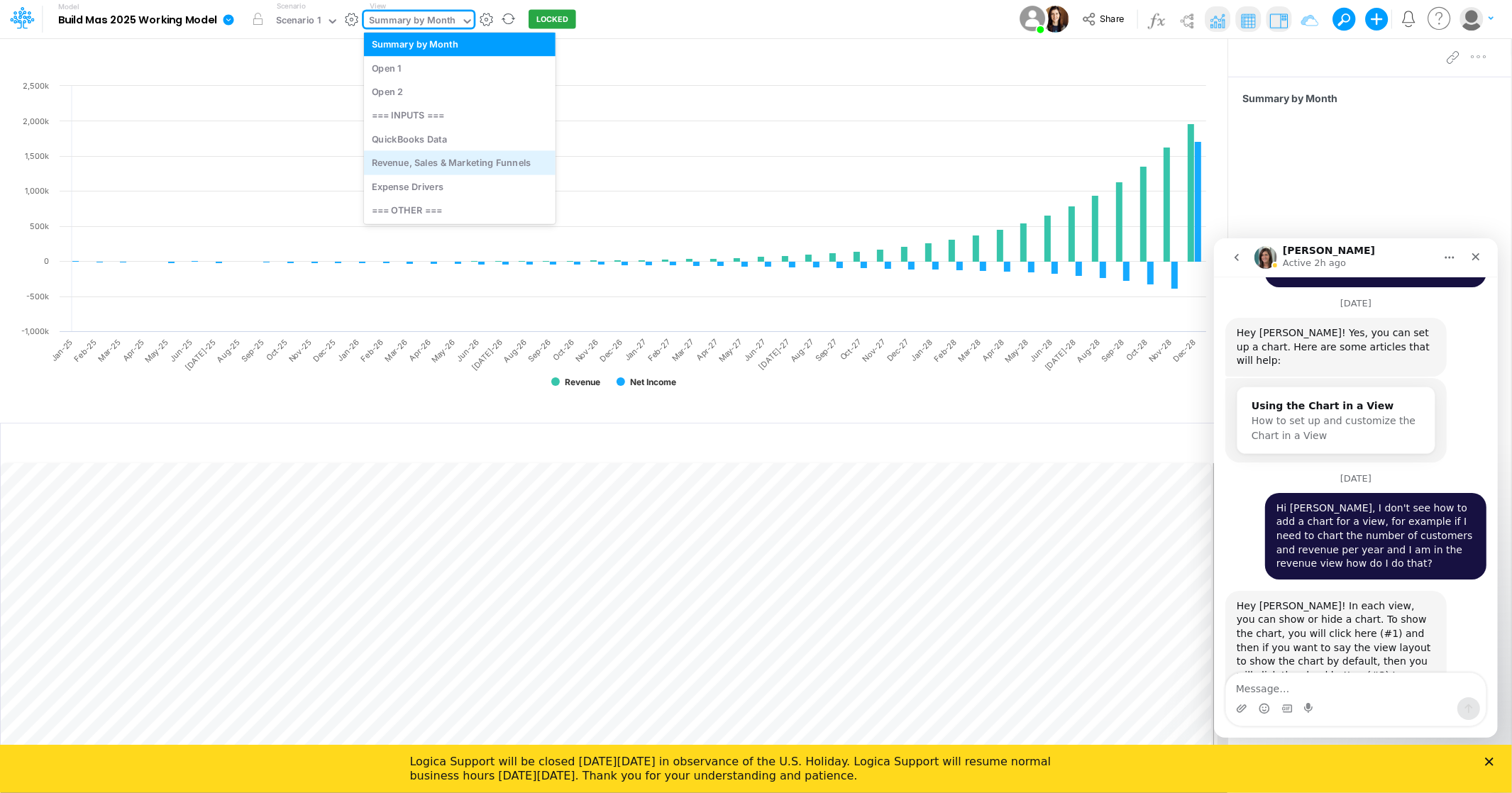
click at [448, 163] on div "Revenue, Sales & Marketing Funnels" at bounding box center [459, 162] width 191 height 23
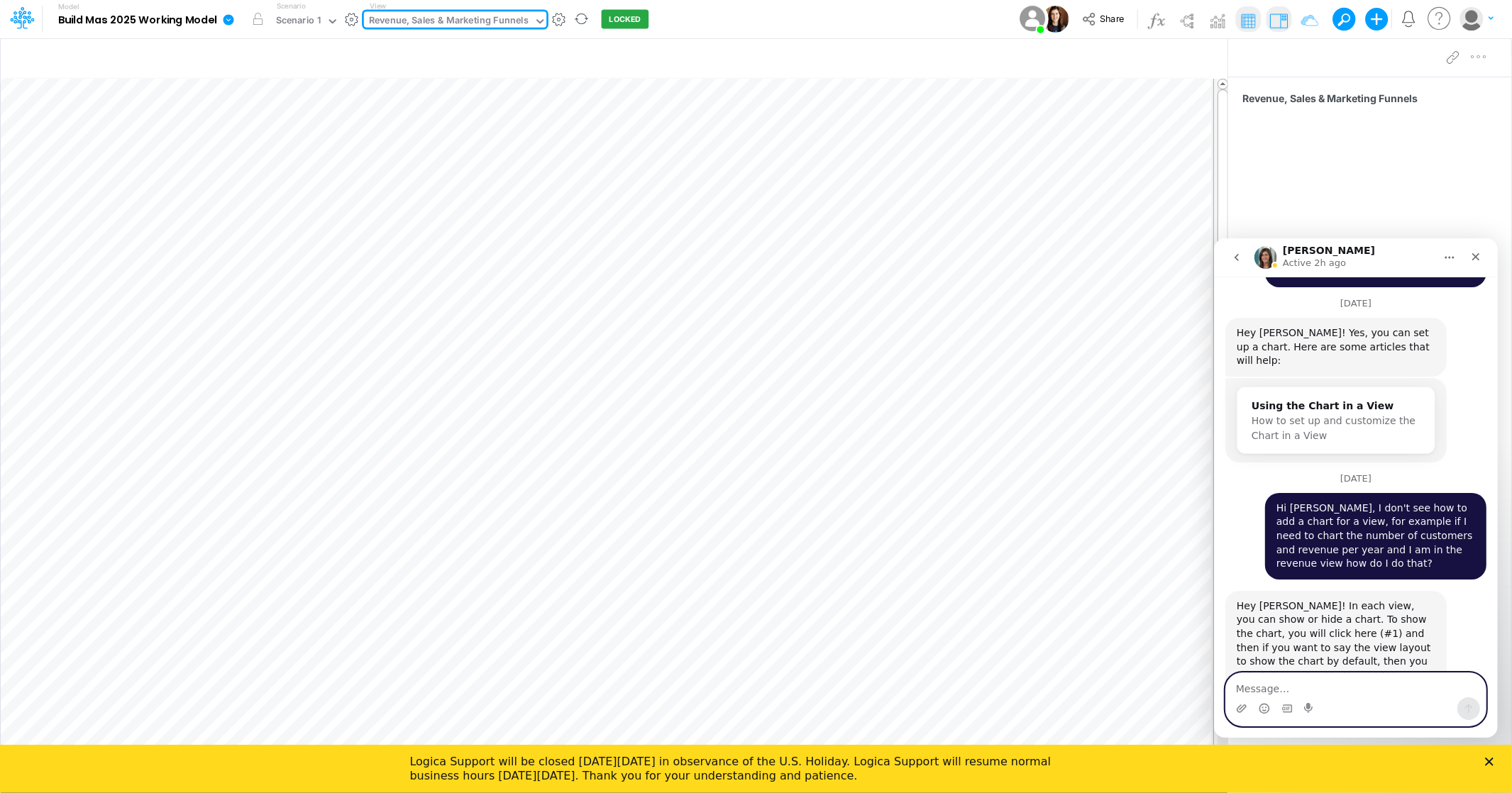
click at [1275, 679] on textarea "Message…" at bounding box center [1355, 684] width 260 height 24
type textarea "I"
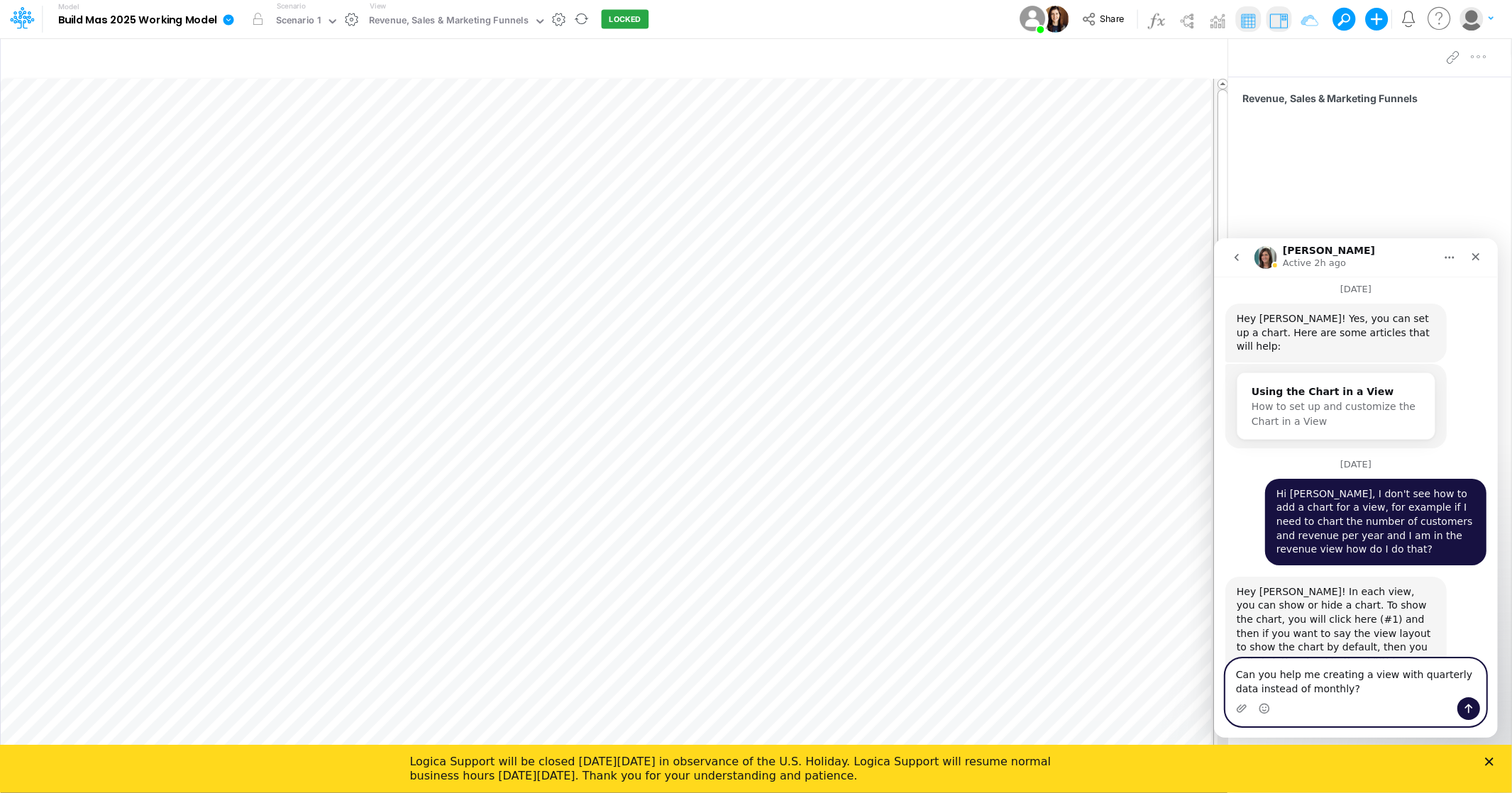
click at [1322, 672] on textarea "Can you help me creating a view with quarterly data instead of monthly?" at bounding box center [1355, 677] width 260 height 38
type textarea "Can you help me with creating a view with quarterly data instead of monthly?"
click at [1472, 703] on icon "Send a message…" at bounding box center [1467, 707] width 11 height 11
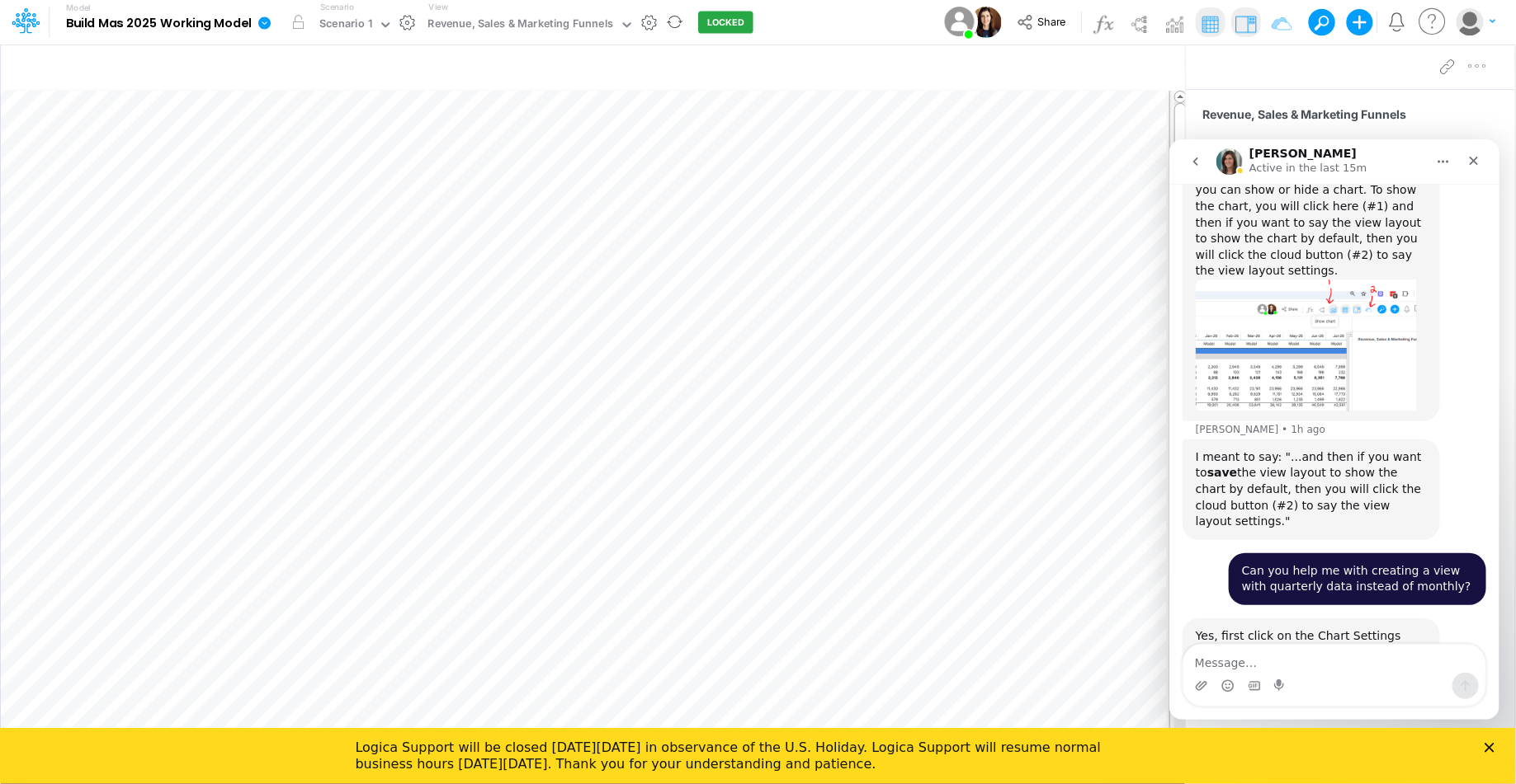
scroll to position [0, 0]
